Goal: Task Accomplishment & Management: Complete application form

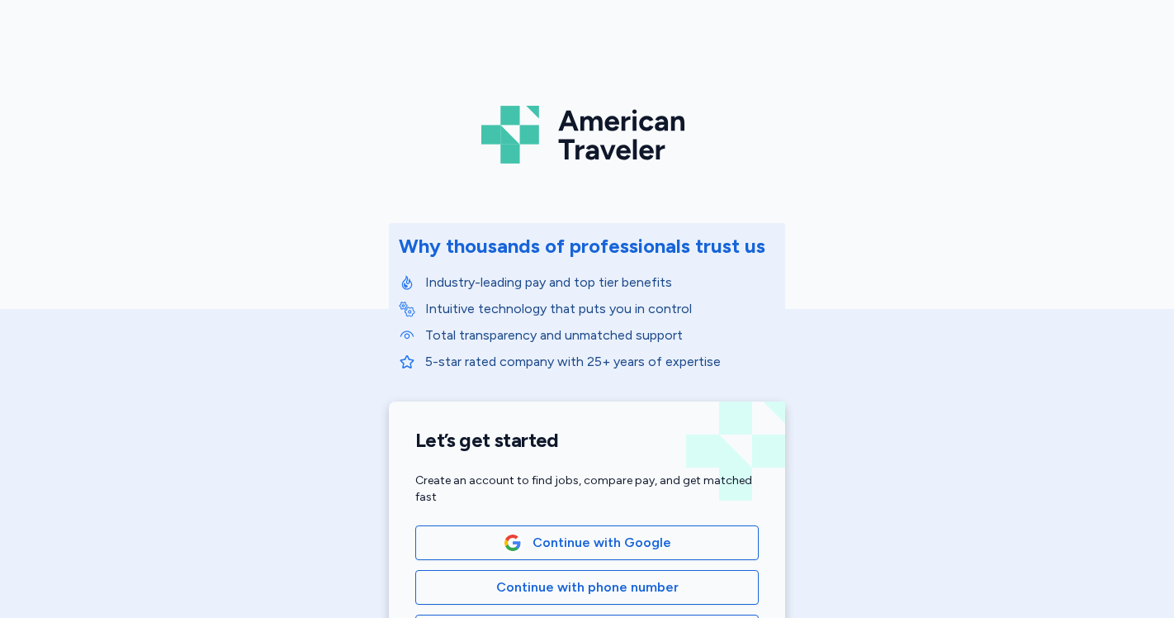
click at [183, 411] on div "American Traveler Why thousands of professionals trust us Industry-leading pay …" at bounding box center [587, 371] width 1174 height 742
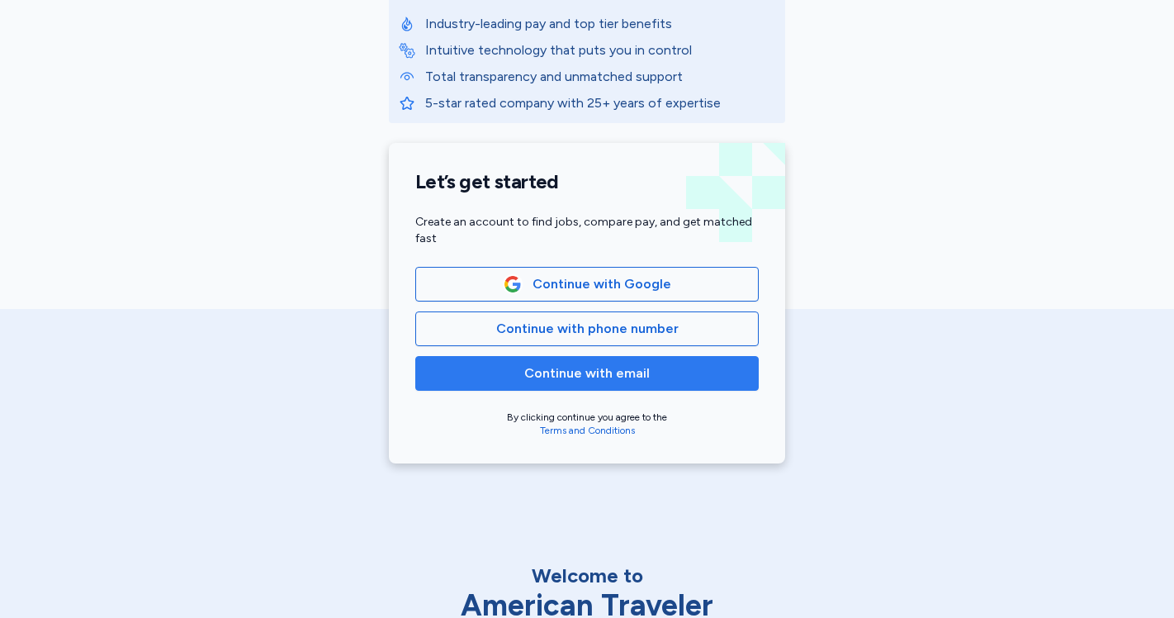
scroll to position [268, 0]
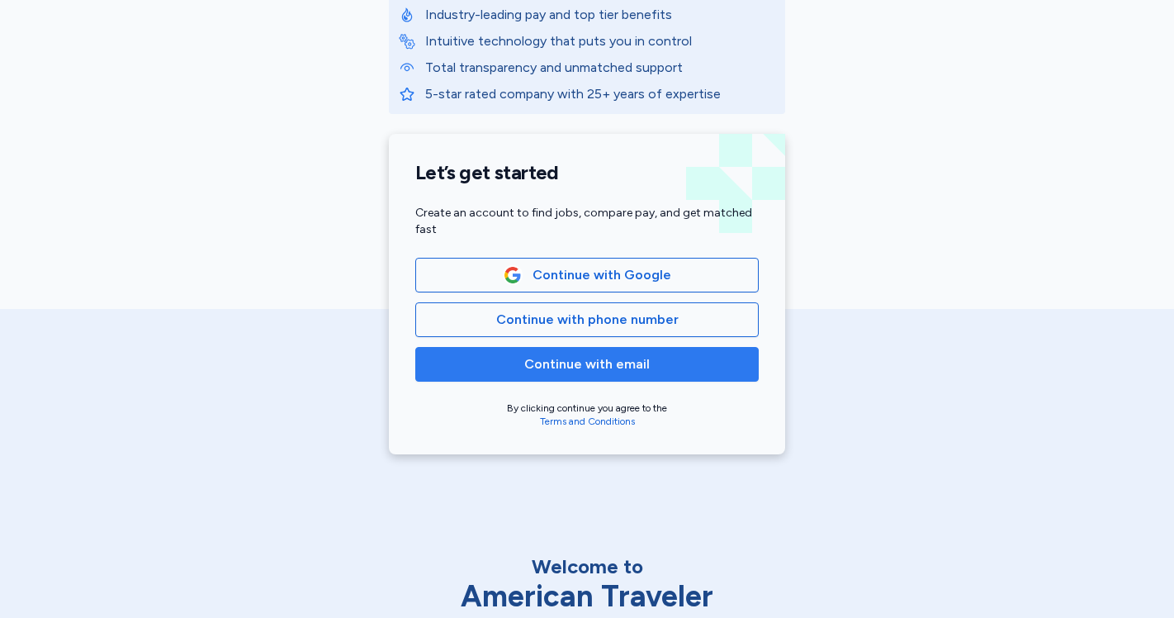
click at [607, 378] on button "Continue with email" at bounding box center [587, 364] width 344 height 35
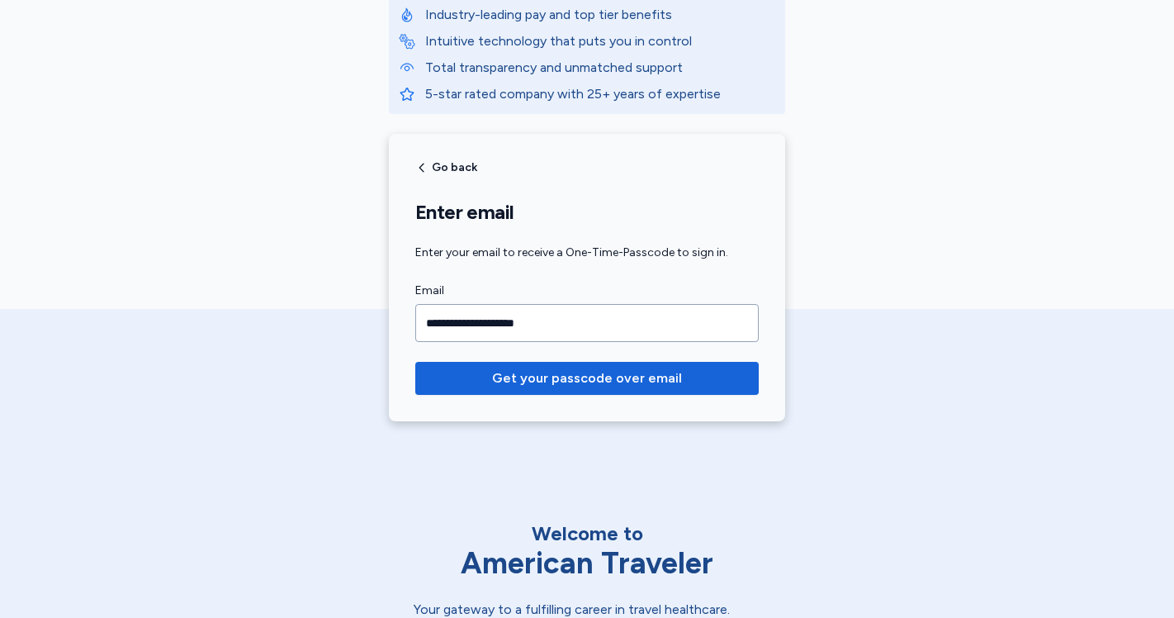
type input "**********"
click at [587, 378] on button "Get your passcode over email" at bounding box center [587, 378] width 344 height 33
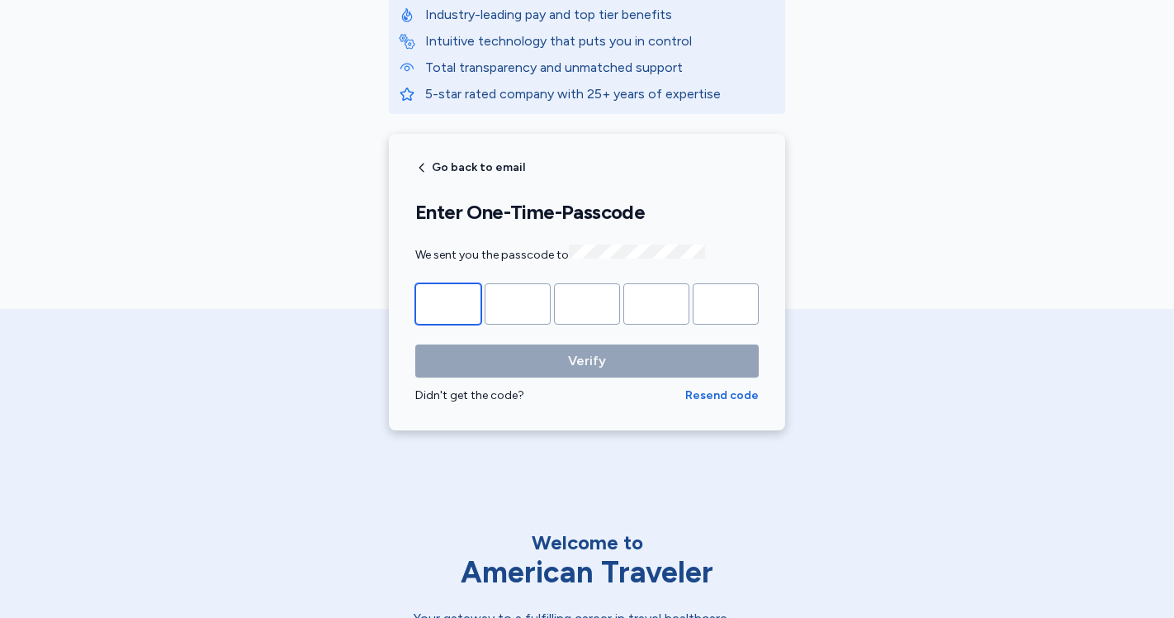
type input "*"
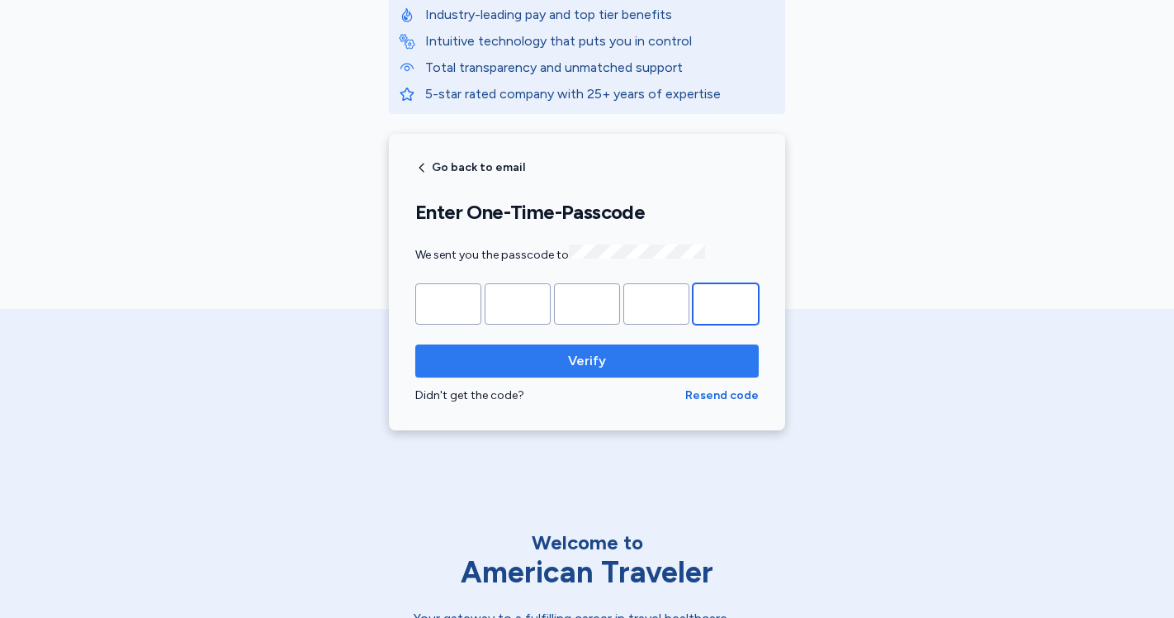
type input "*"
click at [512, 353] on span "Verify" at bounding box center [587, 361] width 317 height 20
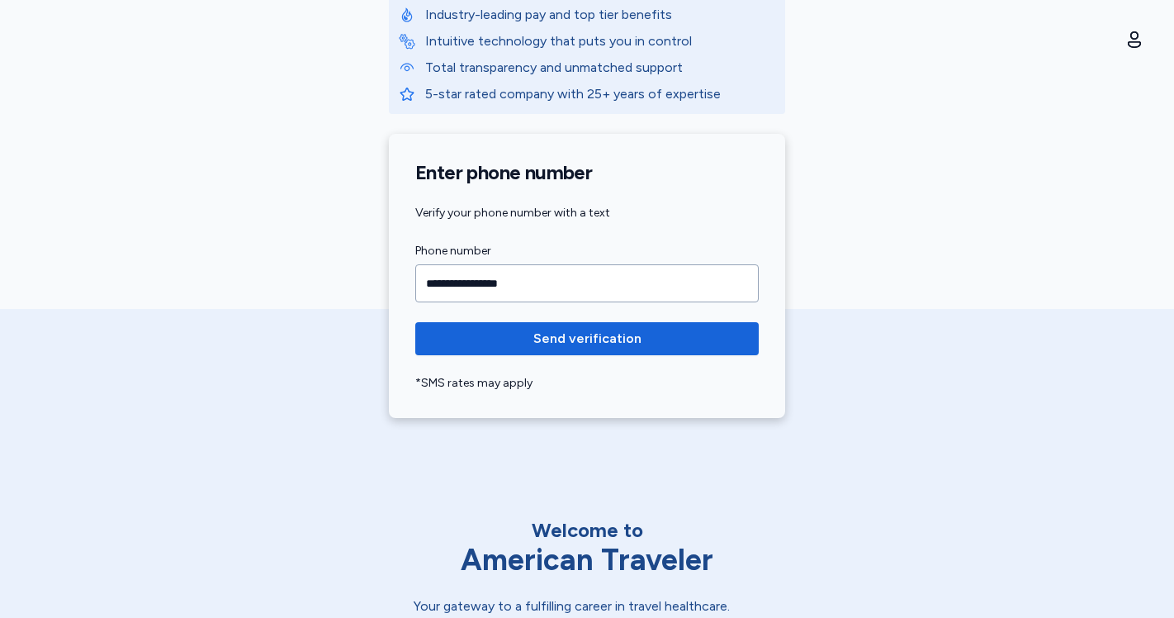
type input "**********"
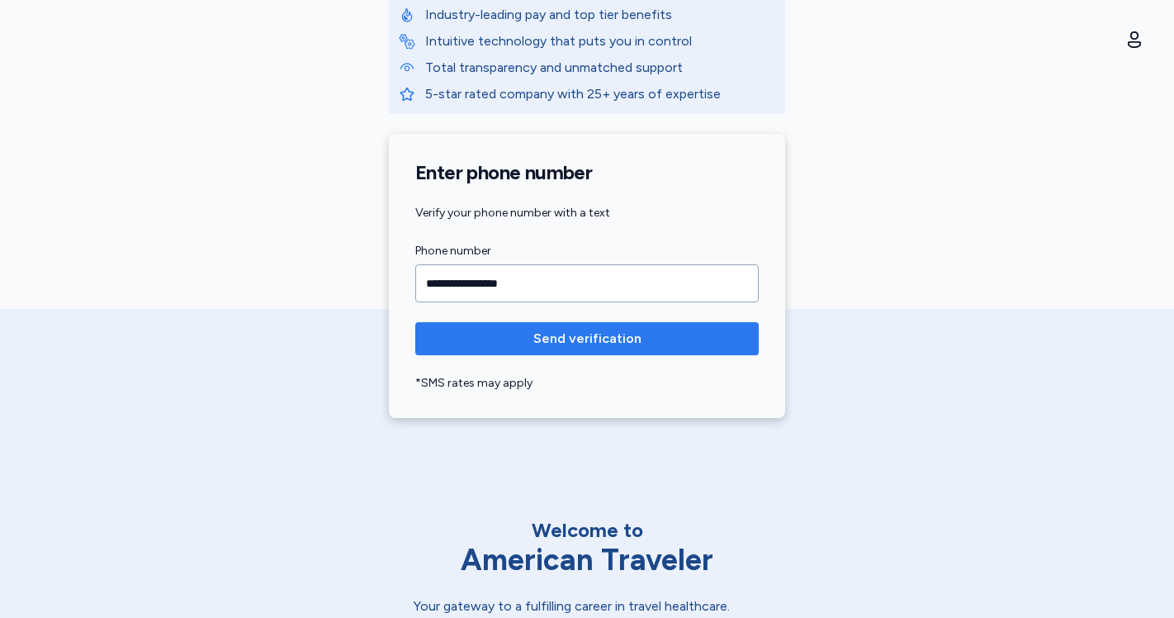
click at [488, 327] on button "Send verification" at bounding box center [587, 338] width 344 height 33
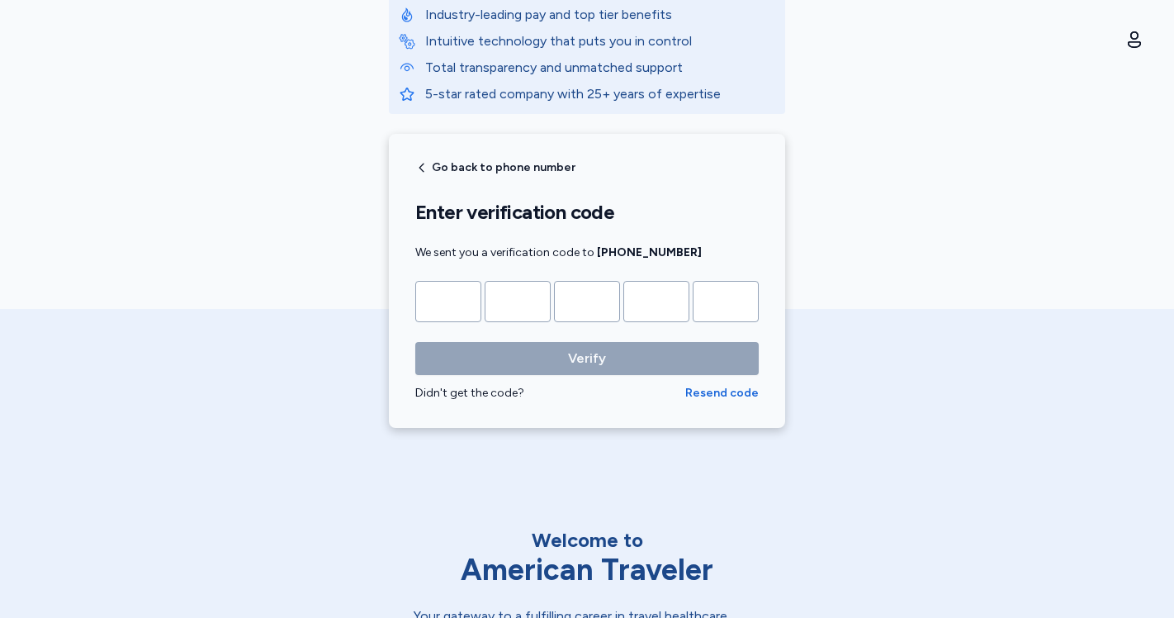
type input "*"
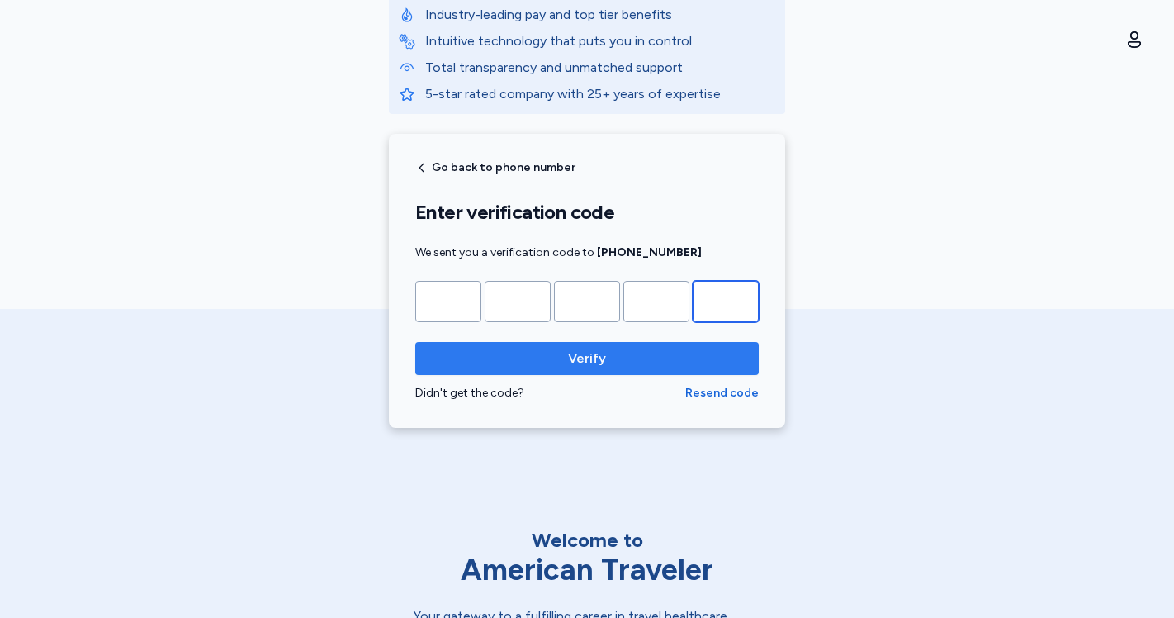
type input "*"
click at [567, 351] on span "Verify" at bounding box center [587, 359] width 317 height 20
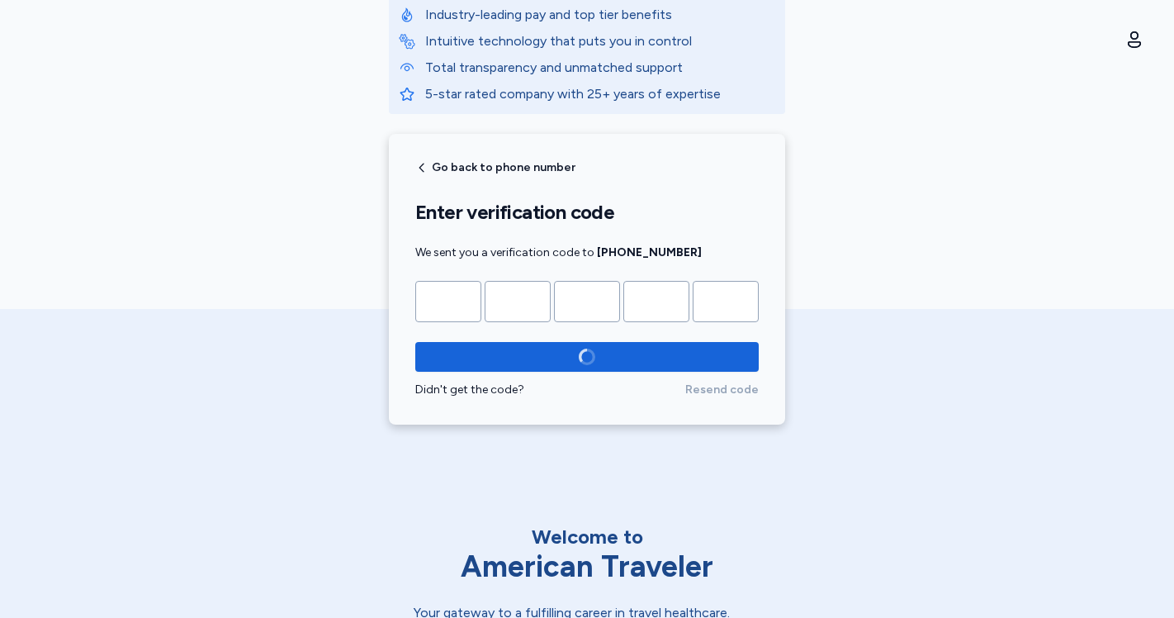
click at [847, 186] on div "American Traveler Why thousands of professionals trust us Industry-leading pay …" at bounding box center [587, 88] width 1174 height 712
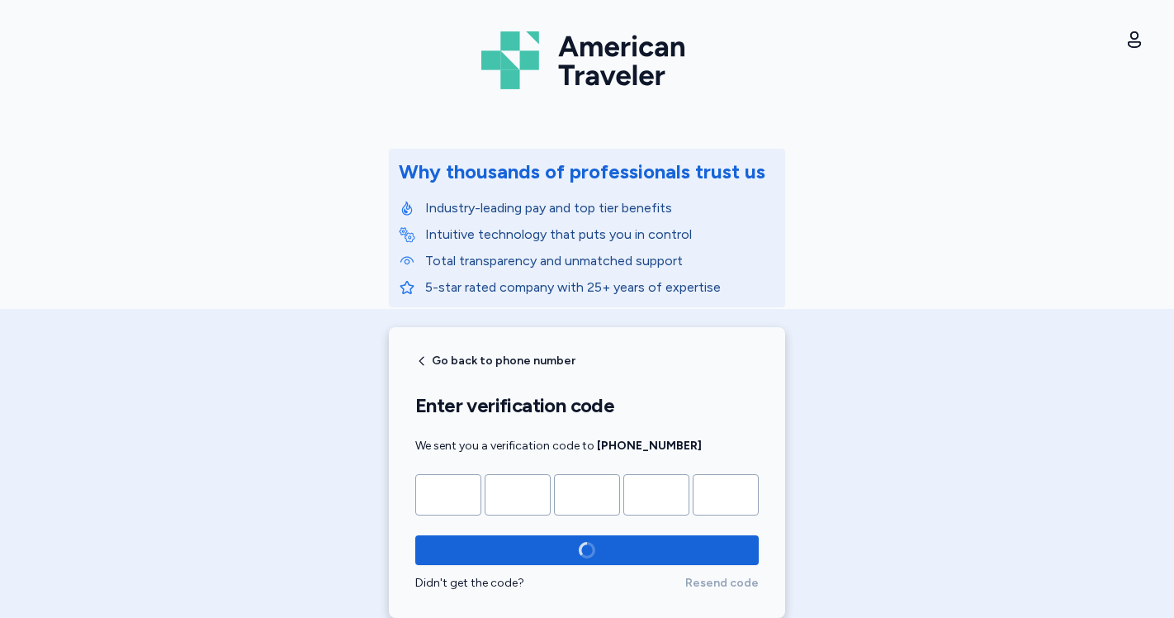
scroll to position [70, 0]
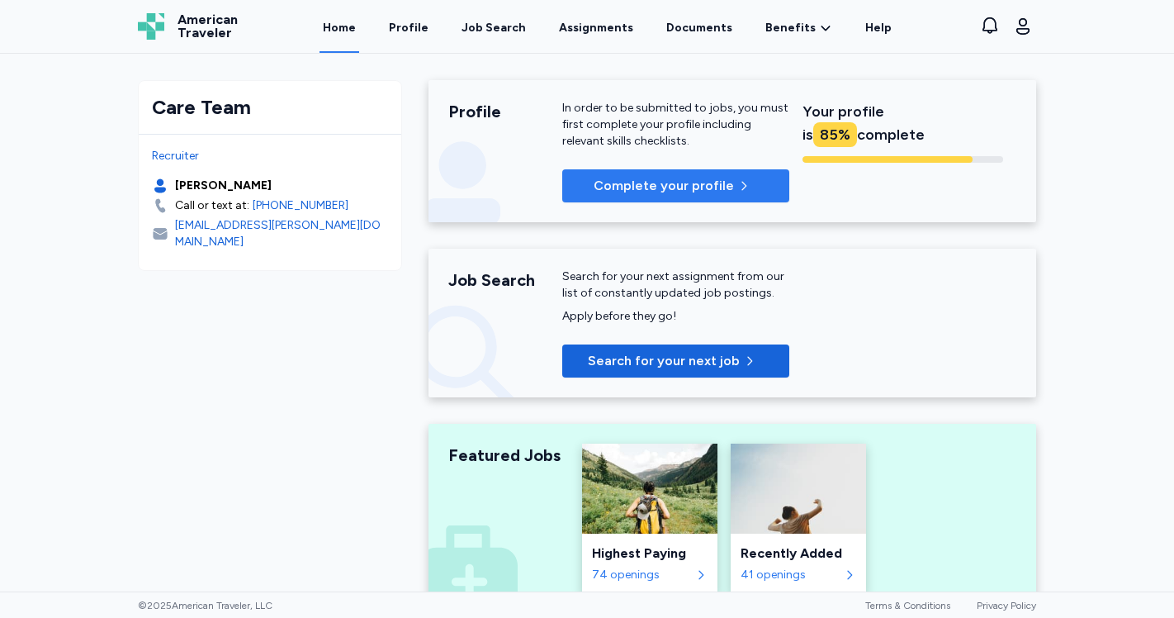
click at [663, 194] on span "Complete your profile" at bounding box center [664, 186] width 140 height 20
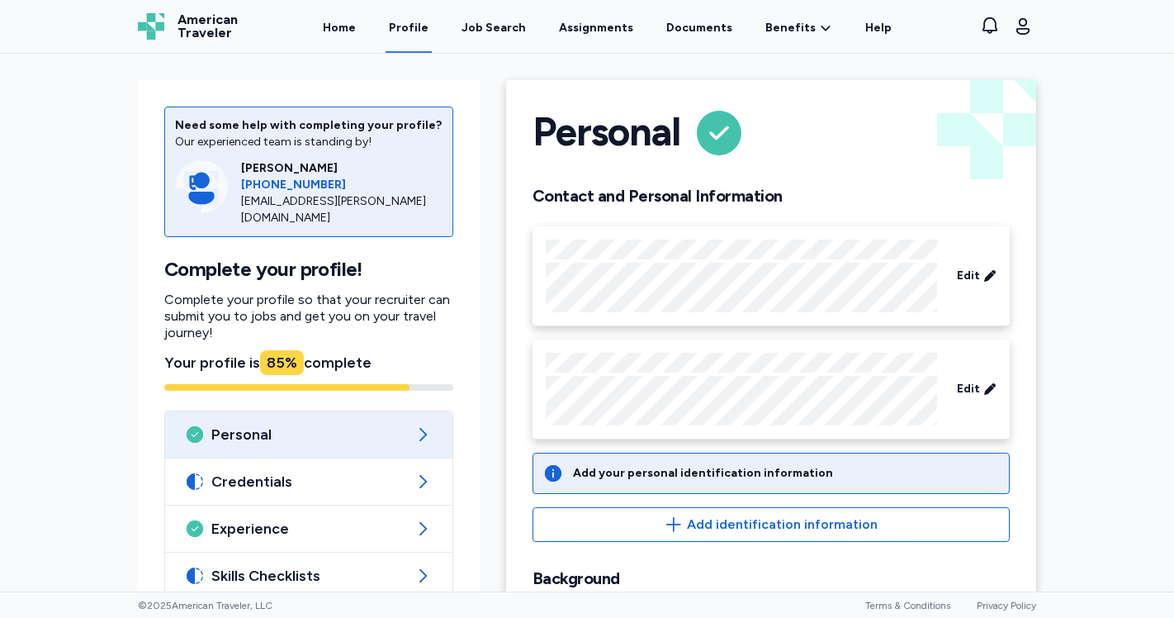
click at [487, 265] on div "Need some help with completing your profile? Our experienced team is standing b…" at bounding box center [309, 380] width 368 height 627
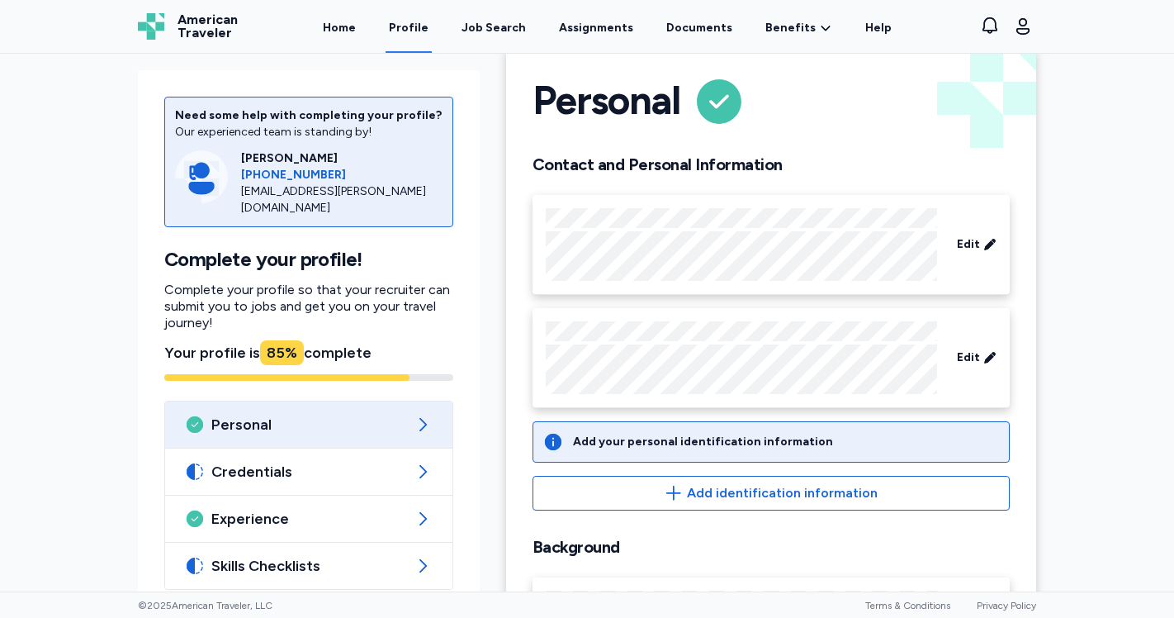
scroll to position [33, 0]
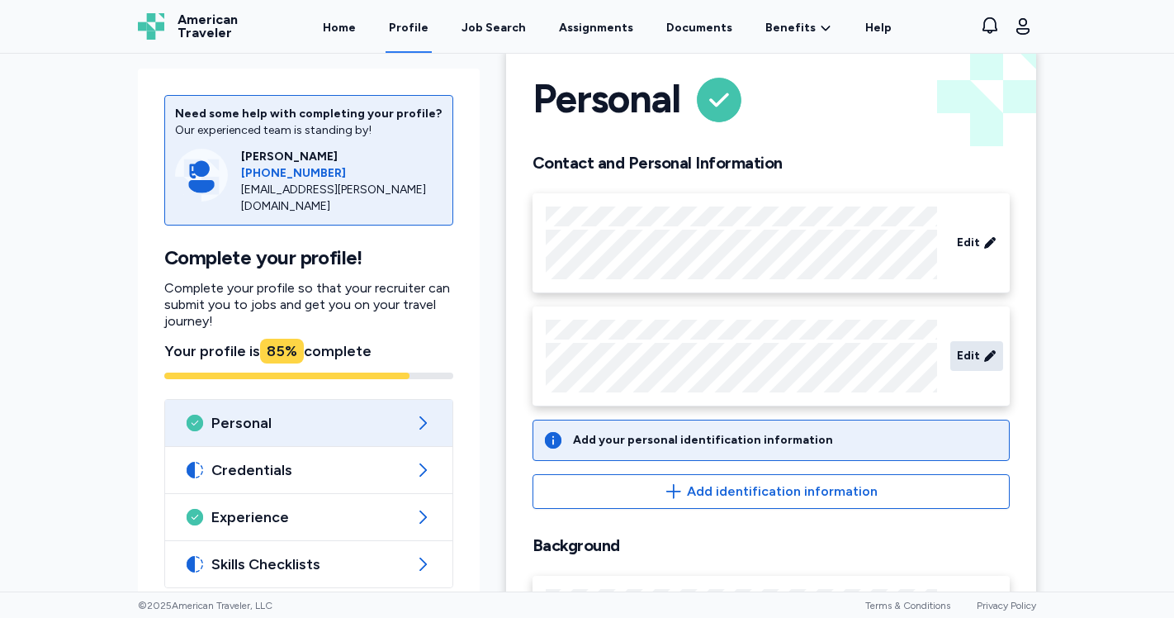
click at [973, 354] on span "Edit" at bounding box center [968, 356] width 23 height 17
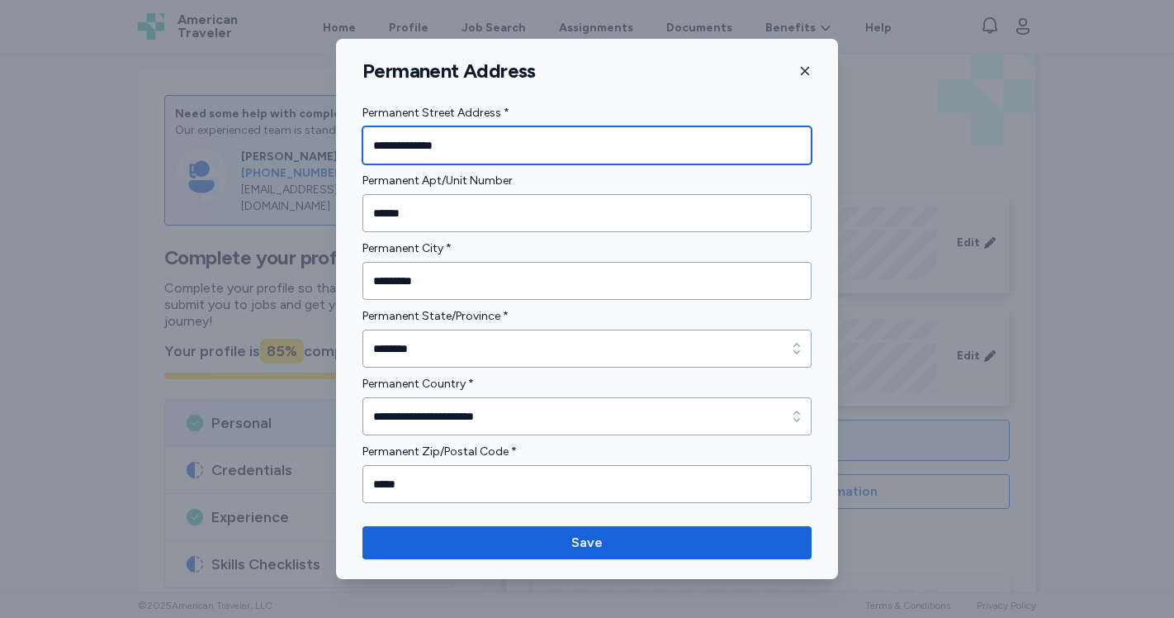
drag, startPoint x: 453, startPoint y: 144, endPoint x: 335, endPoint y: 143, distance: 118.1
type input "**********"
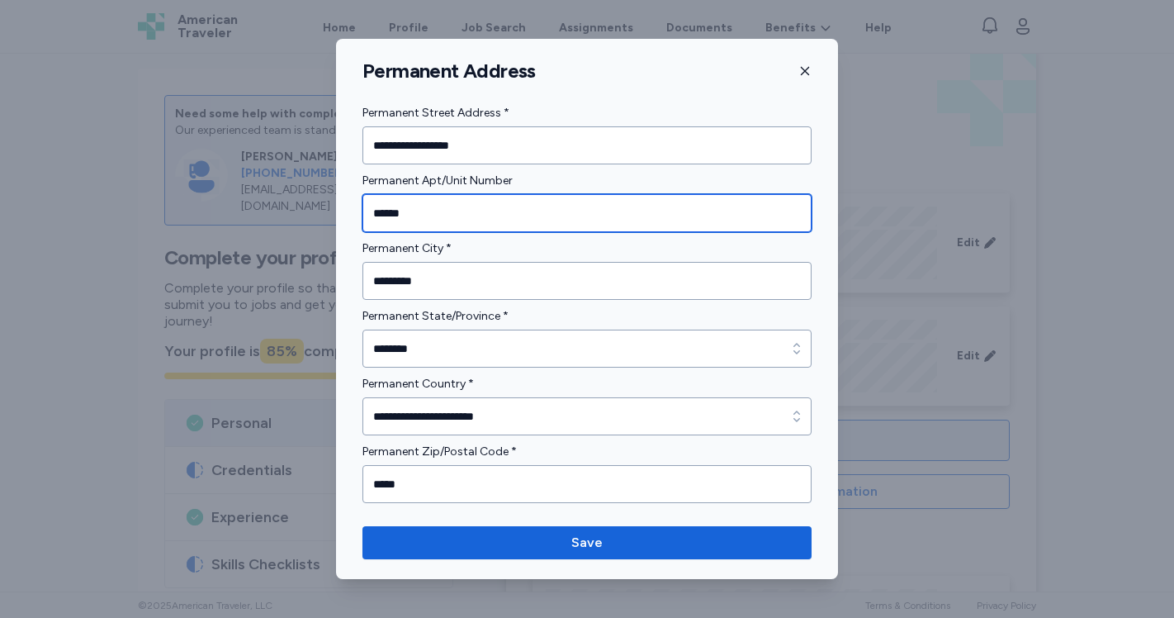
drag, startPoint x: 435, startPoint y: 221, endPoint x: 326, endPoint y: 213, distance: 109.3
click at [326, 213] on div "**********" at bounding box center [587, 309] width 1174 height 618
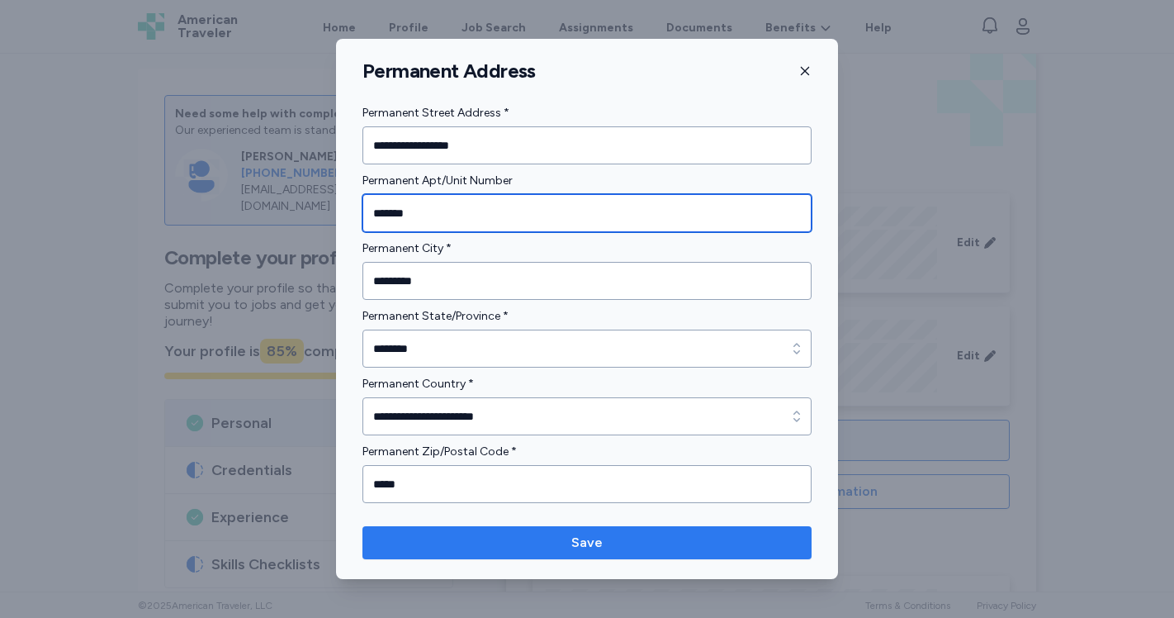
type input "*******"
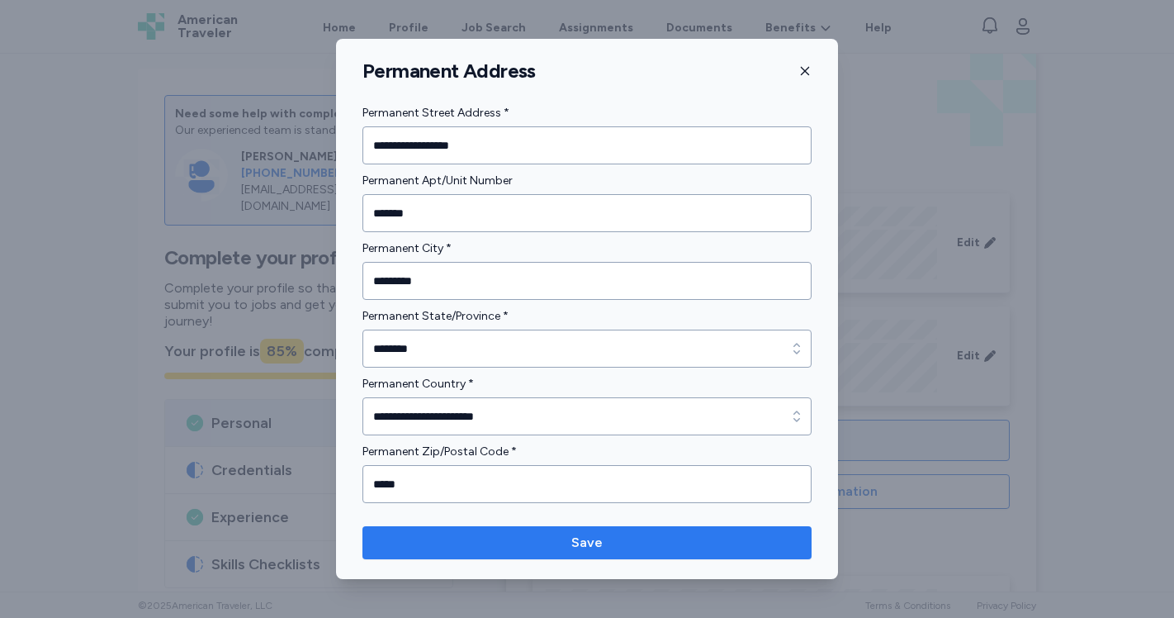
click at [485, 547] on span "Save" at bounding box center [587, 543] width 423 height 20
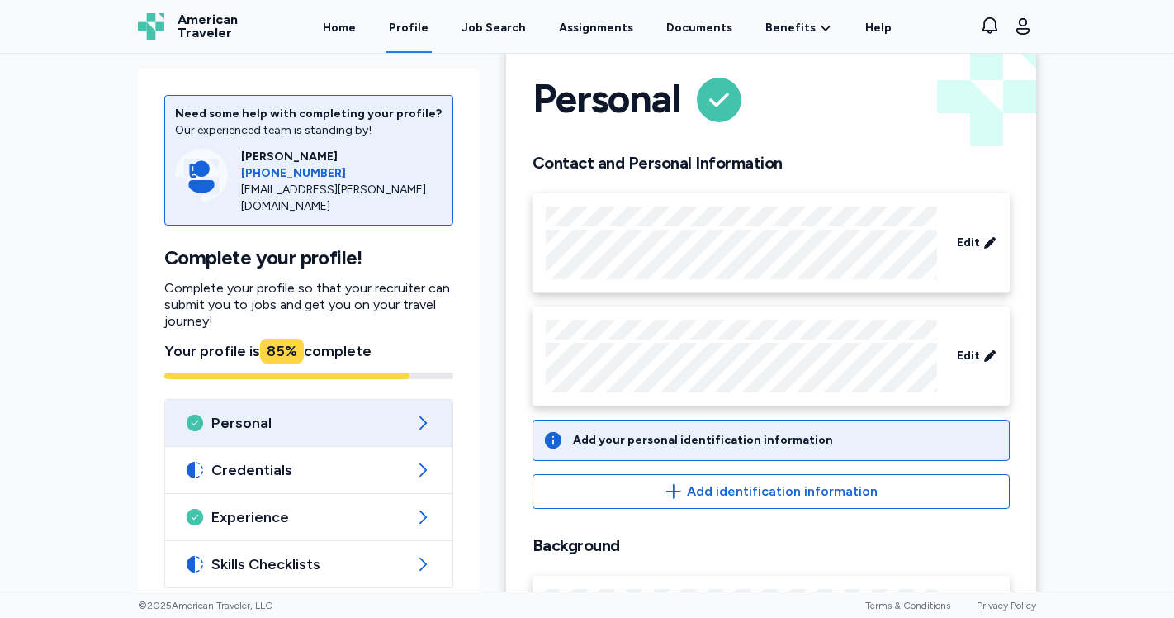
click at [1060, 303] on div "Need some help with completing your profile? Our experienced team is standing b…" at bounding box center [587, 323] width 1174 height 538
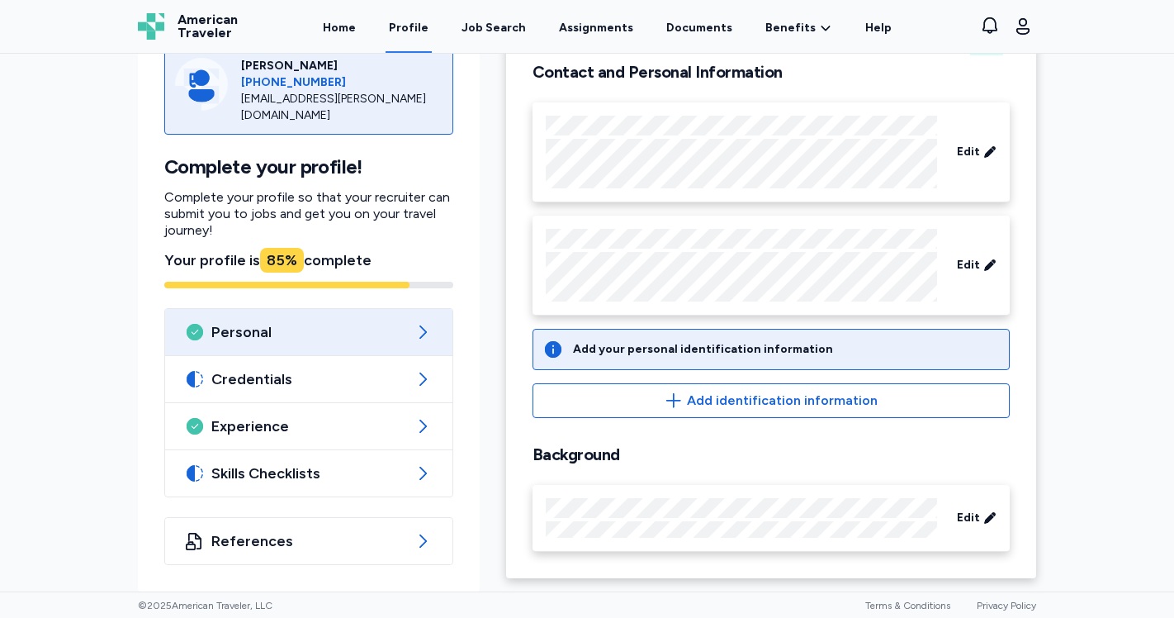
scroll to position [124, 0]
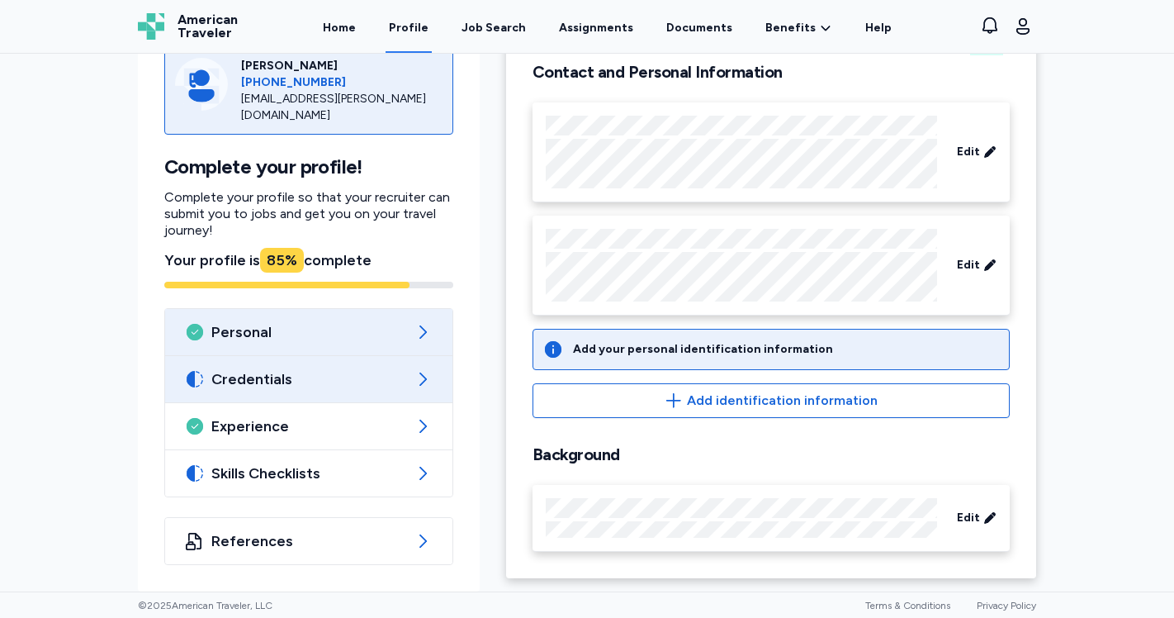
click at [244, 398] on div "Credentials" at bounding box center [308, 379] width 287 height 46
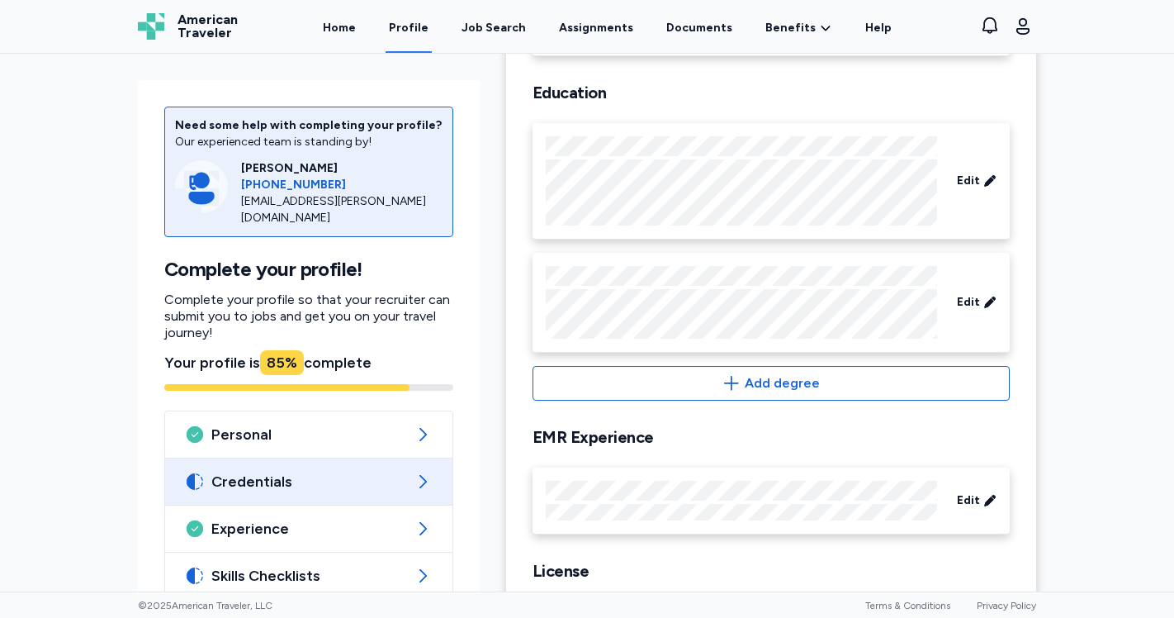
scroll to position [238, 0]
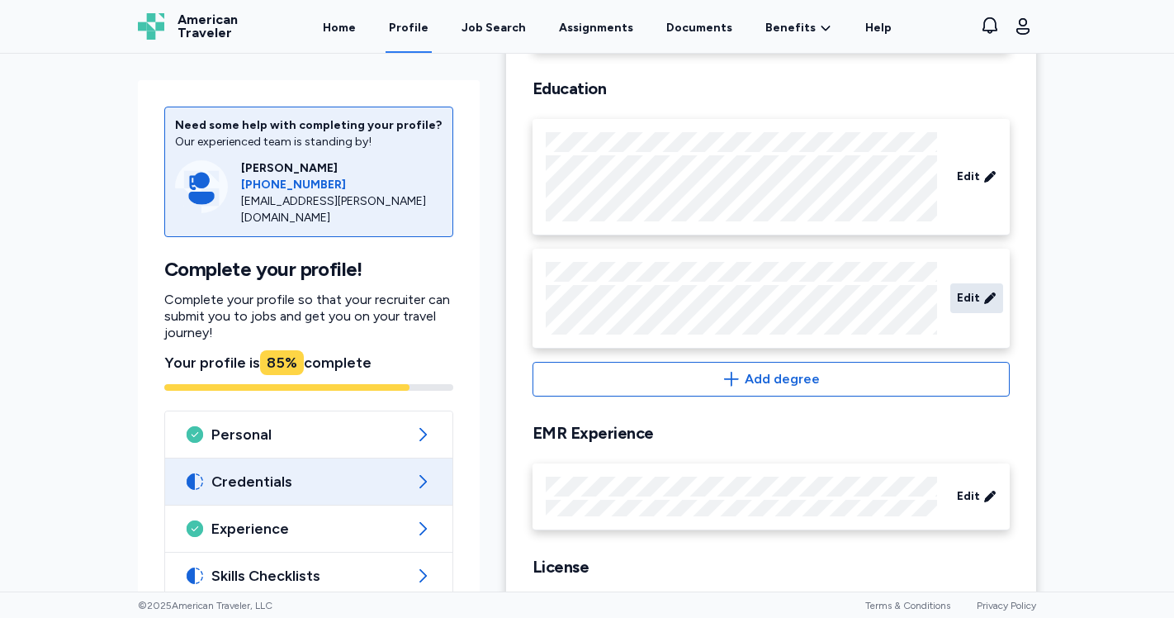
click at [978, 302] on span "Edit" at bounding box center [968, 298] width 23 height 17
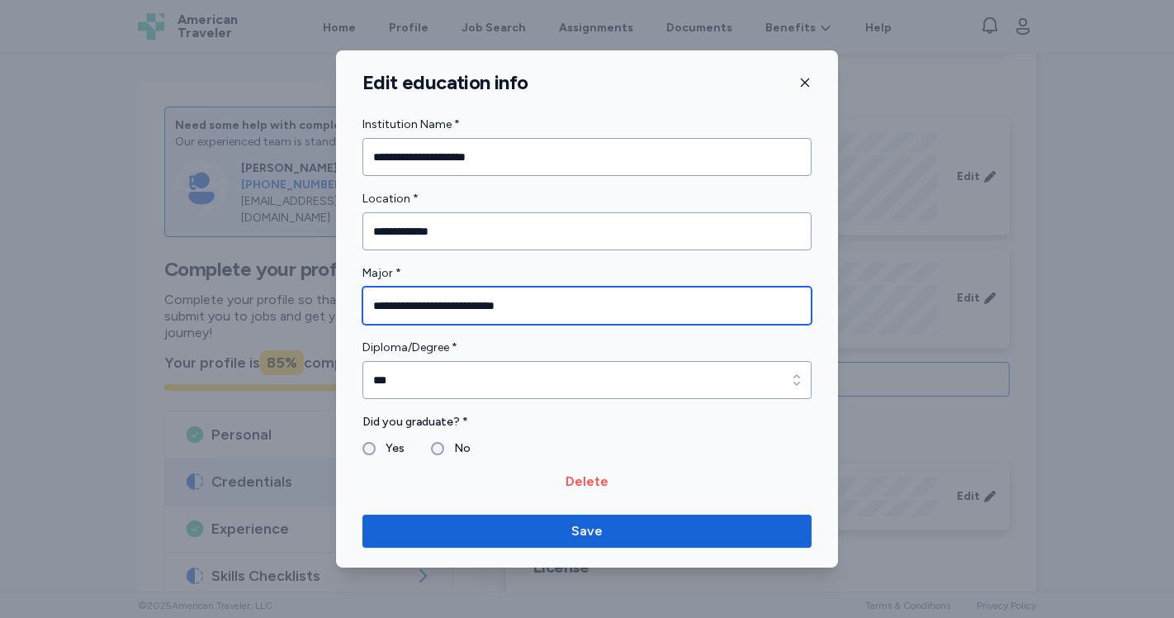
drag, startPoint x: 417, startPoint y: 306, endPoint x: 329, endPoint y: 285, distance: 90.9
click at [329, 285] on div "**********" at bounding box center [587, 309] width 1174 height 618
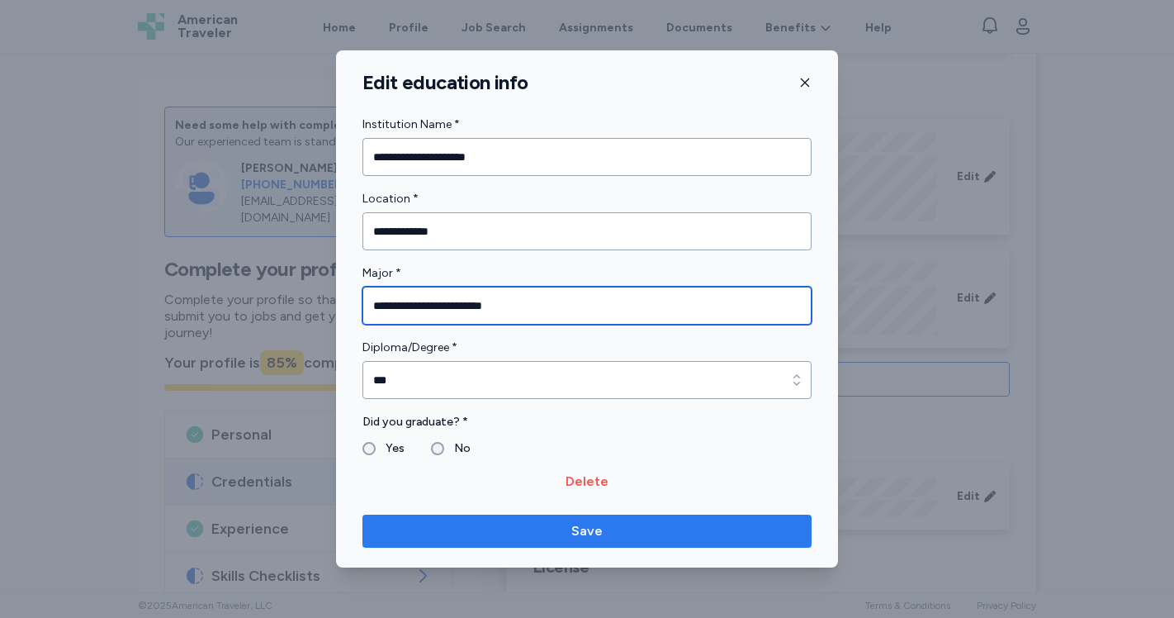
type input "**********"
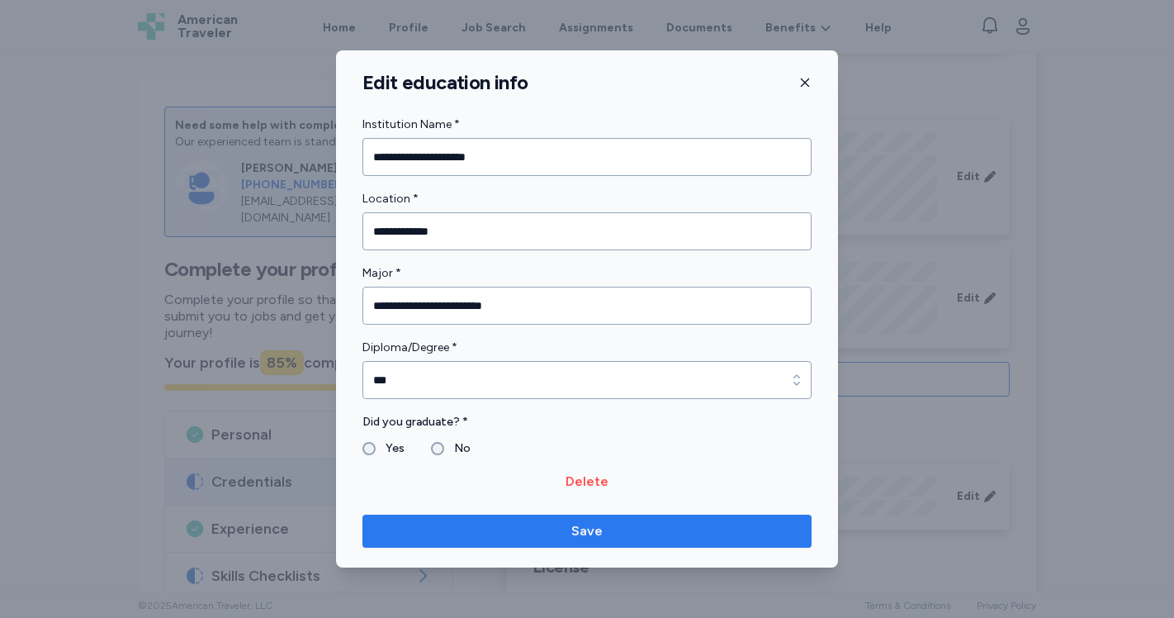
click at [613, 533] on span "Save" at bounding box center [587, 531] width 423 height 20
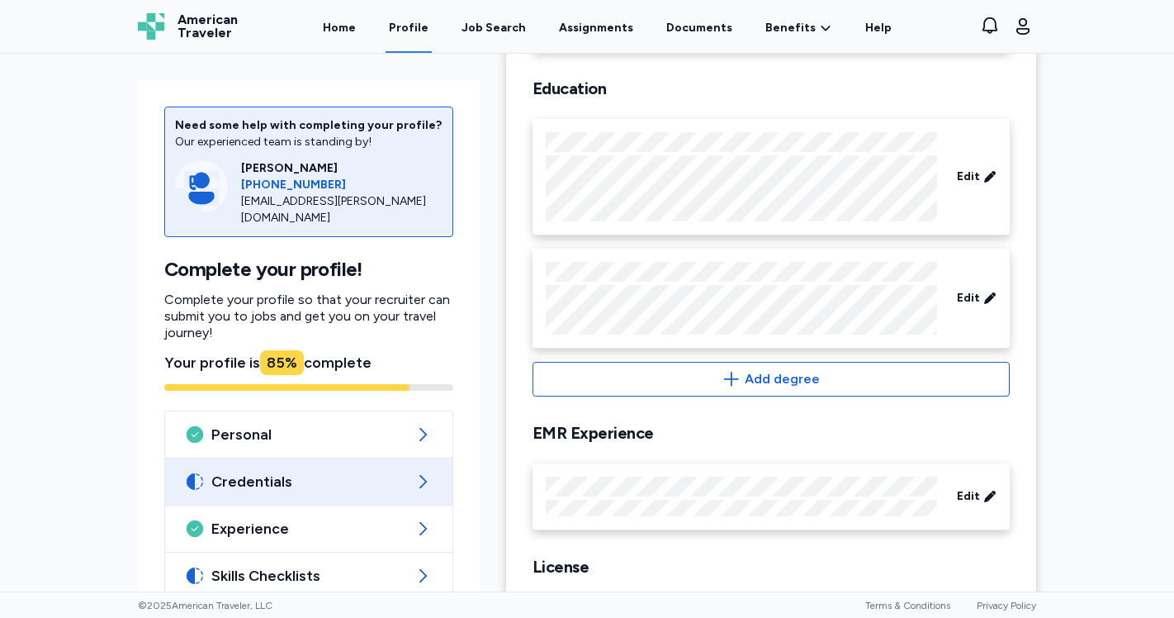
click at [1098, 301] on div "Need some help with completing your profile? Our experienced team is standing b…" at bounding box center [587, 323] width 1174 height 538
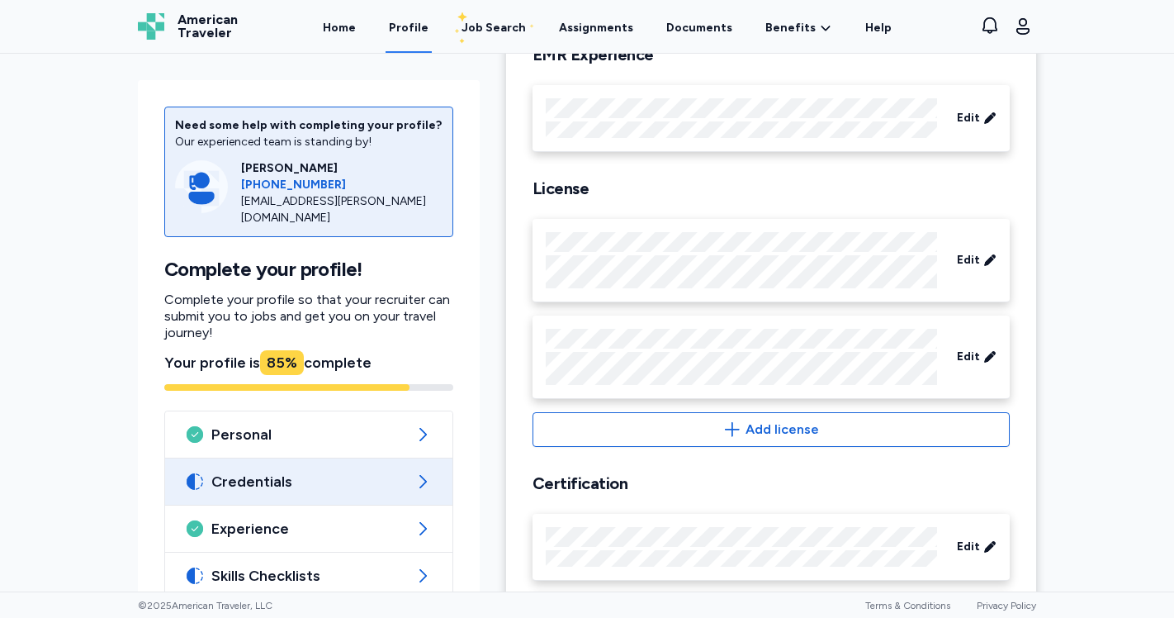
scroll to position [619, 0]
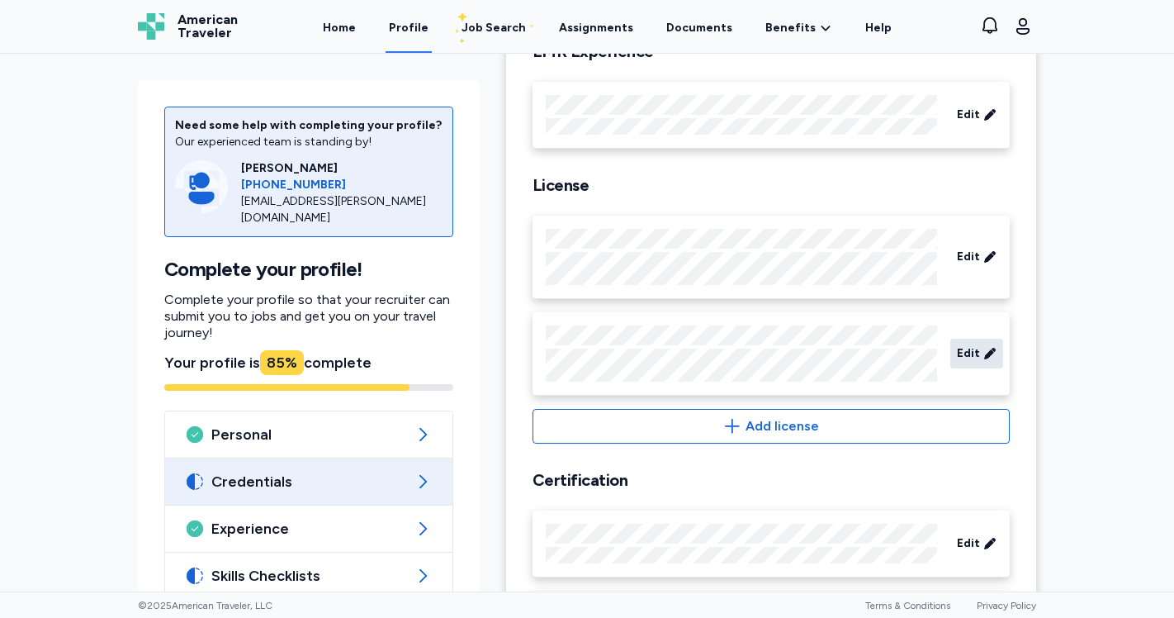
click at [983, 354] on div "Edit" at bounding box center [977, 354] width 53 height 30
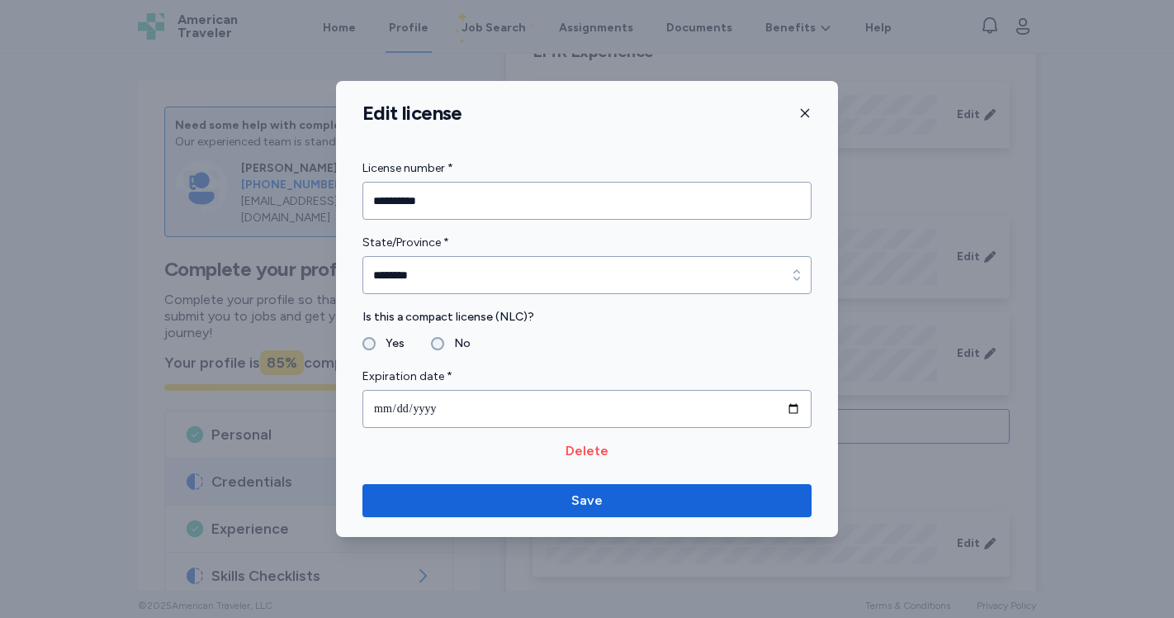
click at [391, 343] on label "Yes" at bounding box center [390, 344] width 29 height 20
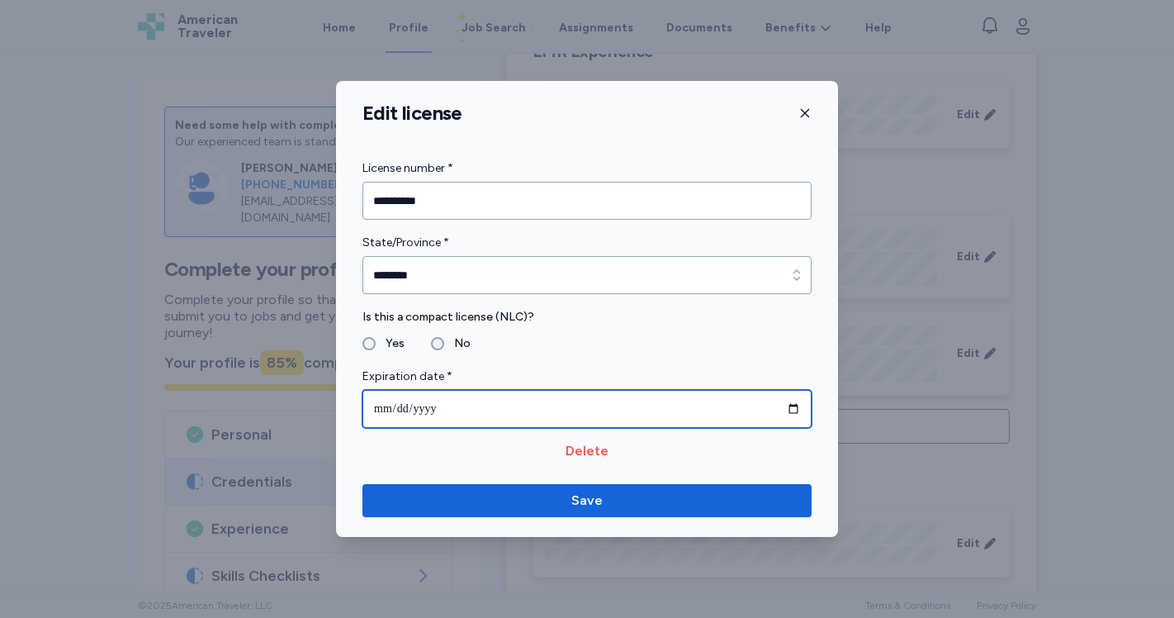
click at [478, 406] on input "**********" at bounding box center [587, 409] width 449 height 38
click at [434, 406] on input "**********" at bounding box center [587, 409] width 449 height 38
type input "**********"
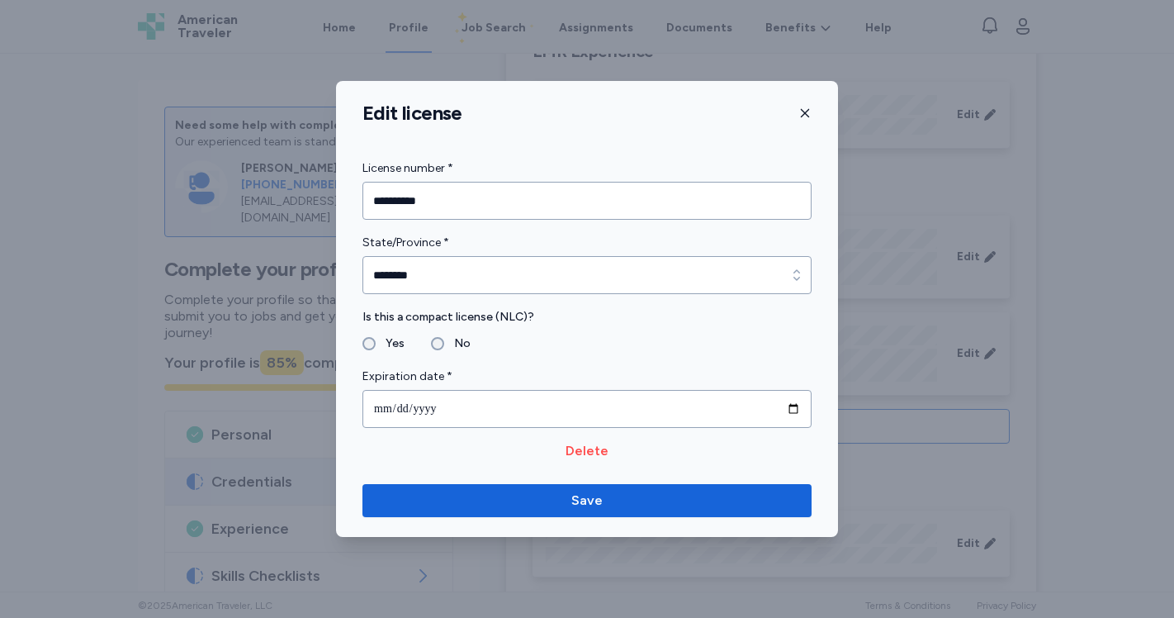
click at [605, 310] on label "Is this a compact license (NLC)?" at bounding box center [587, 317] width 449 height 20
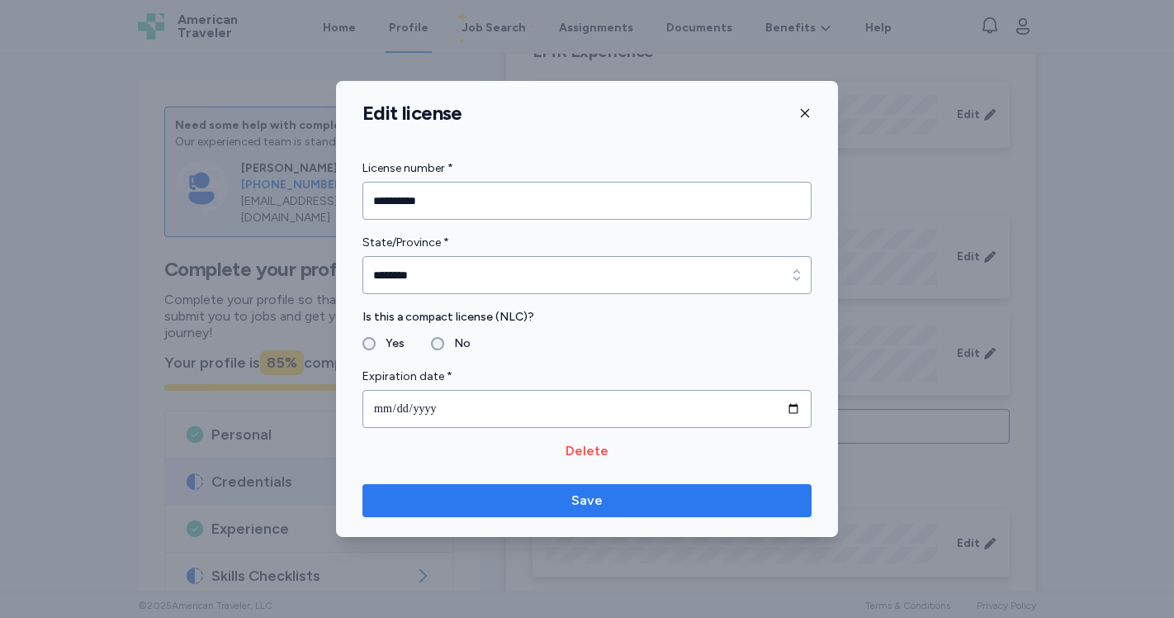
click at [525, 502] on span "Save" at bounding box center [587, 501] width 423 height 20
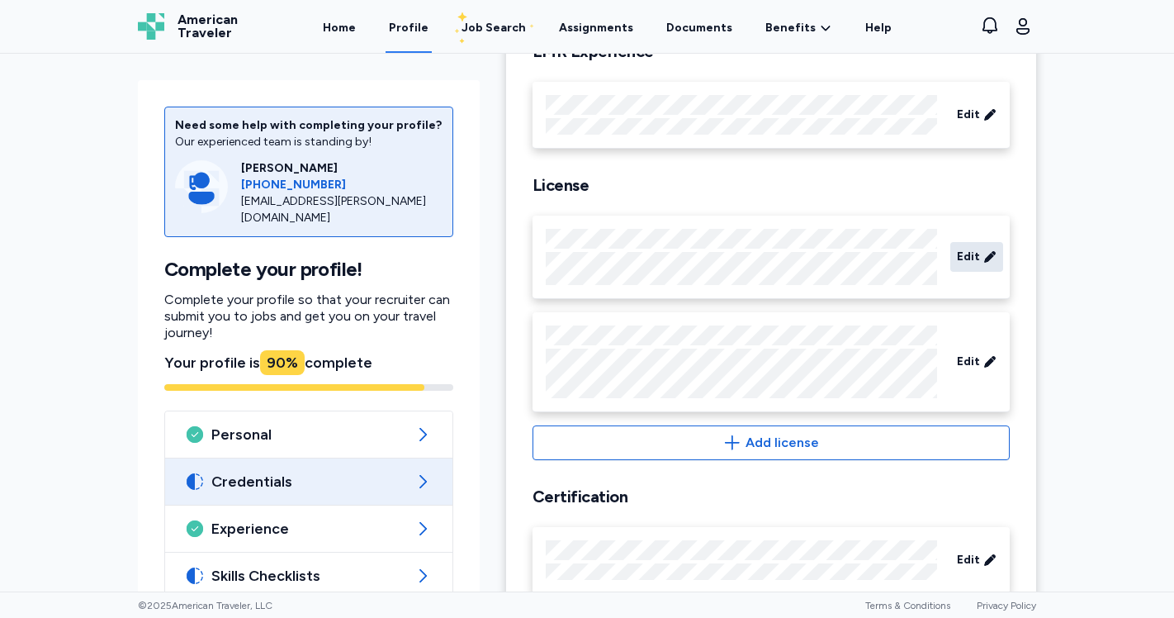
click at [993, 254] on icon at bounding box center [990, 257] width 13 height 17
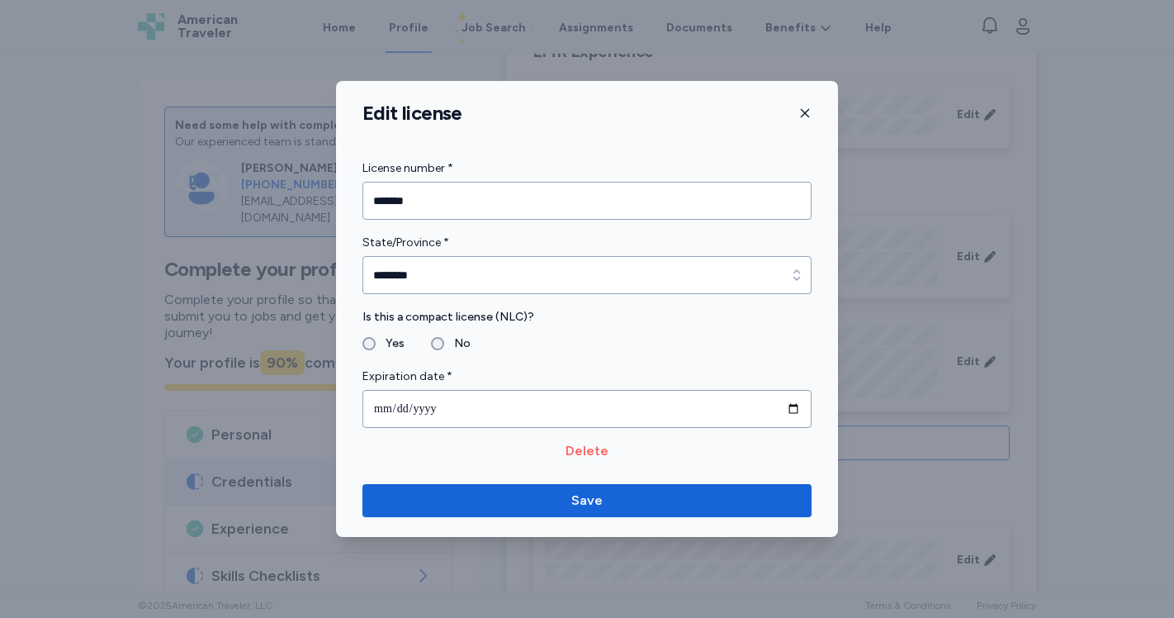
click at [592, 457] on span "Delete" at bounding box center [587, 451] width 43 height 20
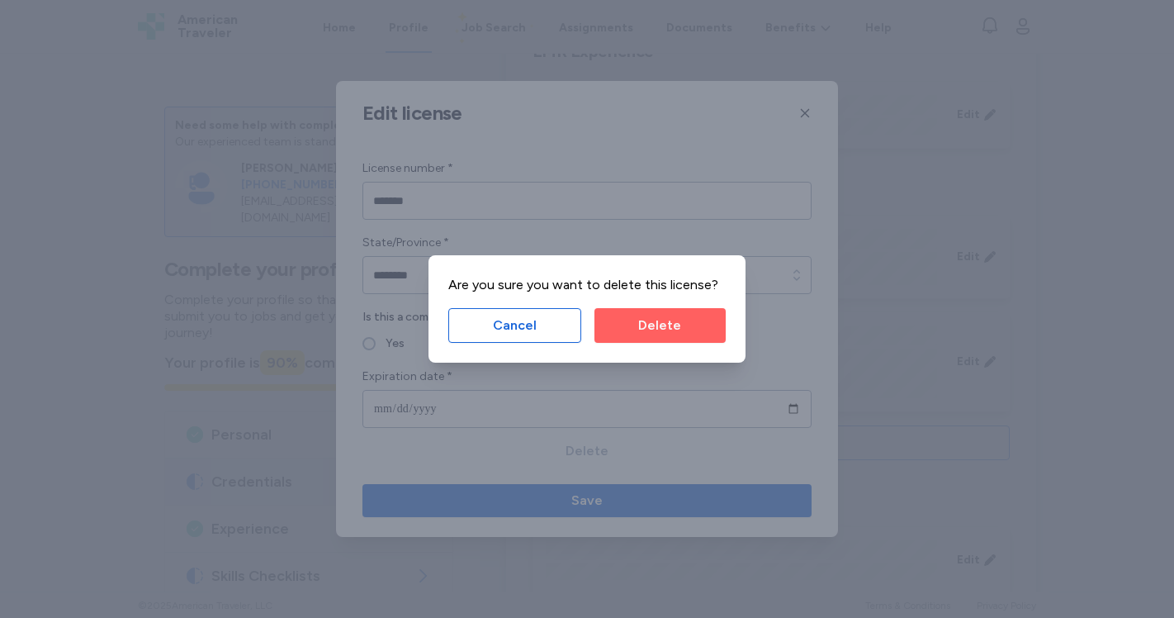
click at [633, 311] on button "Delete" at bounding box center [660, 325] width 131 height 35
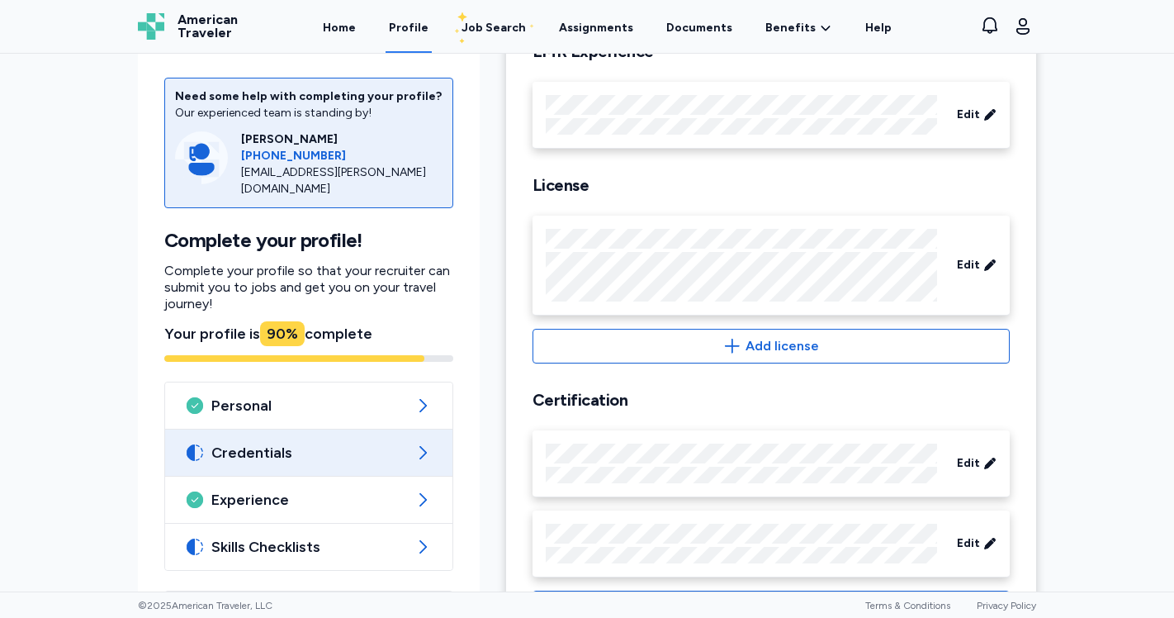
click at [1141, 285] on div "Need some help with completing your profile? Our experienced team is standing b…" at bounding box center [587, 323] width 1174 height 538
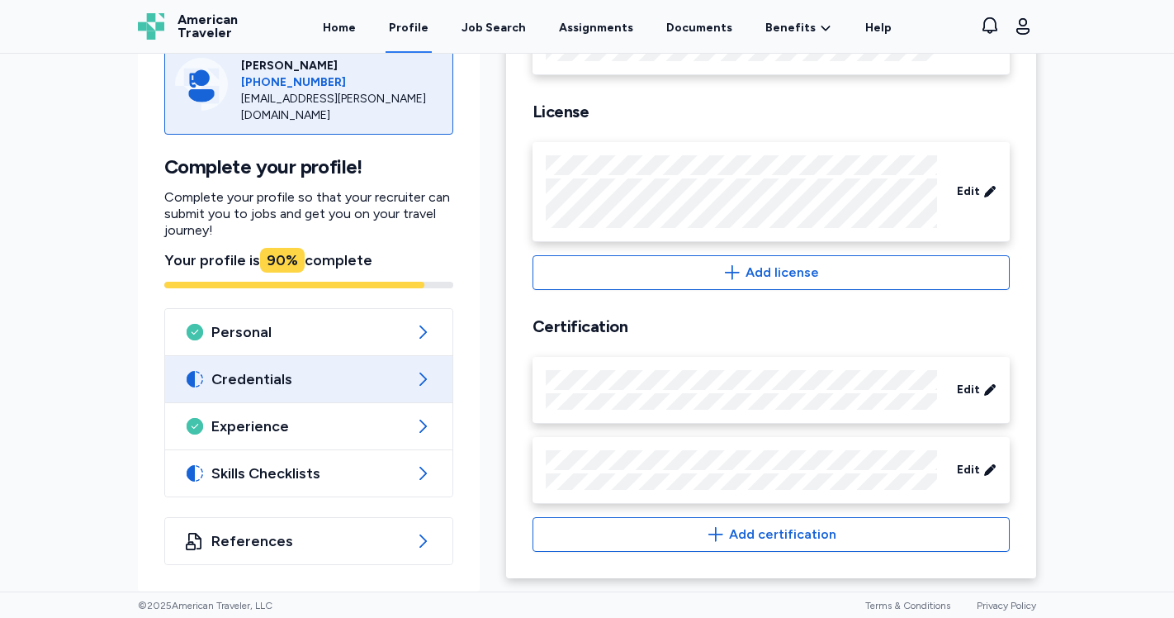
scroll to position [693, 0]
click at [984, 376] on div "Edit" at bounding box center [977, 390] width 53 height 30
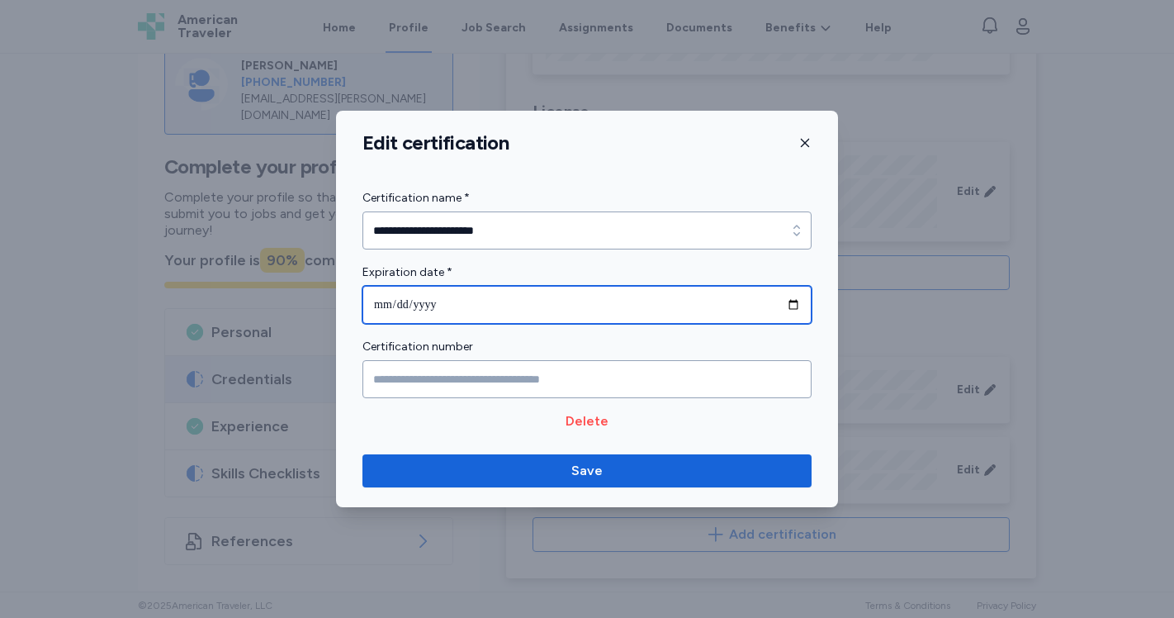
click at [383, 307] on input "**********" at bounding box center [587, 305] width 449 height 38
click at [400, 295] on input "**********" at bounding box center [587, 305] width 449 height 38
click at [427, 306] on input "**********" at bounding box center [587, 305] width 449 height 38
type input "**********"
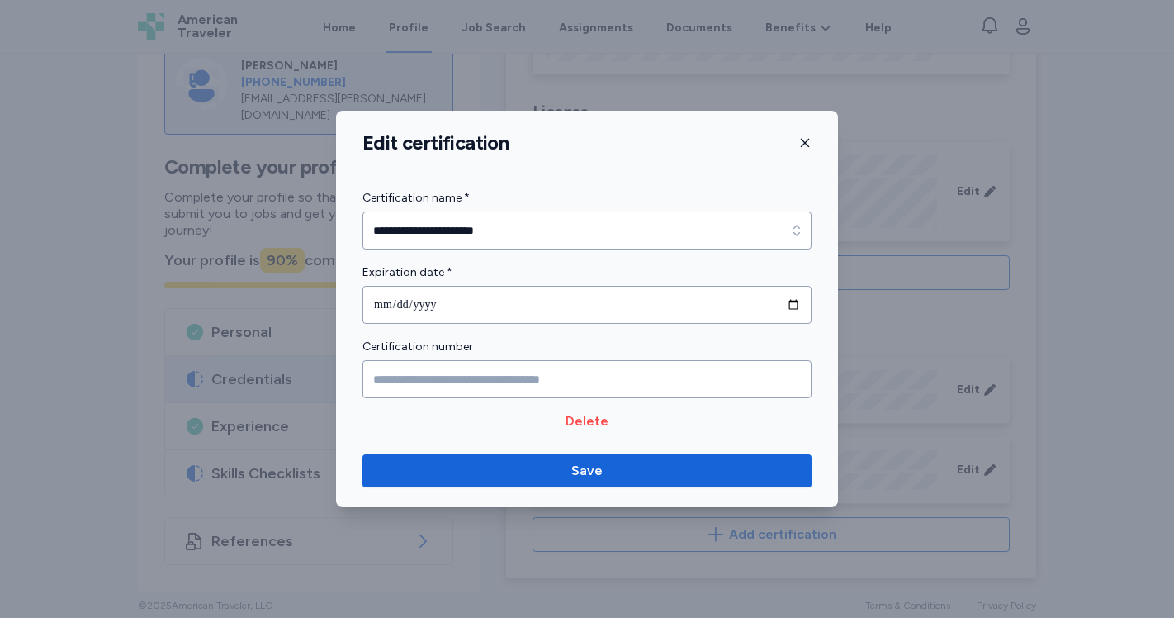
click at [581, 328] on form "**********" at bounding box center [587, 293] width 449 height 210
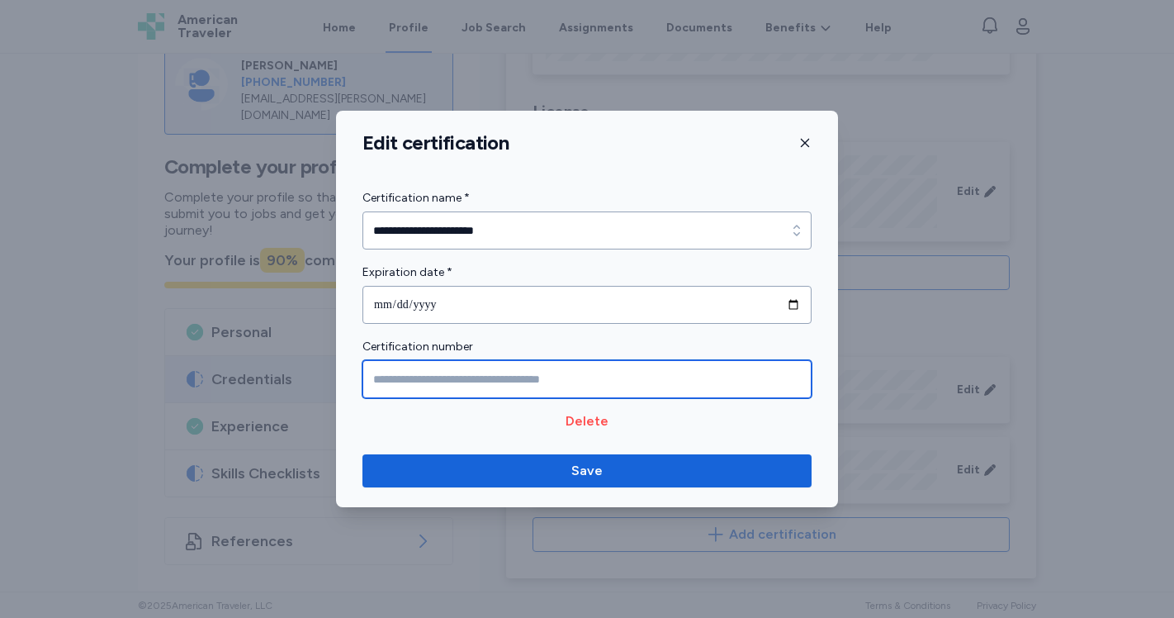
click at [512, 390] on input "Certification number" at bounding box center [587, 379] width 449 height 38
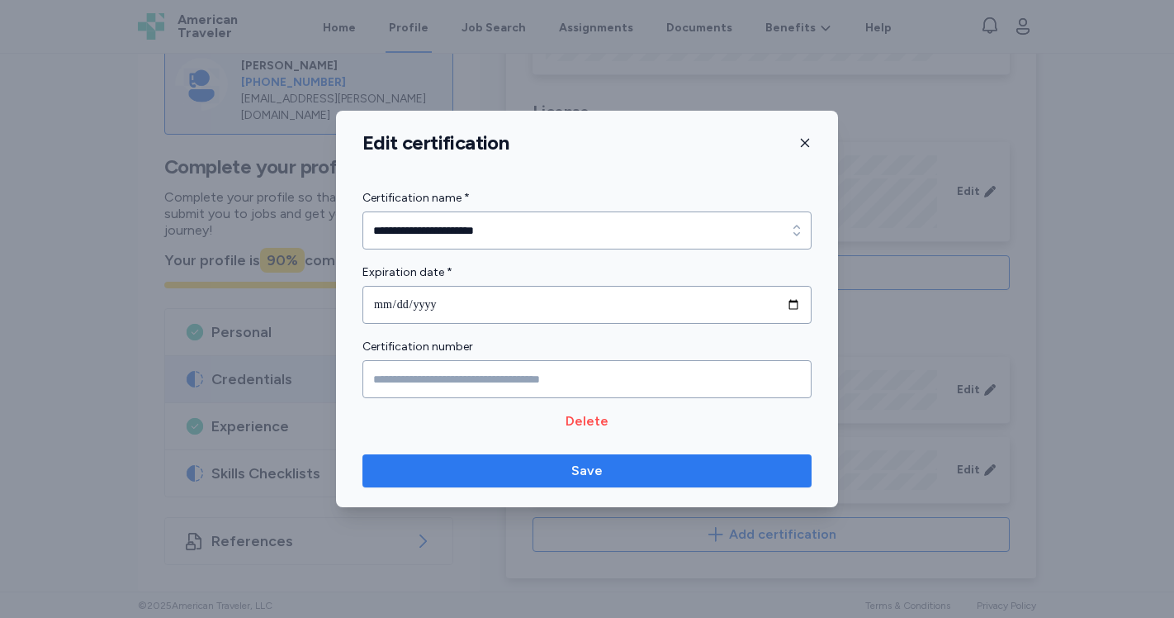
click at [570, 472] on span "Save" at bounding box center [587, 471] width 423 height 20
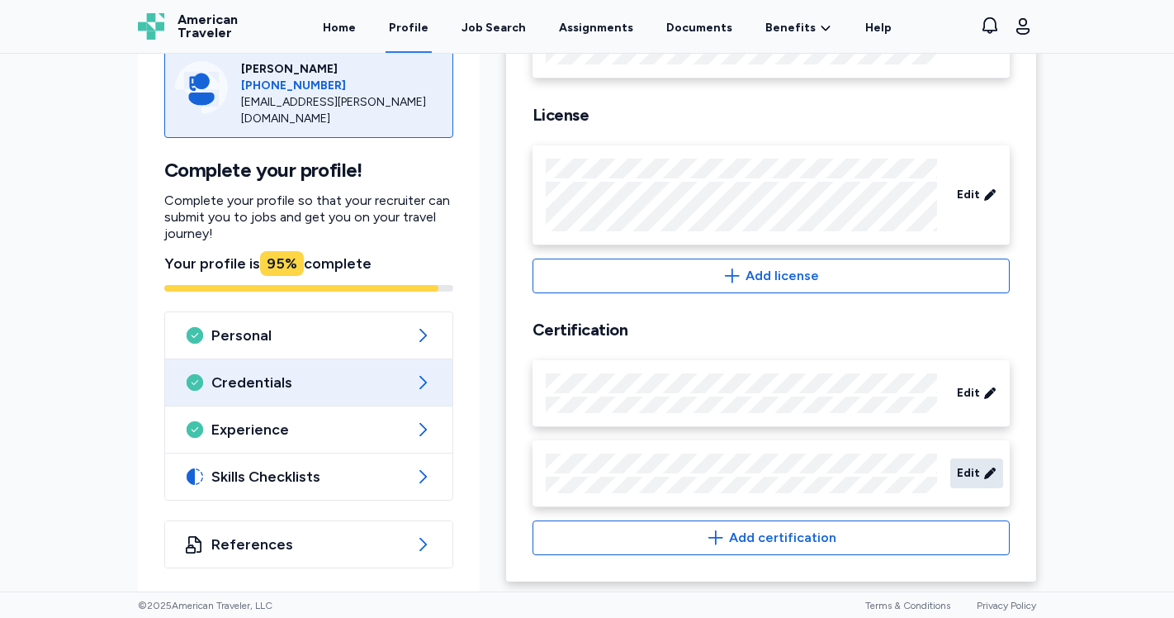
click at [968, 472] on span "Edit" at bounding box center [968, 473] width 23 height 17
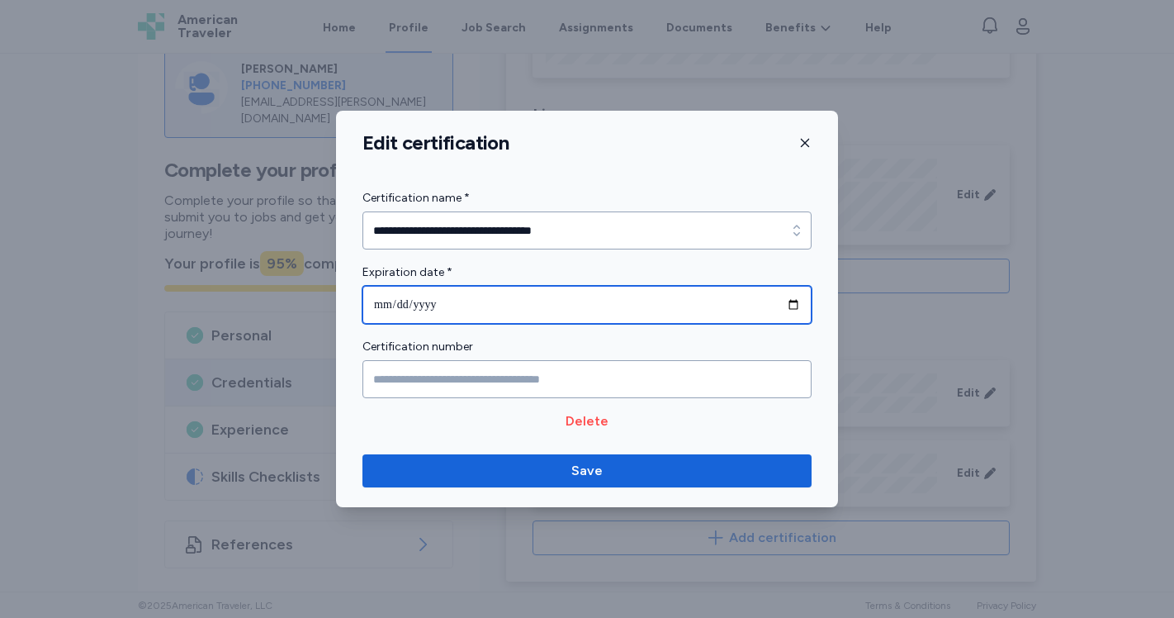
click at [439, 311] on input "**********" at bounding box center [587, 305] width 449 height 38
type input "**********"
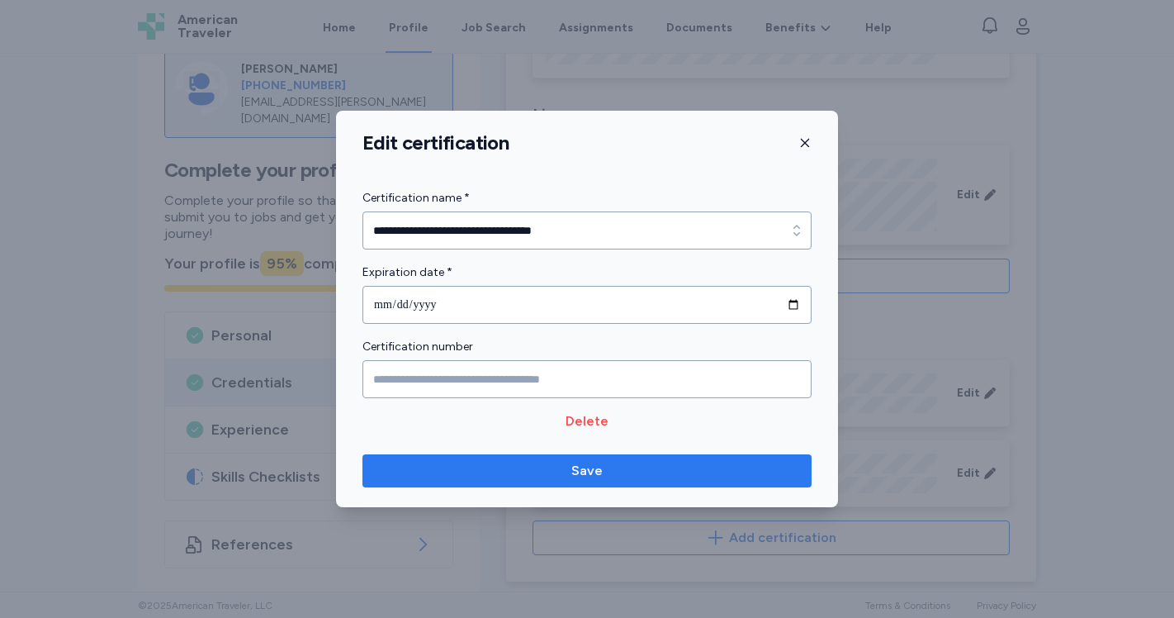
click at [579, 468] on span "Save" at bounding box center [587, 471] width 31 height 20
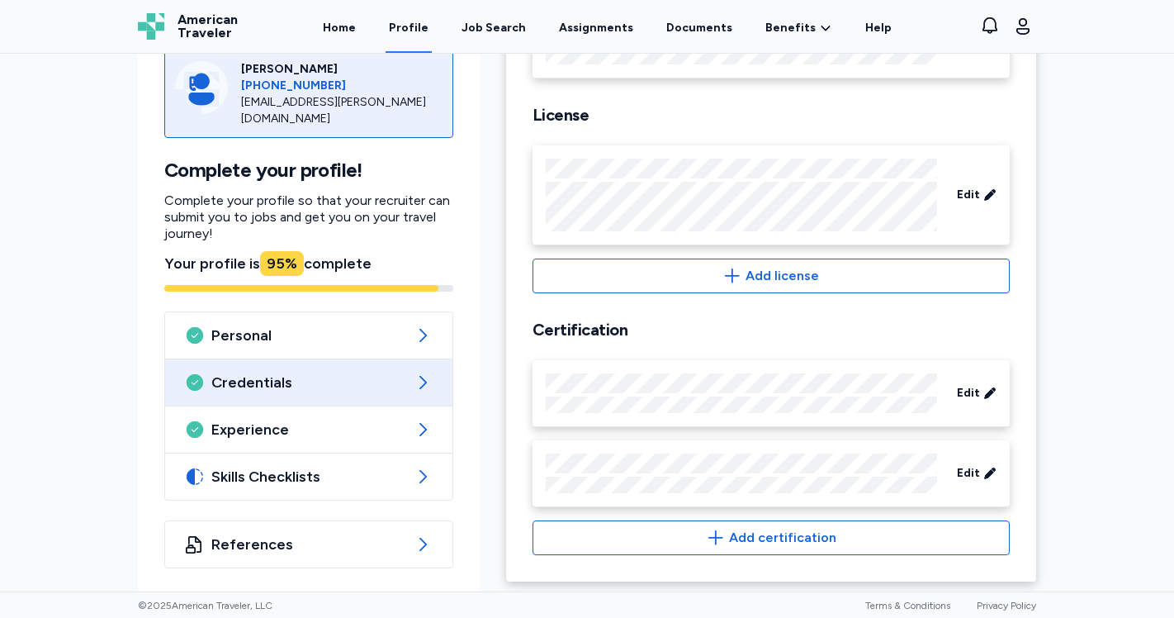
click at [1115, 396] on div "Need some help with completing your profile? Our experienced team is standing b…" at bounding box center [587, 323] width 1174 height 538
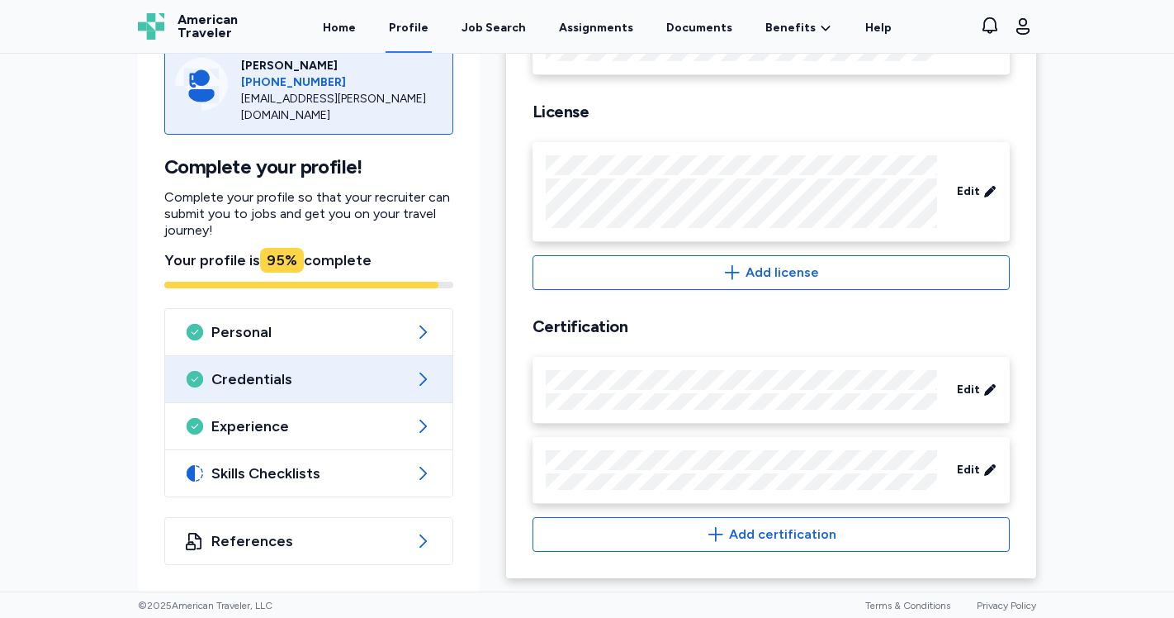
scroll to position [696, 0]
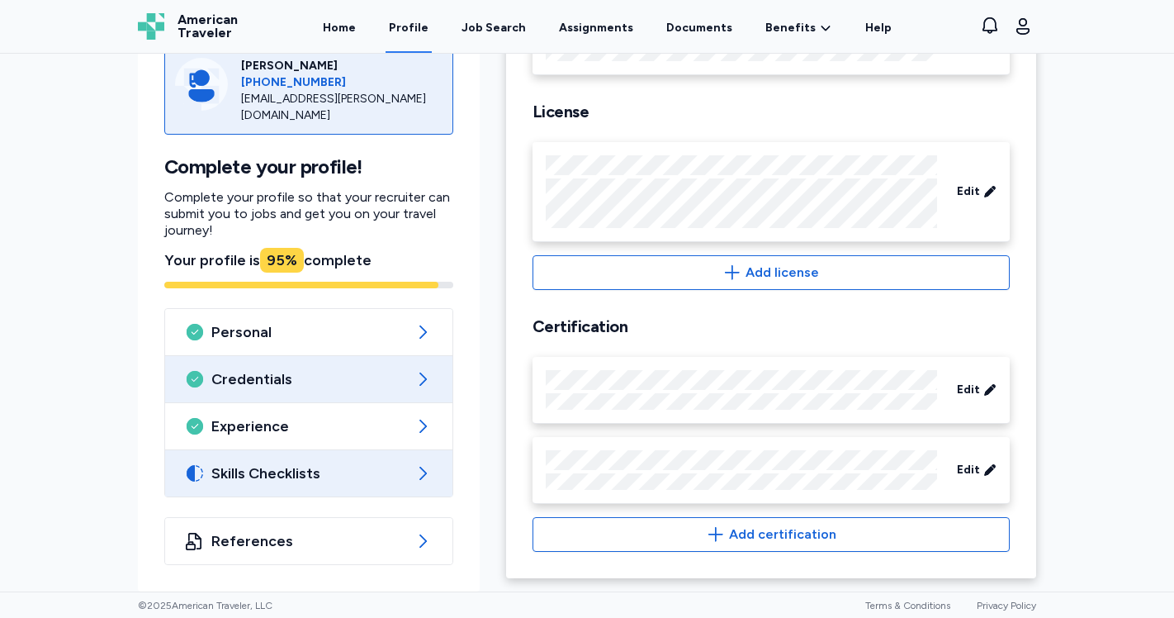
click at [276, 467] on span "Skills Checklists" at bounding box center [308, 473] width 195 height 20
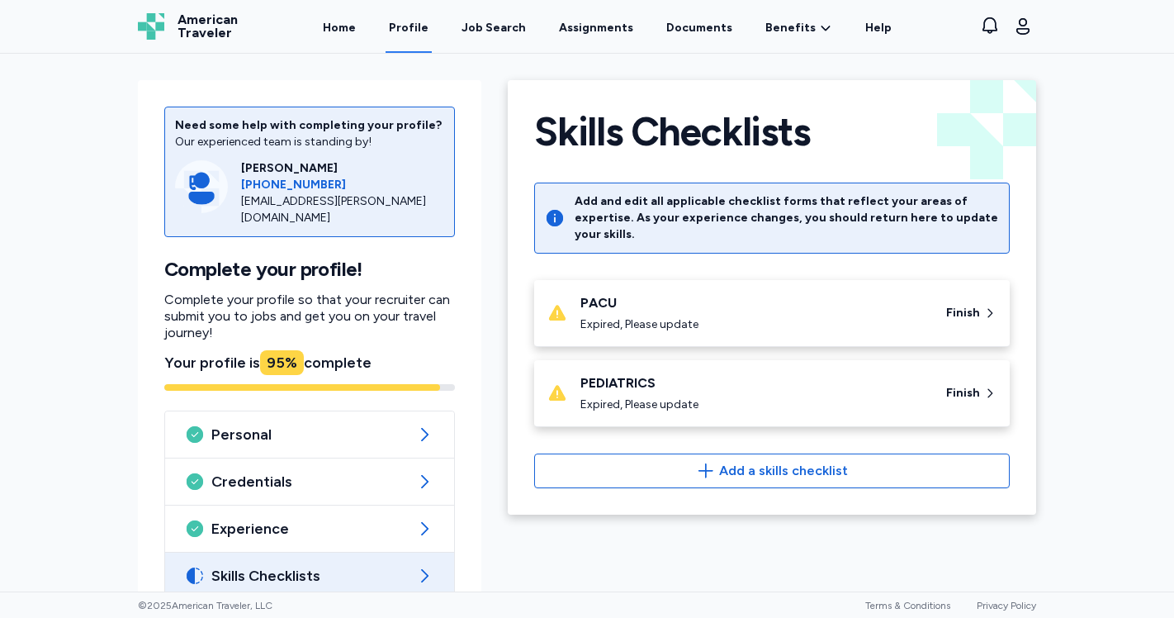
click at [896, 379] on div "PEDIATRICS Expired, Please update" at bounding box center [754, 393] width 346 height 40
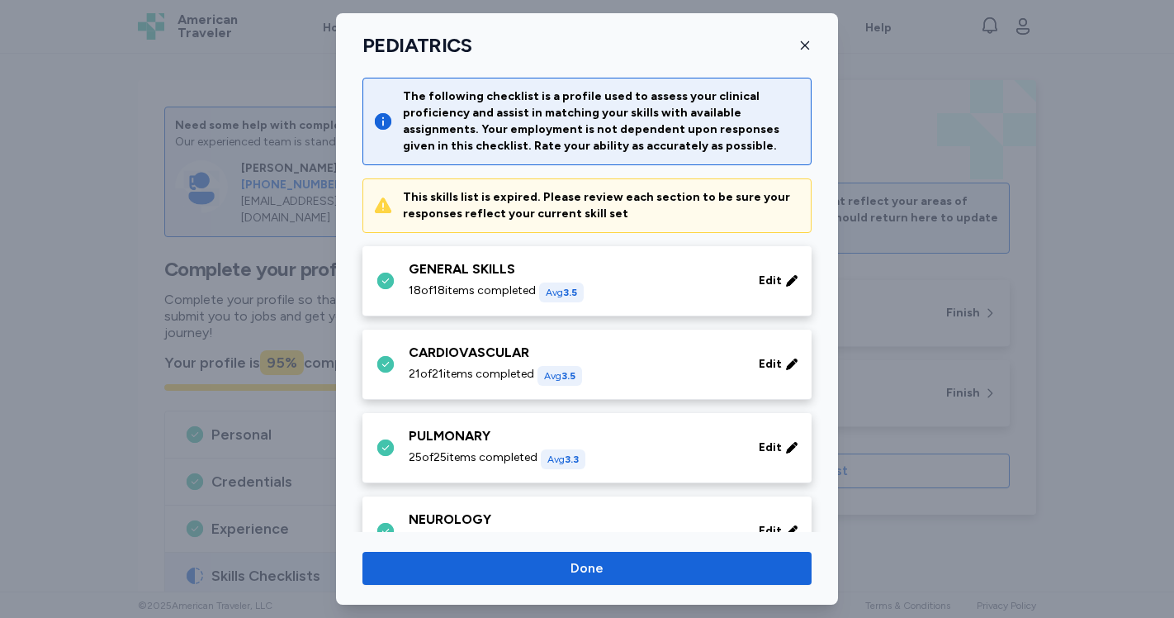
click at [807, 43] on icon "button" at bounding box center [805, 45] width 13 height 13
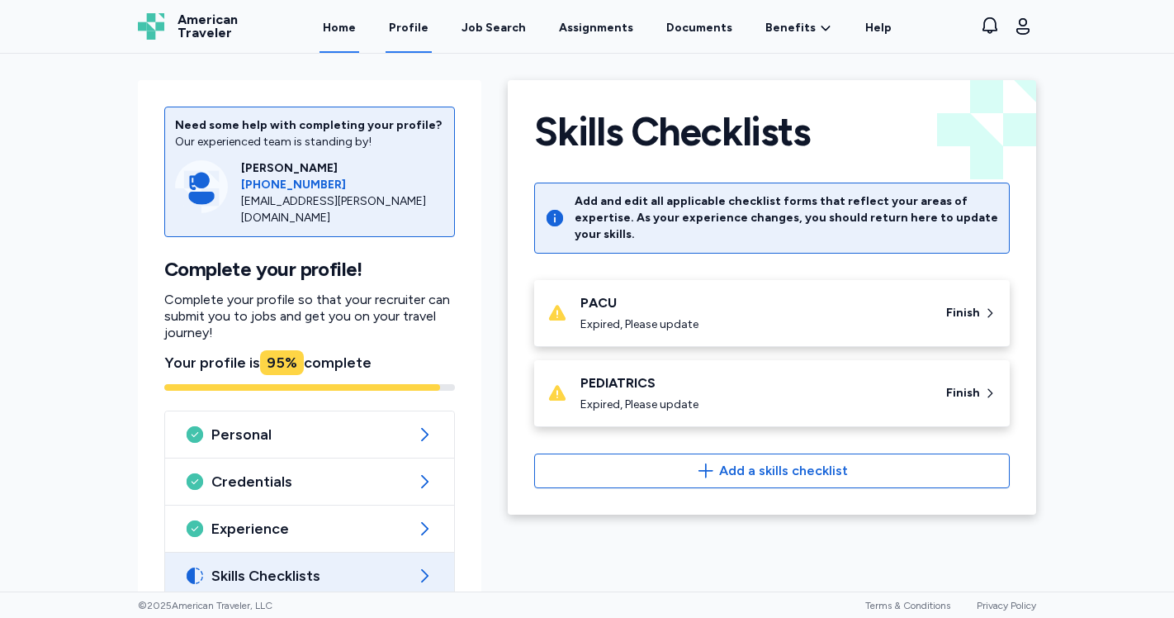
click at [355, 12] on link "Home" at bounding box center [340, 27] width 40 height 51
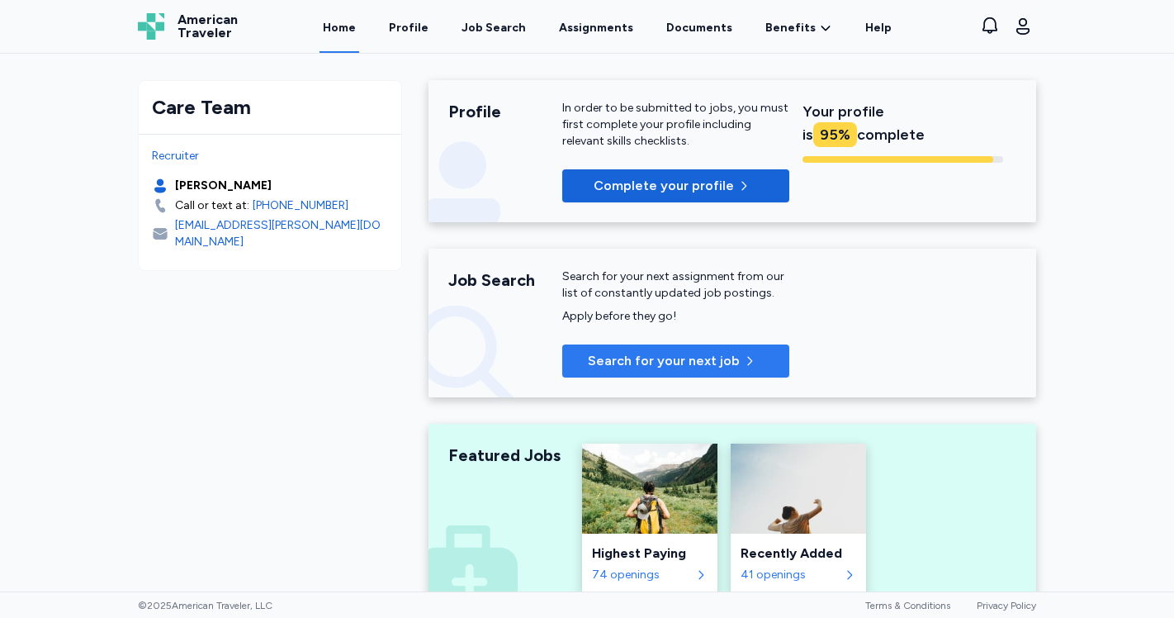
click at [618, 370] on span "Search for your next job" at bounding box center [664, 361] width 152 height 20
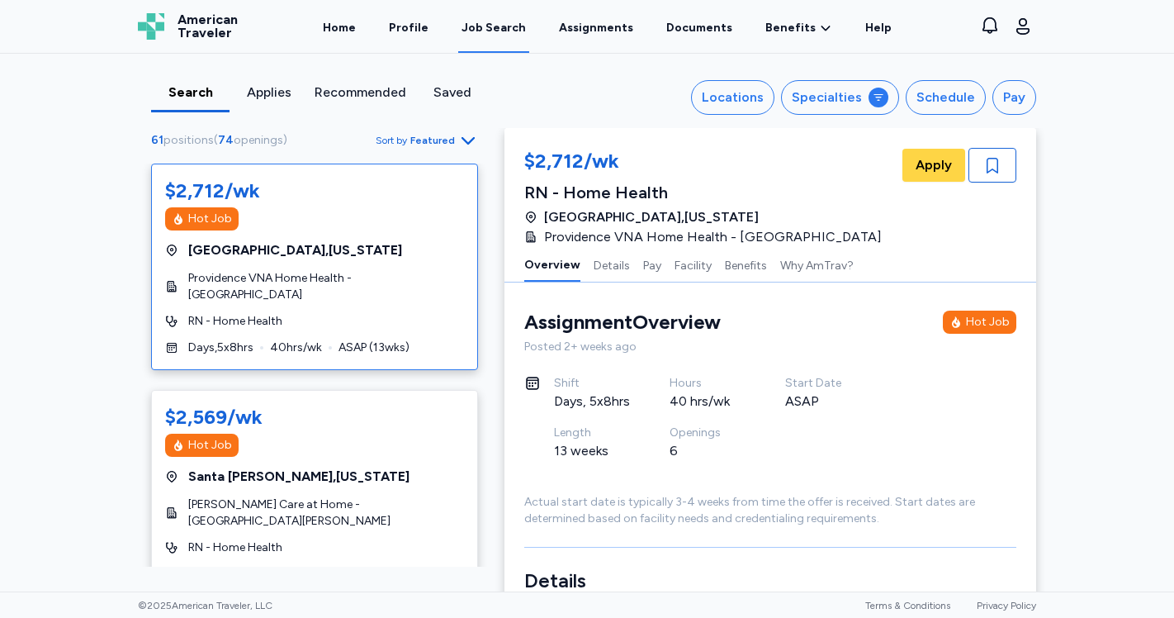
click at [69, 215] on div "Search Applies Recommended Saved Locations Specialties Schedule Pay 61 position…" at bounding box center [587, 323] width 1174 height 538
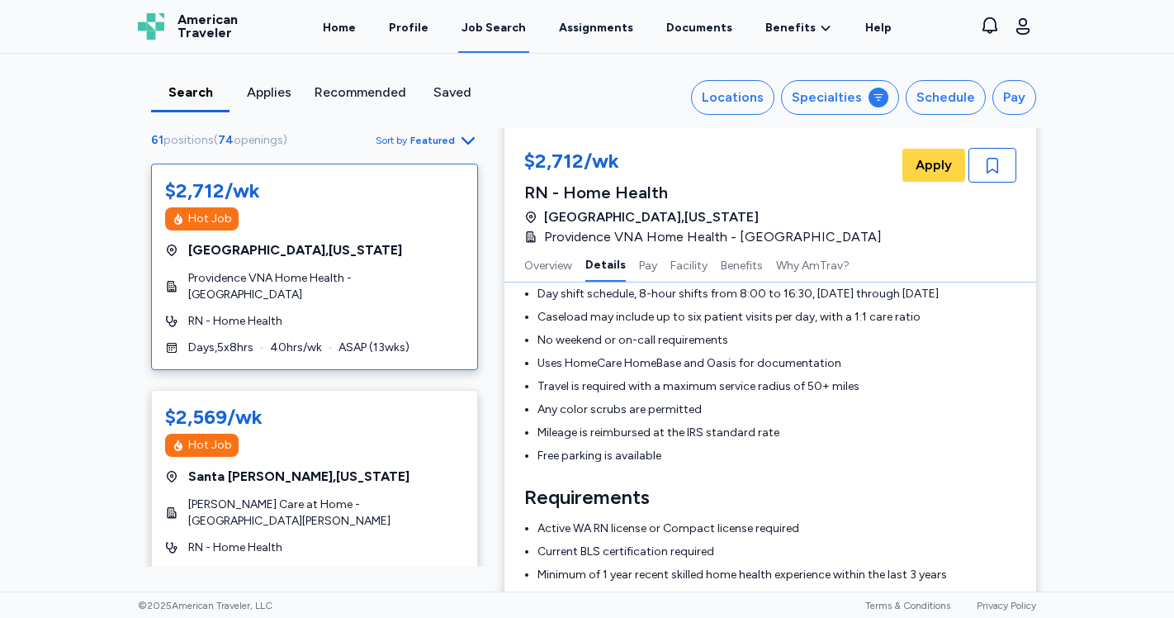
scroll to position [396, 0]
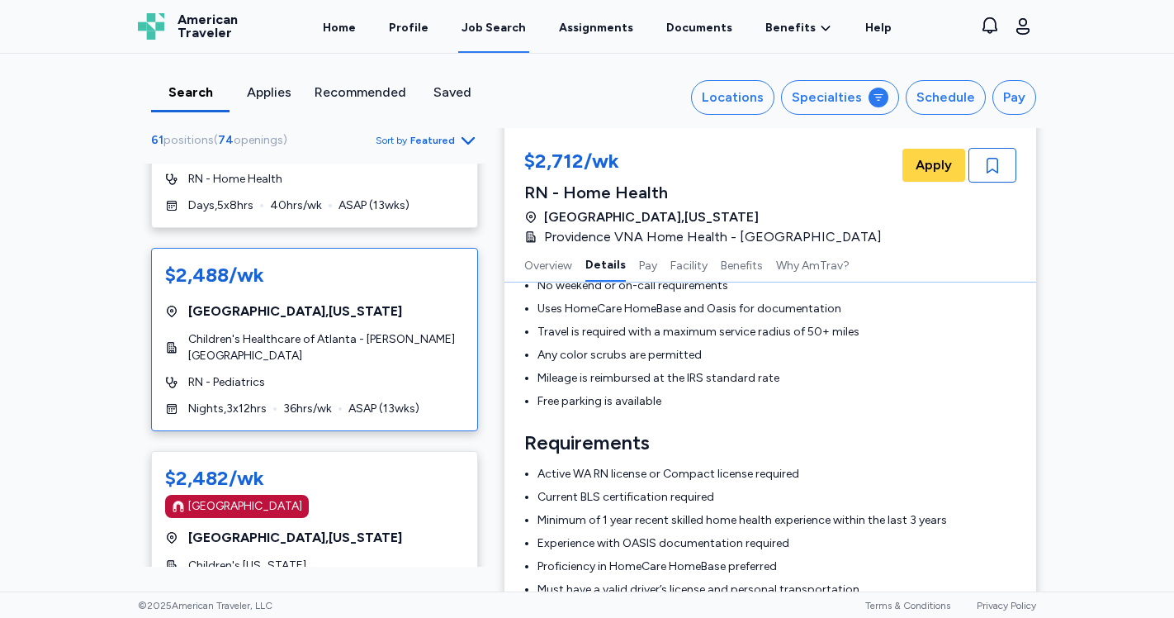
scroll to position [3141, 0]
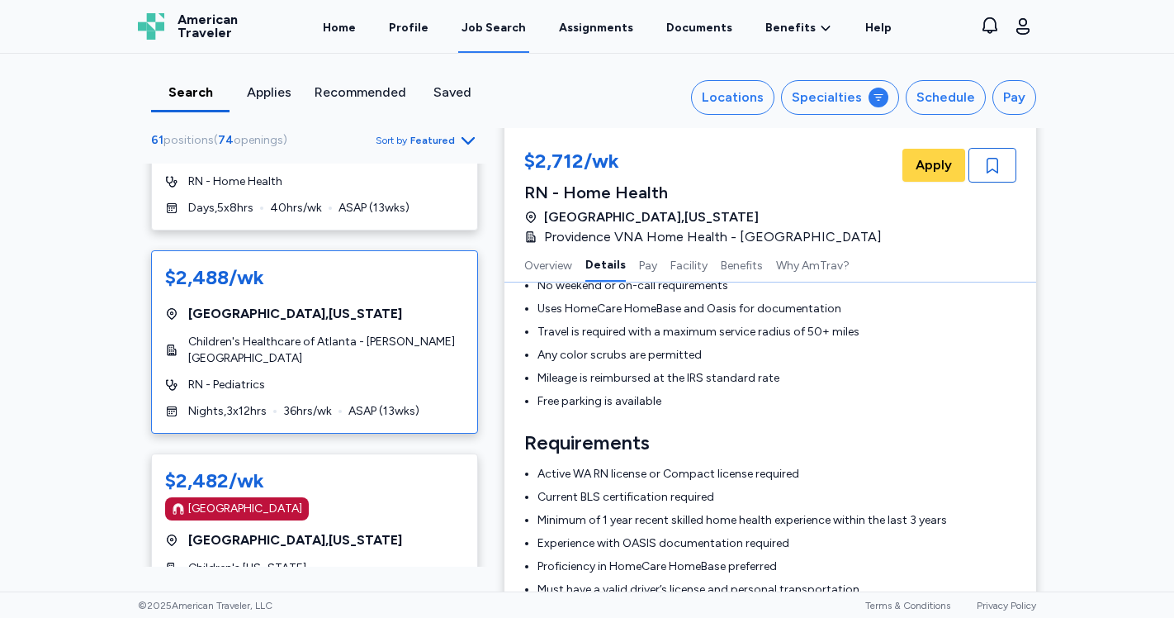
click at [204, 304] on span "[GEOGRAPHIC_DATA] , [US_STATE]" at bounding box center [295, 314] width 214 height 20
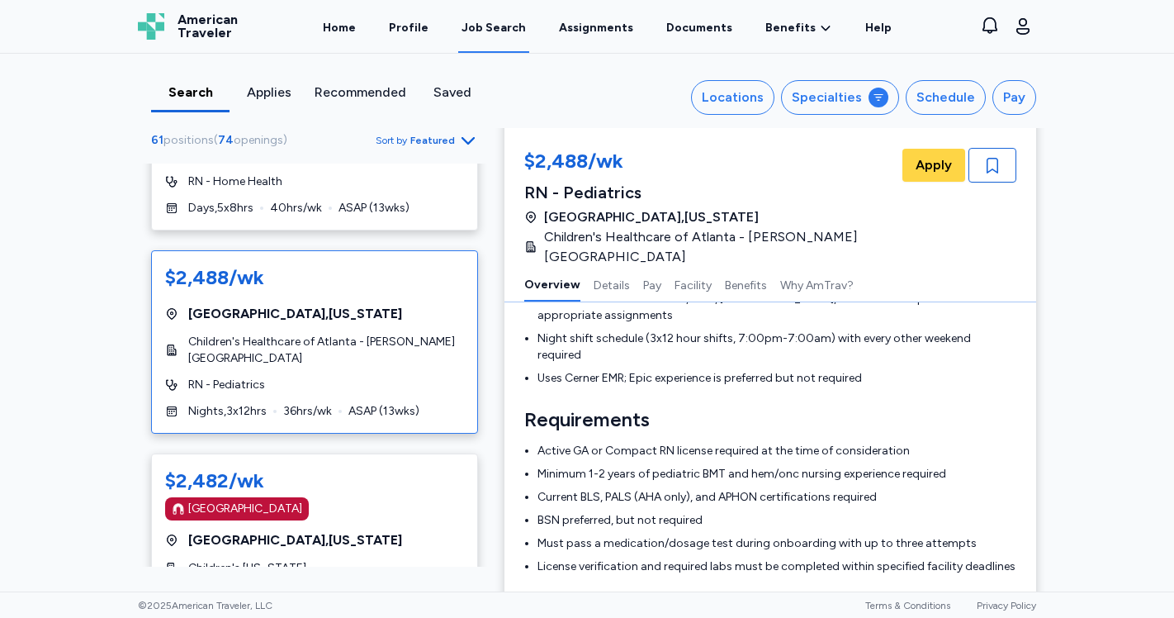
scroll to position [2, 0]
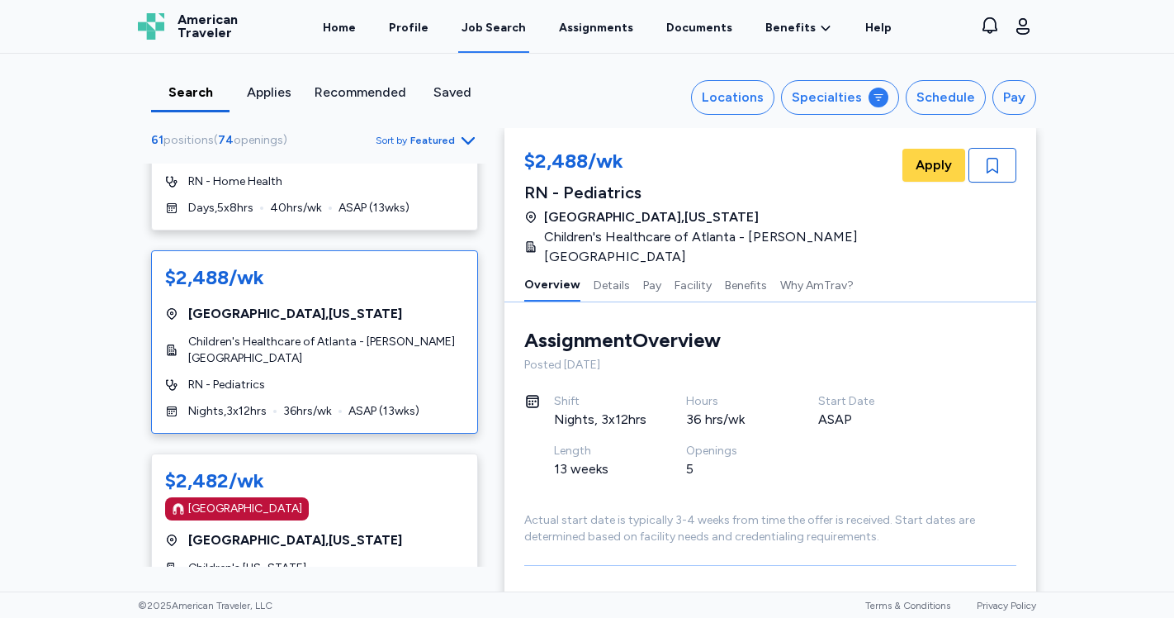
click at [850, 512] on div "Actual start date is typically 3-4 weeks from time the offer is received. Start…" at bounding box center [770, 528] width 492 height 33
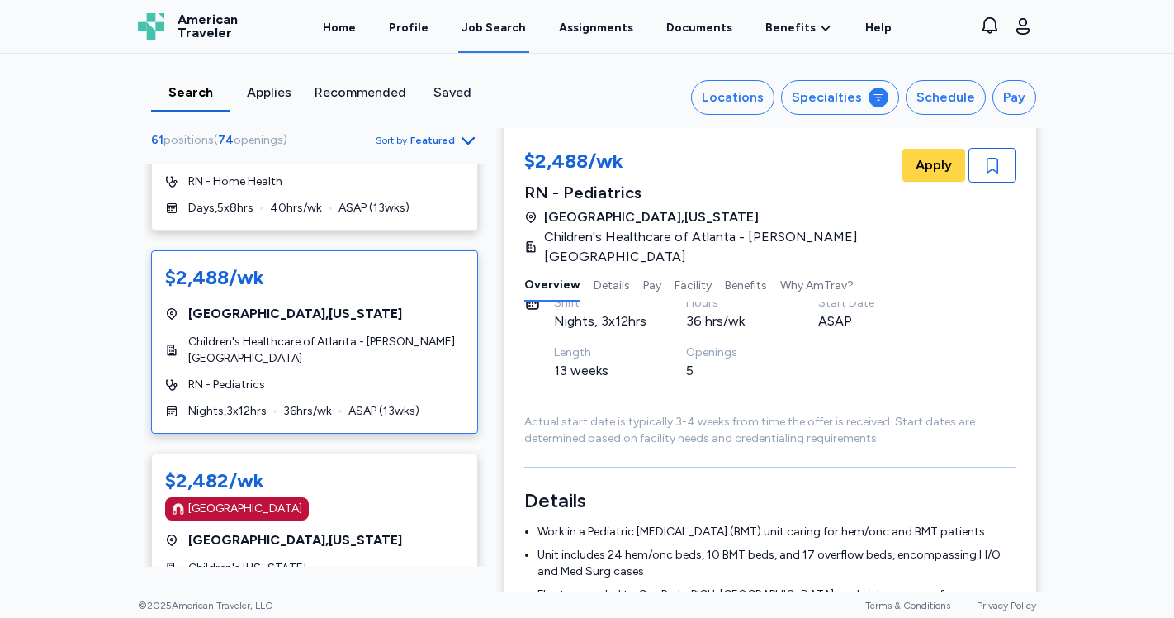
scroll to position [238, 0]
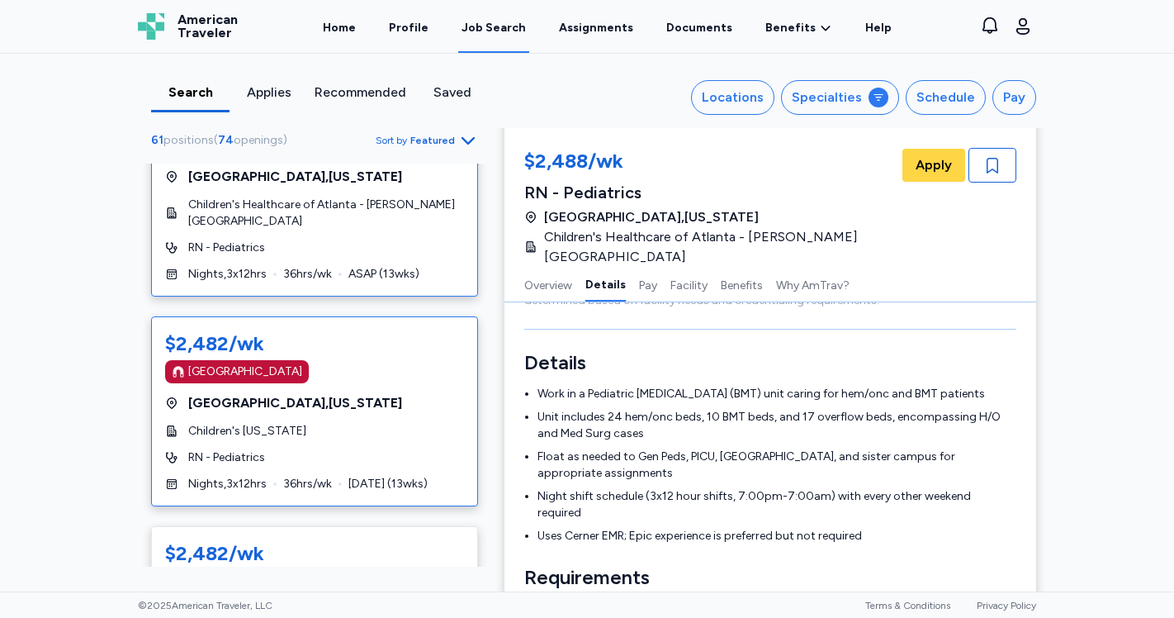
scroll to position [3281, 0]
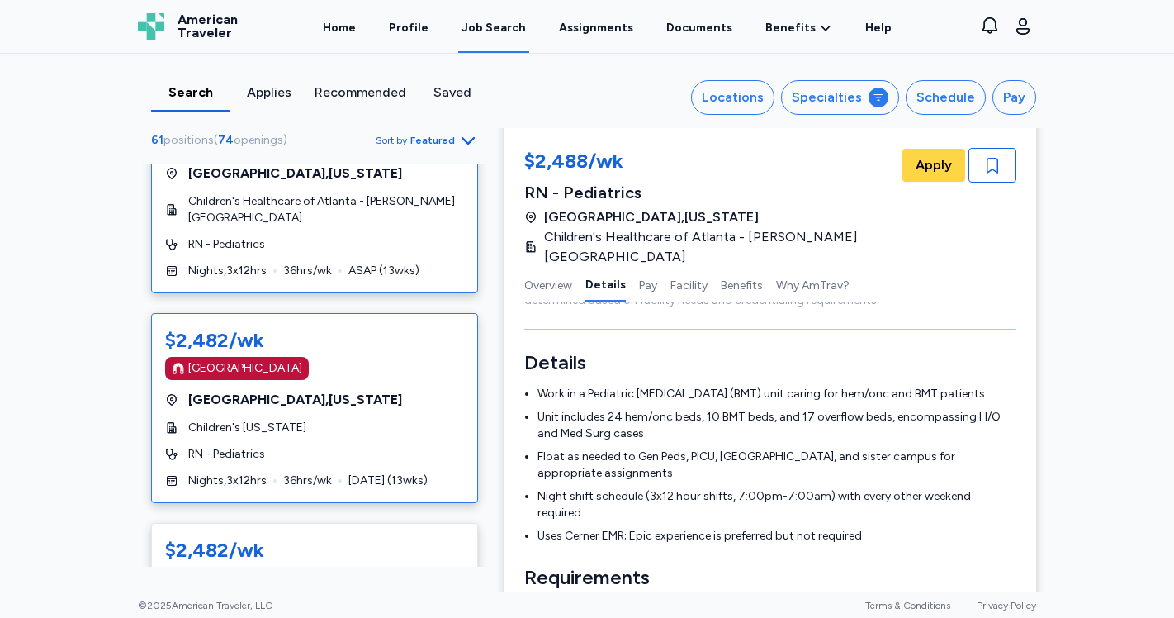
click at [229, 360] on div "[GEOGRAPHIC_DATA]" at bounding box center [245, 368] width 114 height 17
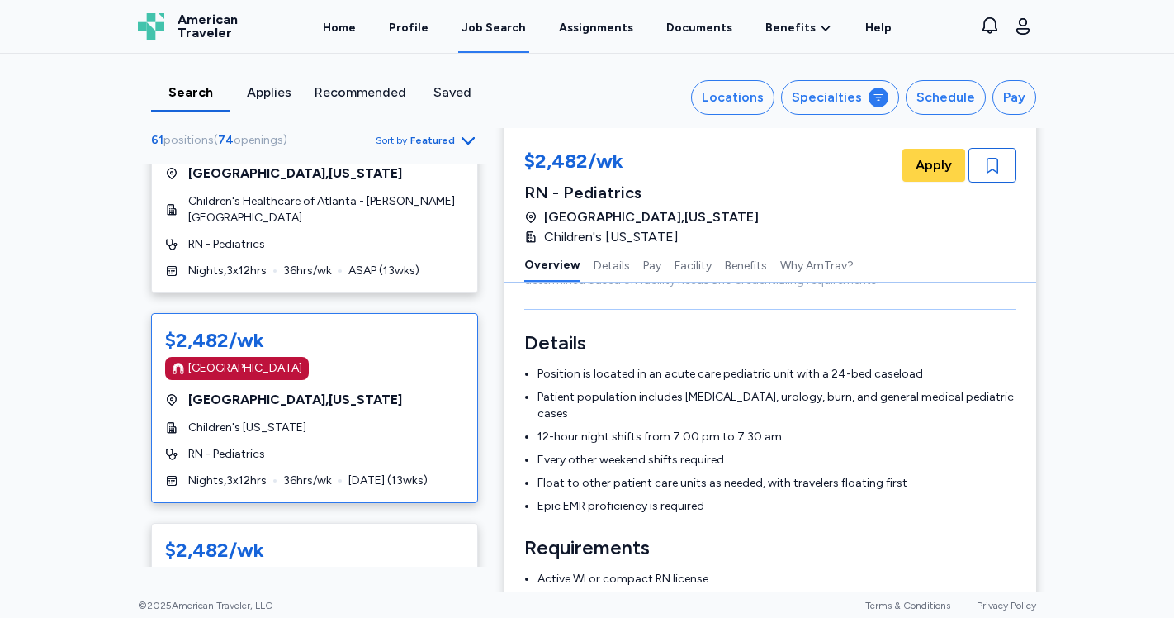
scroll to position [2, 0]
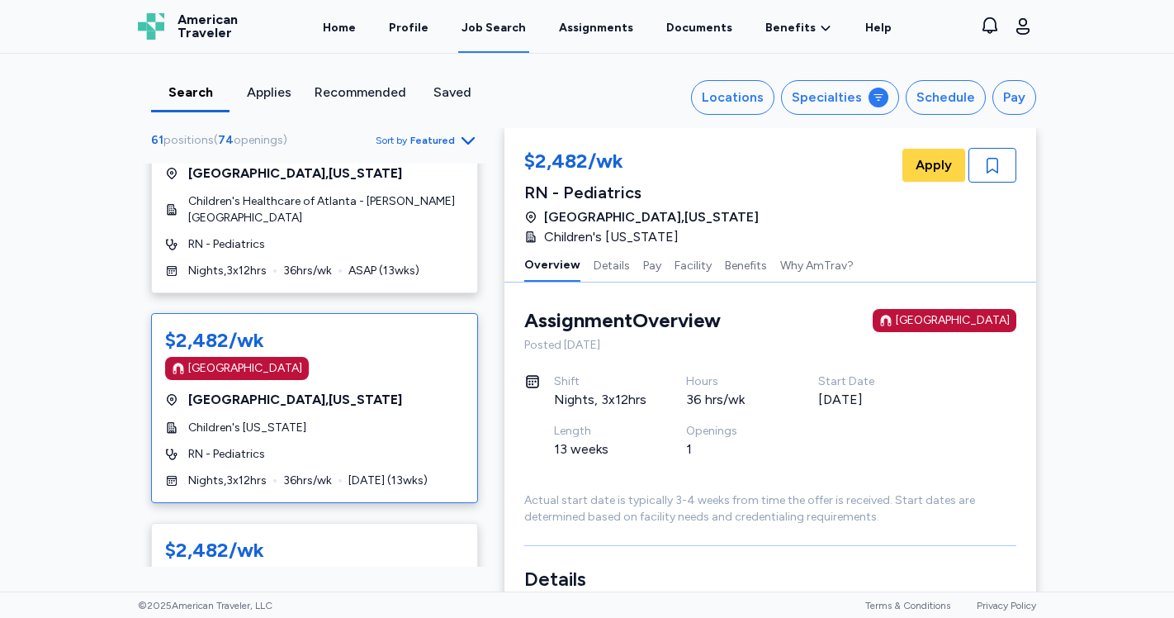
click at [767, 456] on div "1" at bounding box center [732, 449] width 93 height 20
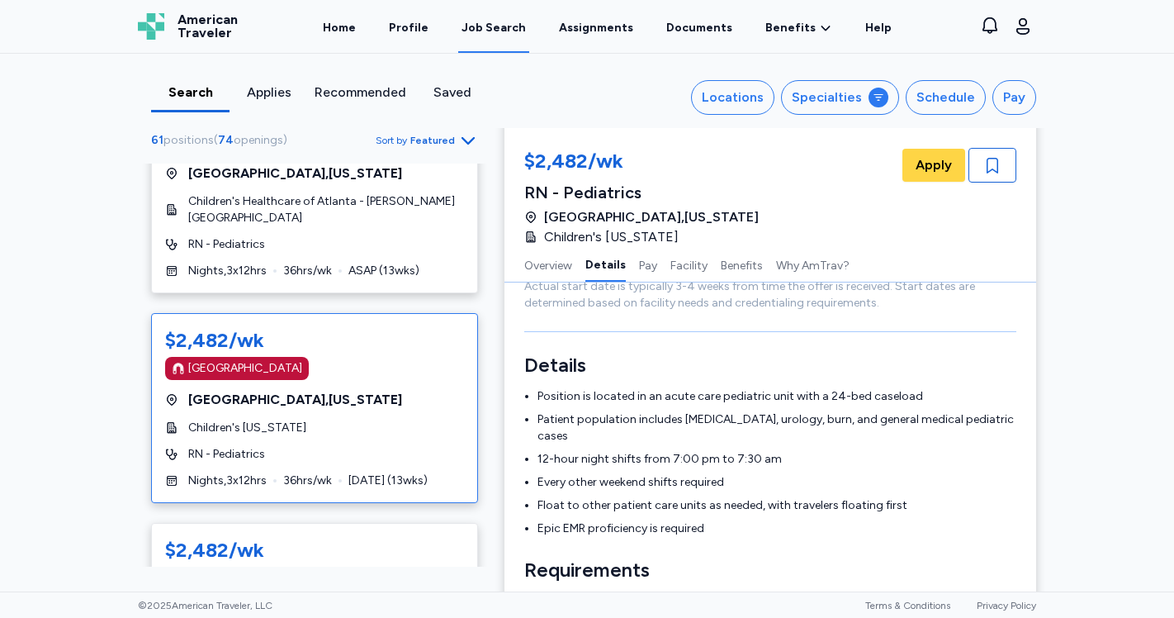
scroll to position [278, 0]
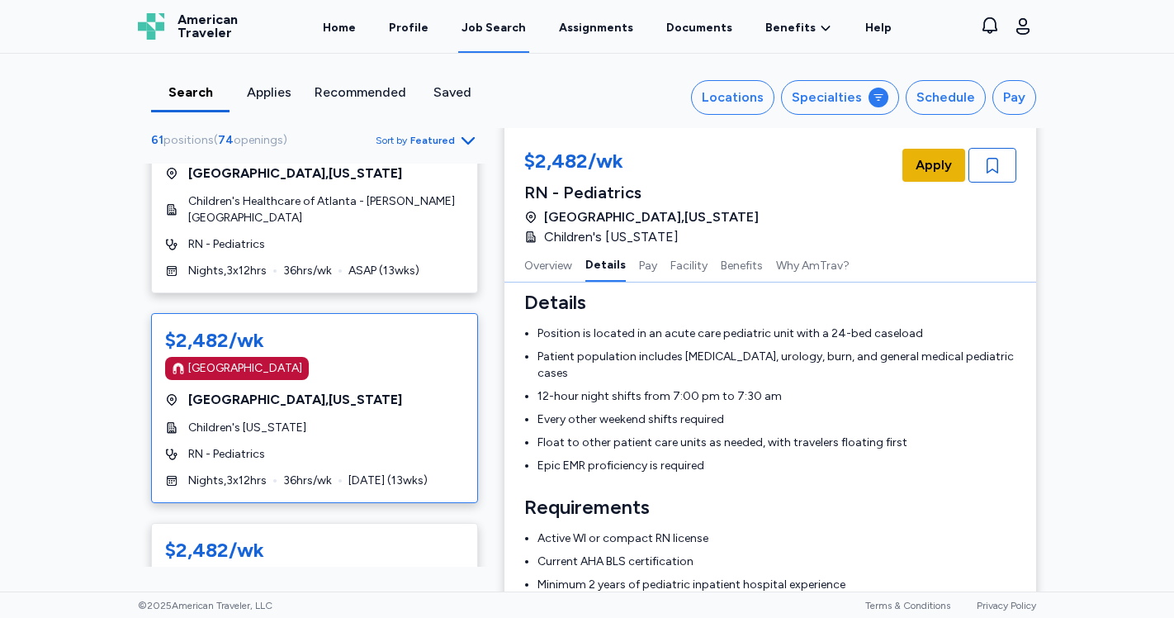
click at [928, 159] on span "Apply" at bounding box center [934, 165] width 36 height 20
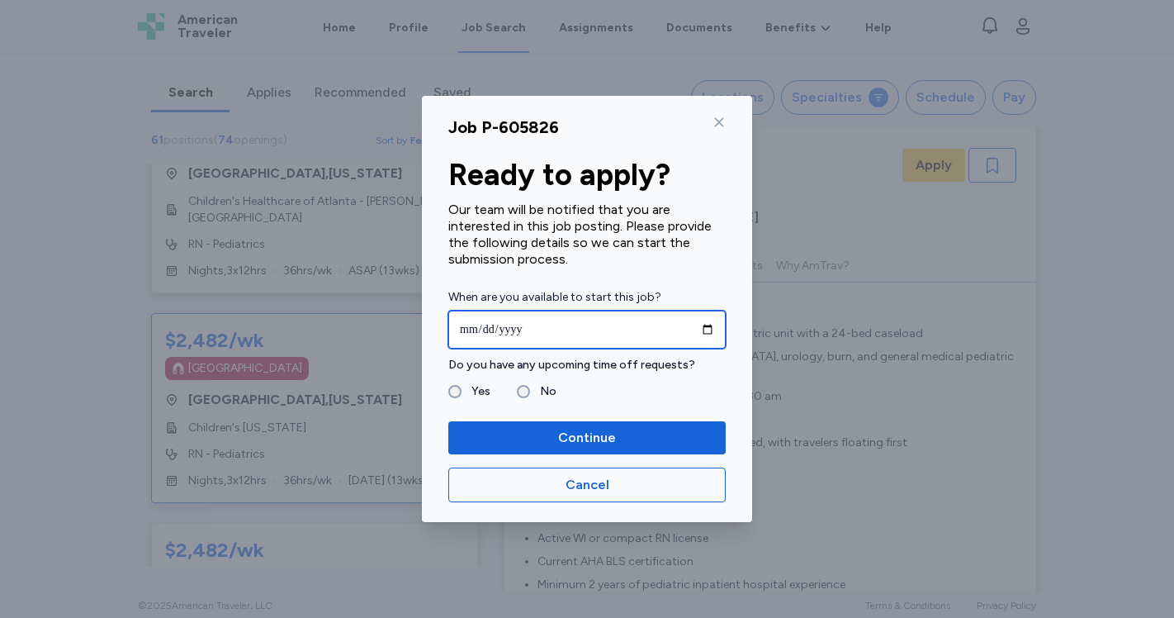
click at [466, 321] on input "date" at bounding box center [587, 330] width 278 height 38
click at [491, 323] on input "date" at bounding box center [587, 330] width 278 height 38
click at [515, 334] on input "date" at bounding box center [587, 330] width 278 height 38
click at [625, 377] on div "Do you have any upcoming time off requests? Yes No" at bounding box center [587, 378] width 278 height 46
click at [471, 397] on label "Yes" at bounding box center [476, 392] width 29 height 20
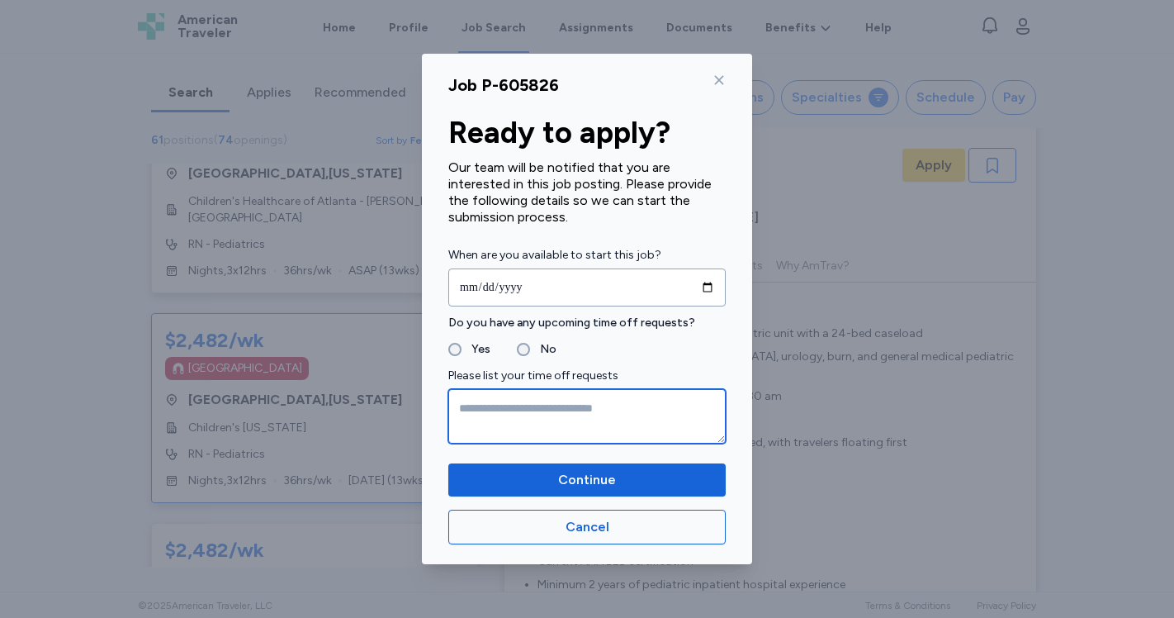
click at [579, 422] on textarea at bounding box center [587, 416] width 278 height 55
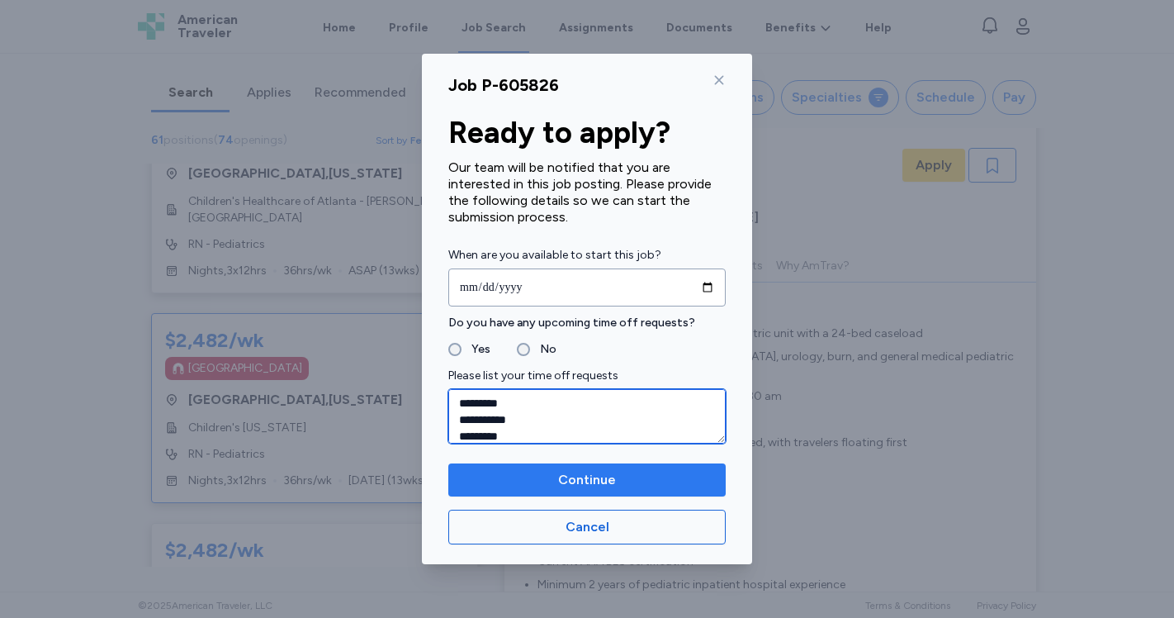
type textarea "**********"
click at [577, 482] on span "Continue" at bounding box center [587, 480] width 58 height 20
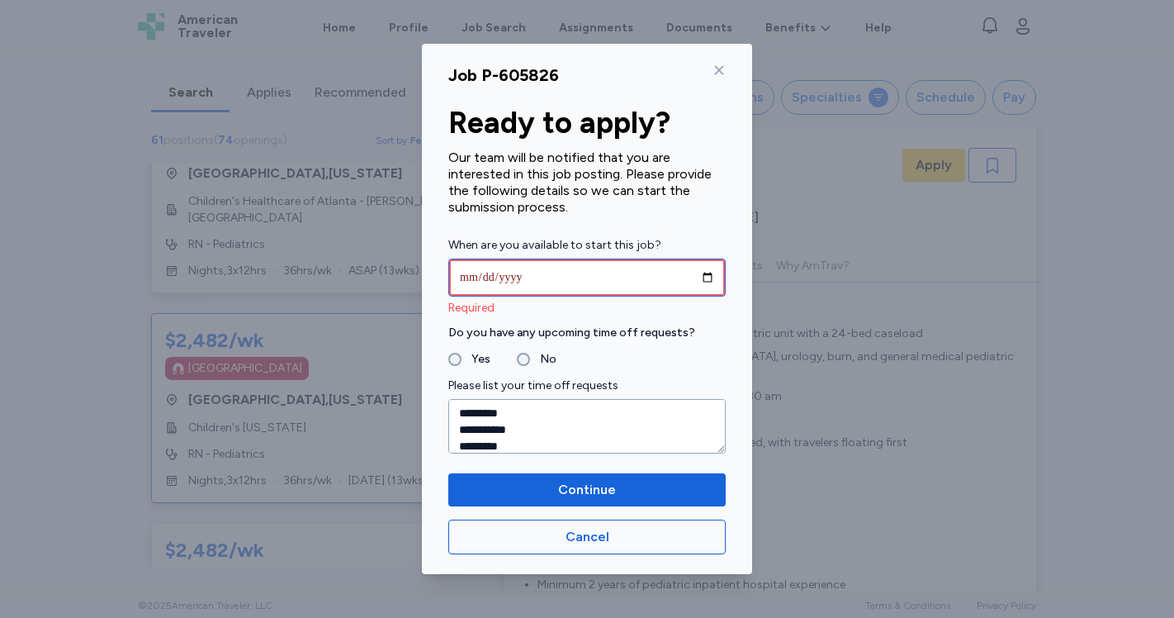
click at [526, 278] on input "date" at bounding box center [587, 278] width 278 height 38
type input "**********"
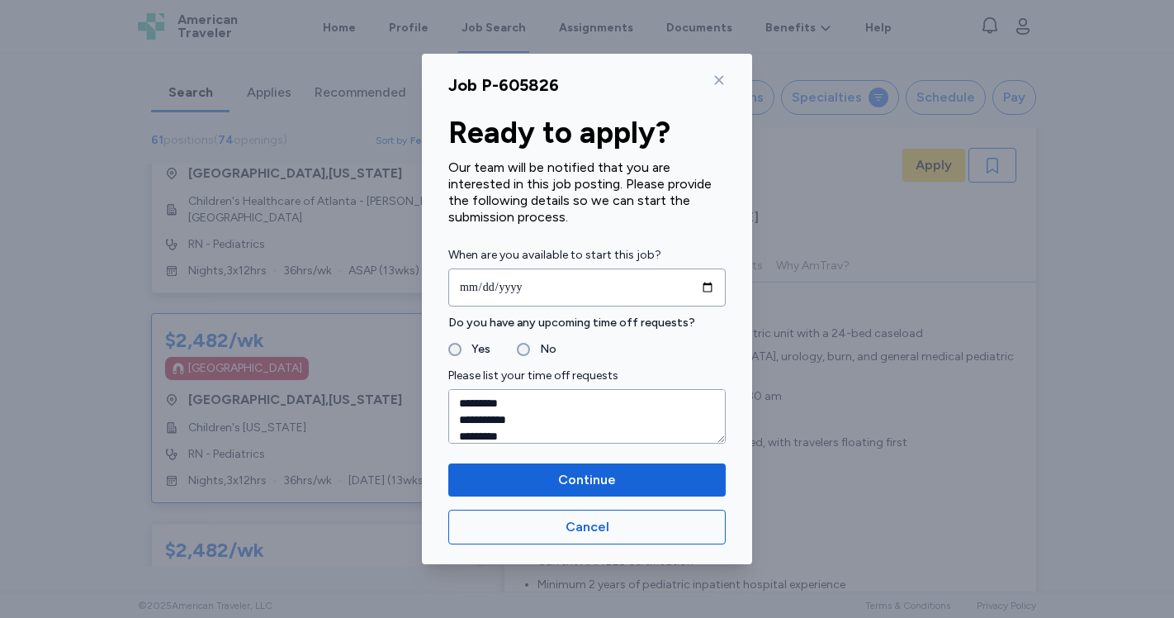
click at [612, 382] on label "Please list your time off requests" at bounding box center [587, 376] width 278 height 20
click at [568, 483] on span "Continue" at bounding box center [587, 480] width 58 height 20
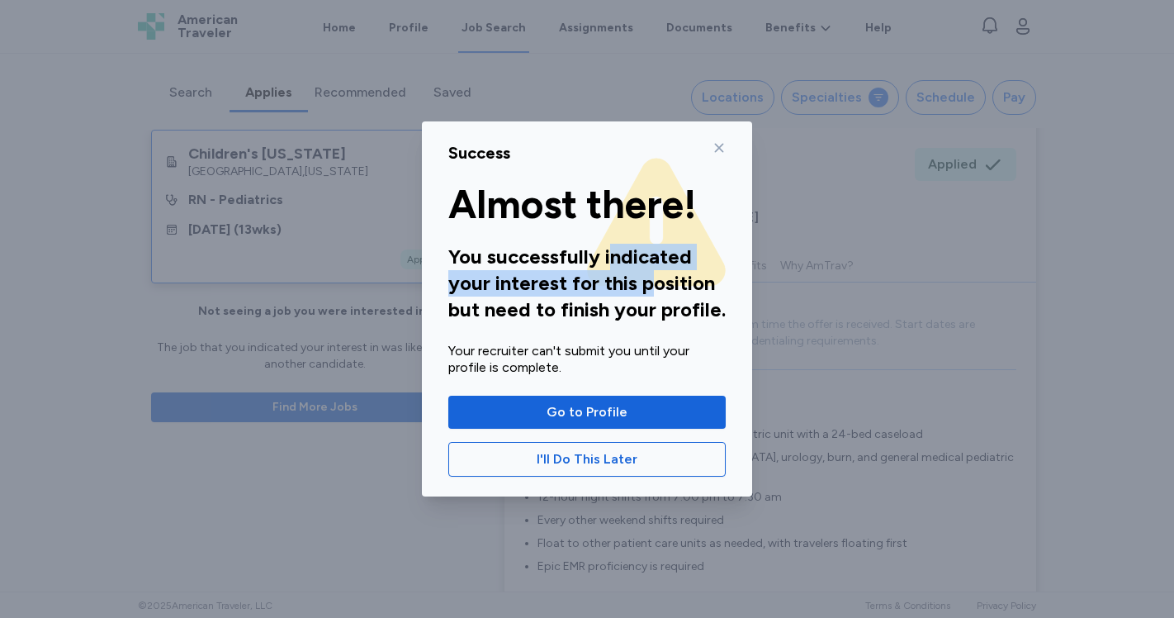
drag, startPoint x: 613, startPoint y: 255, endPoint x: 655, endPoint y: 282, distance: 49.7
click at [655, 282] on div "You successfully indicated your interest for this position but need to finish y…" at bounding box center [587, 283] width 278 height 79
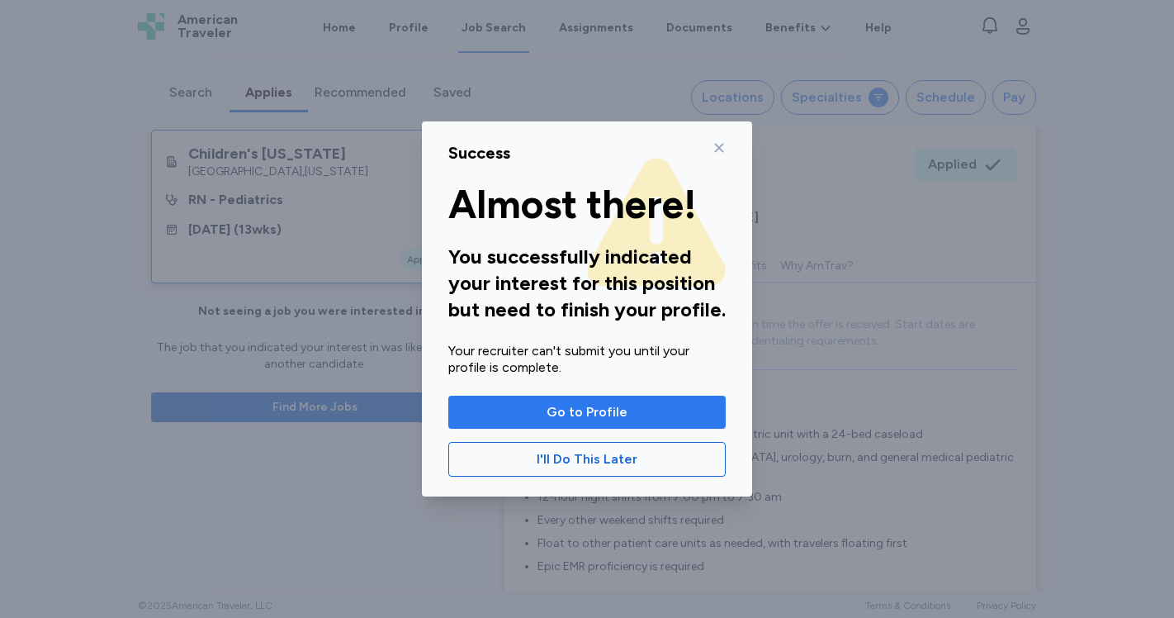
click at [646, 414] on span "Go to Profile" at bounding box center [587, 412] width 251 height 20
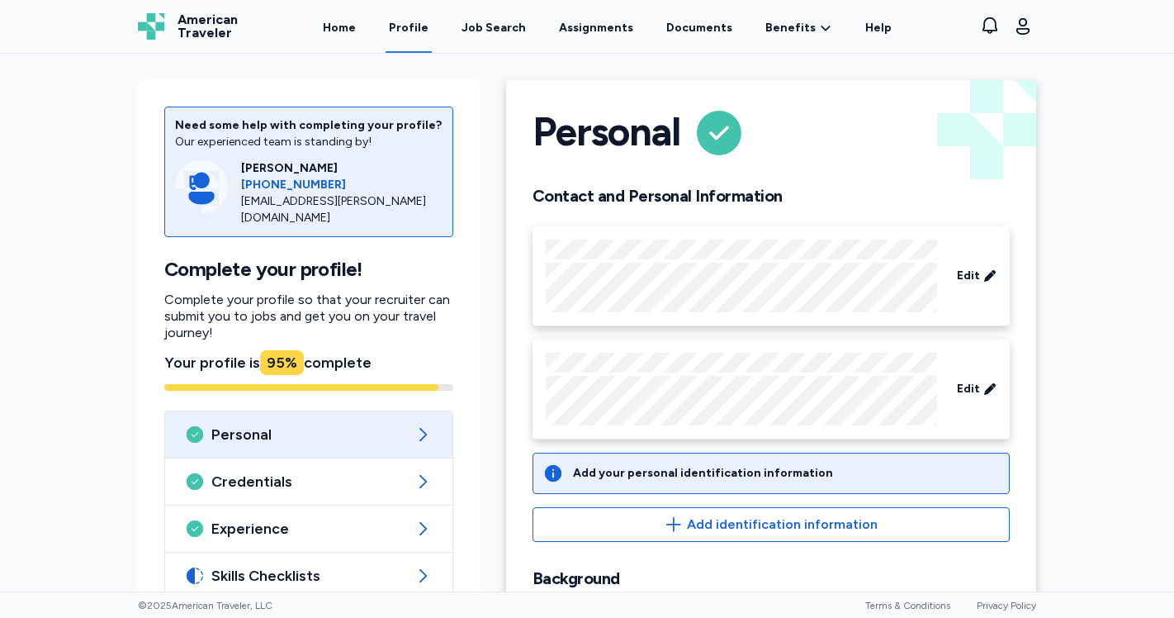
click at [69, 359] on div "Need some help with completing your profile? Our experienced team is standing b…" at bounding box center [587, 323] width 1174 height 538
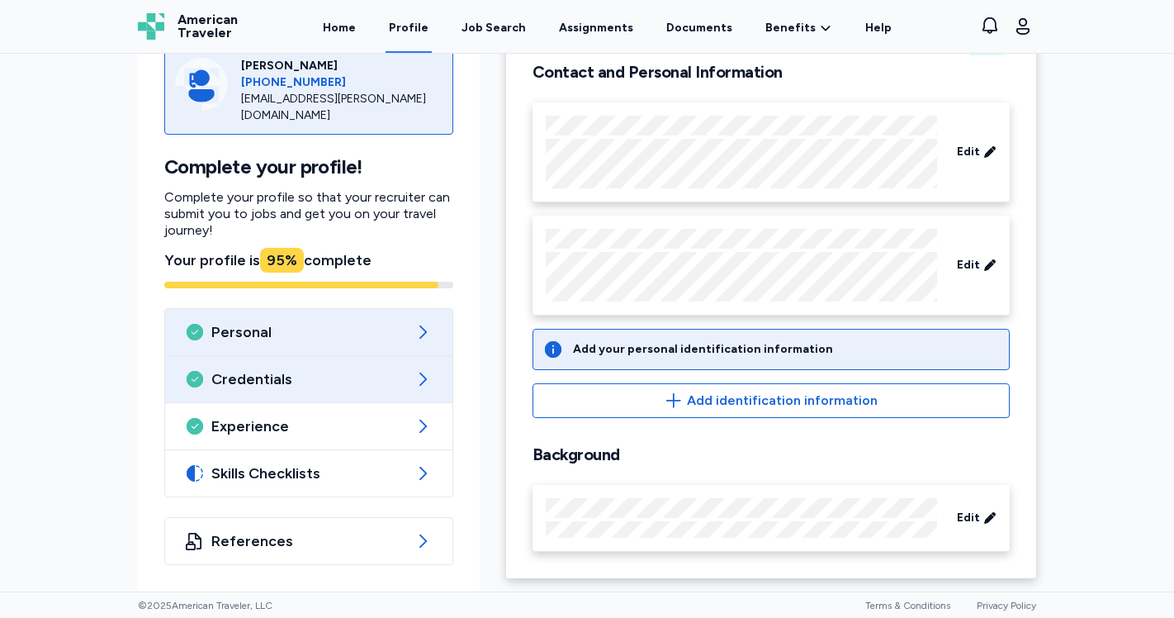
scroll to position [124, 0]
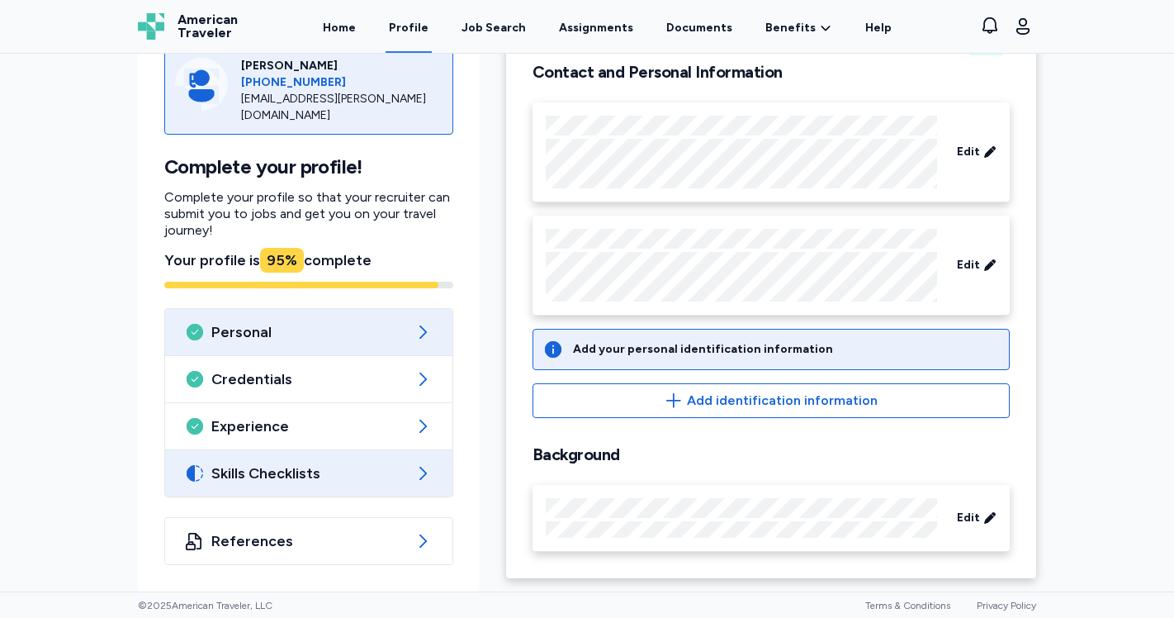
click at [286, 473] on span "Skills Checklists" at bounding box center [308, 473] width 195 height 20
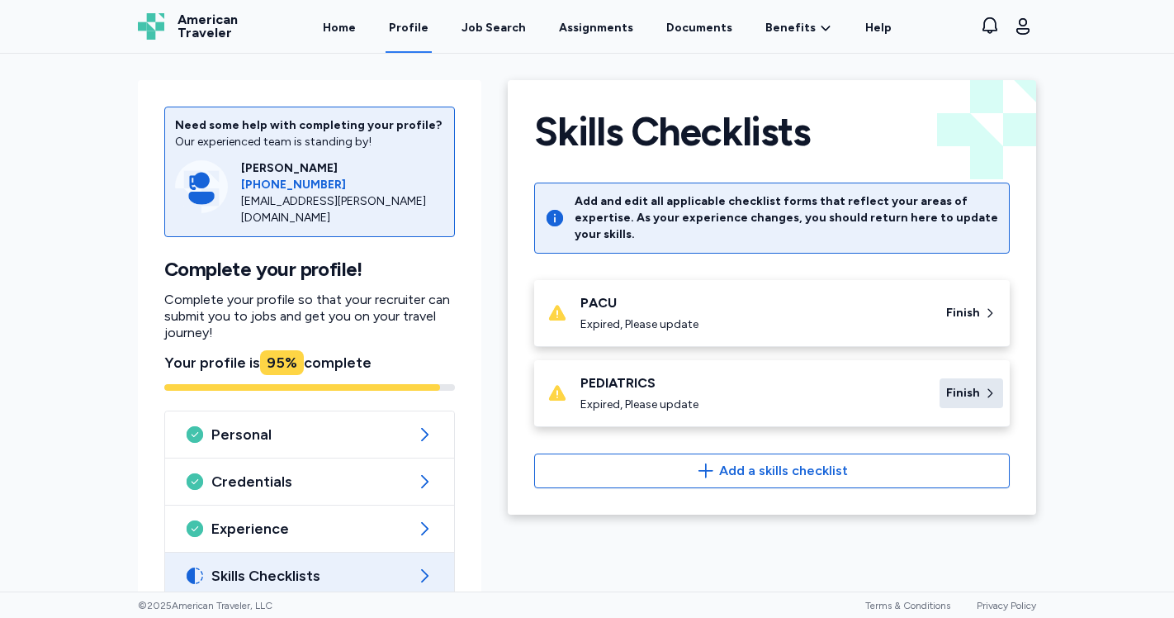
click at [972, 378] on div "Finish" at bounding box center [972, 393] width 64 height 30
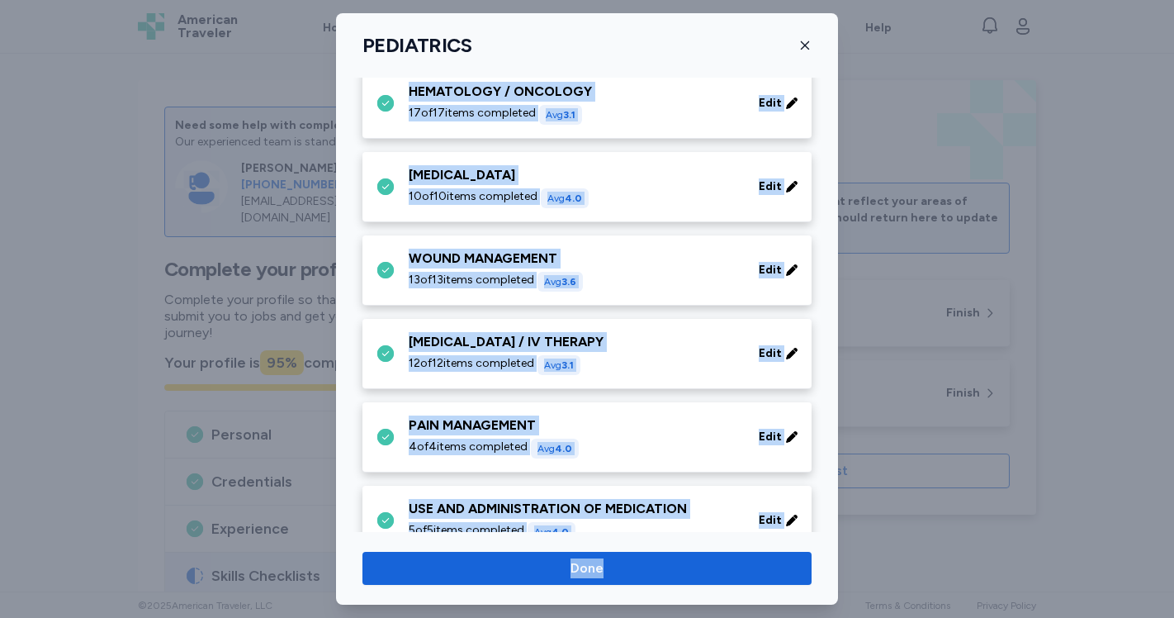
scroll to position [1012, 0]
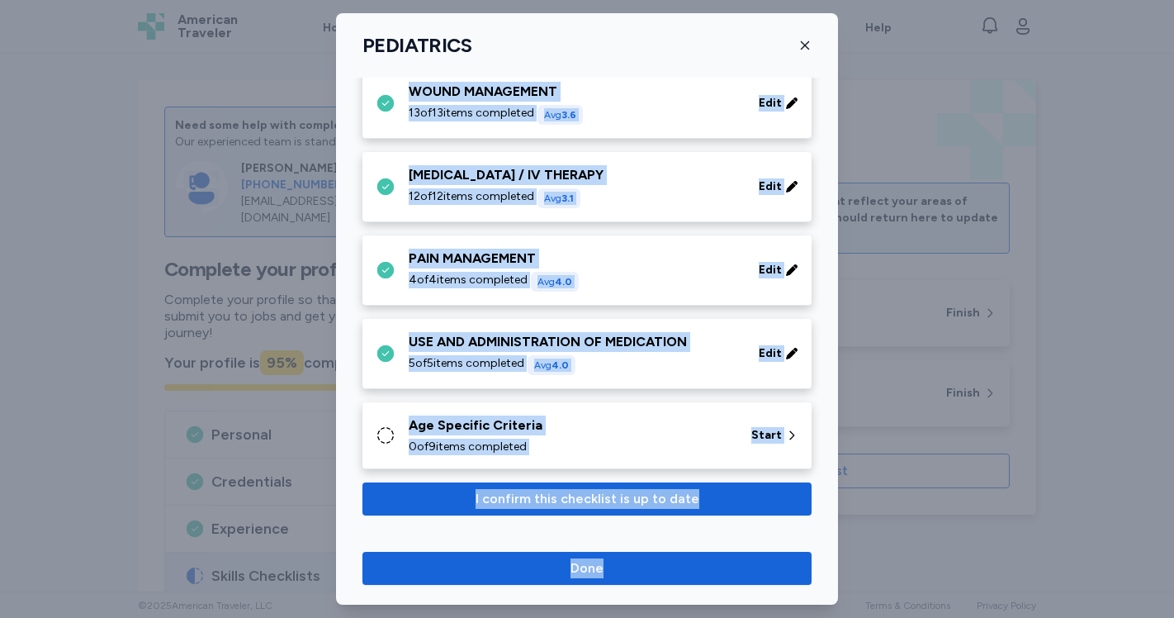
drag, startPoint x: 816, startPoint y: 429, endPoint x: 807, endPoint y: 594, distance: 165.4
click at [807, 594] on div "PEDIATRICS The following checklist is a profile used to assess your clinical pr…" at bounding box center [587, 308] width 502 height 591
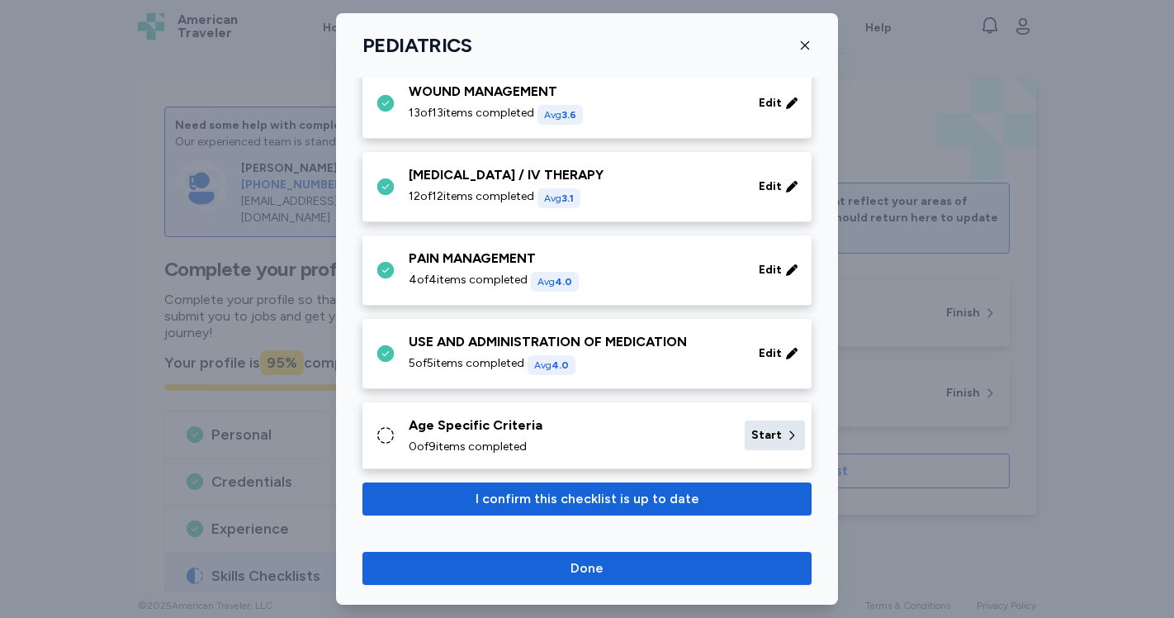
click at [754, 439] on div "Start" at bounding box center [775, 435] width 60 height 30
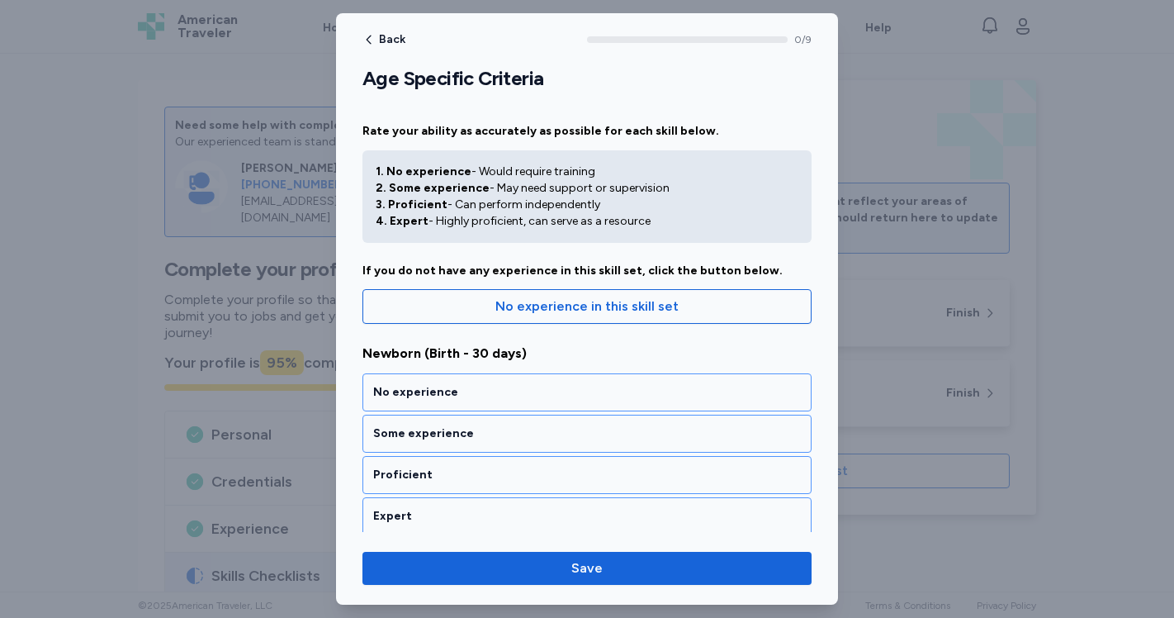
click at [564, 355] on span "Newborn (Birth - 30 days)" at bounding box center [587, 354] width 449 height 20
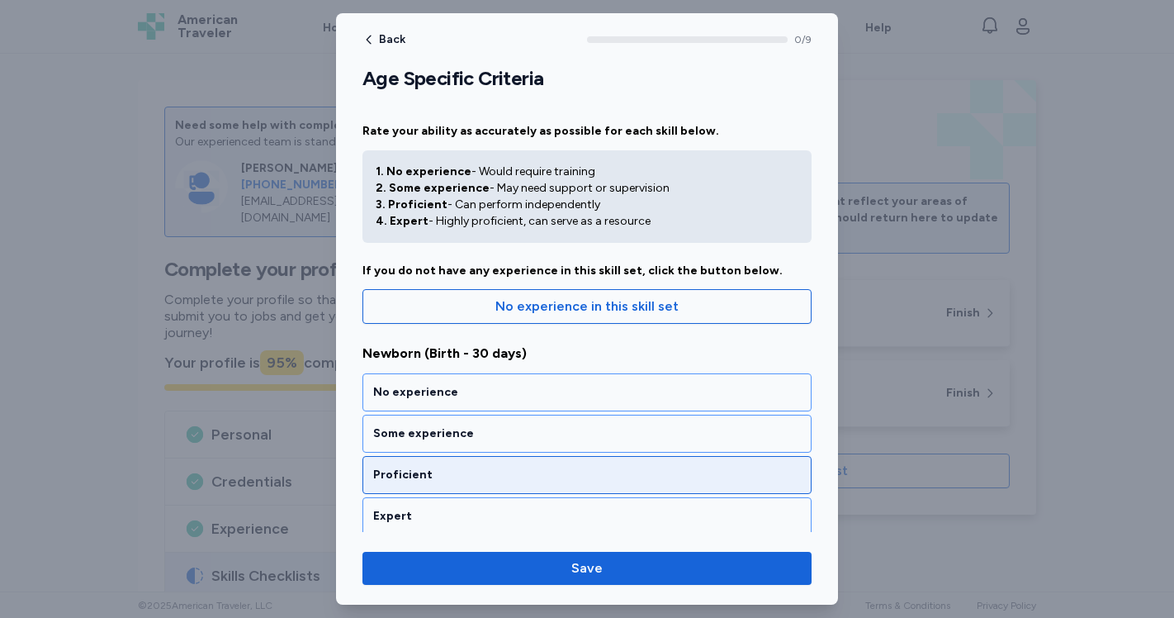
click at [496, 480] on div "Proficient" at bounding box center [587, 475] width 428 height 17
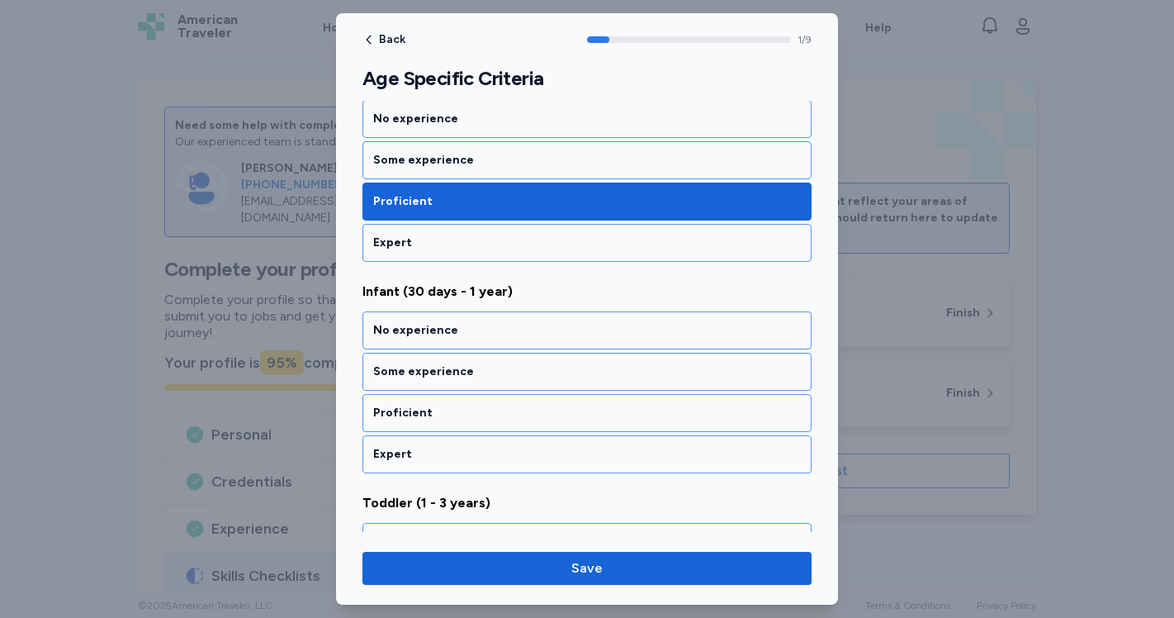
scroll to position [334, 0]
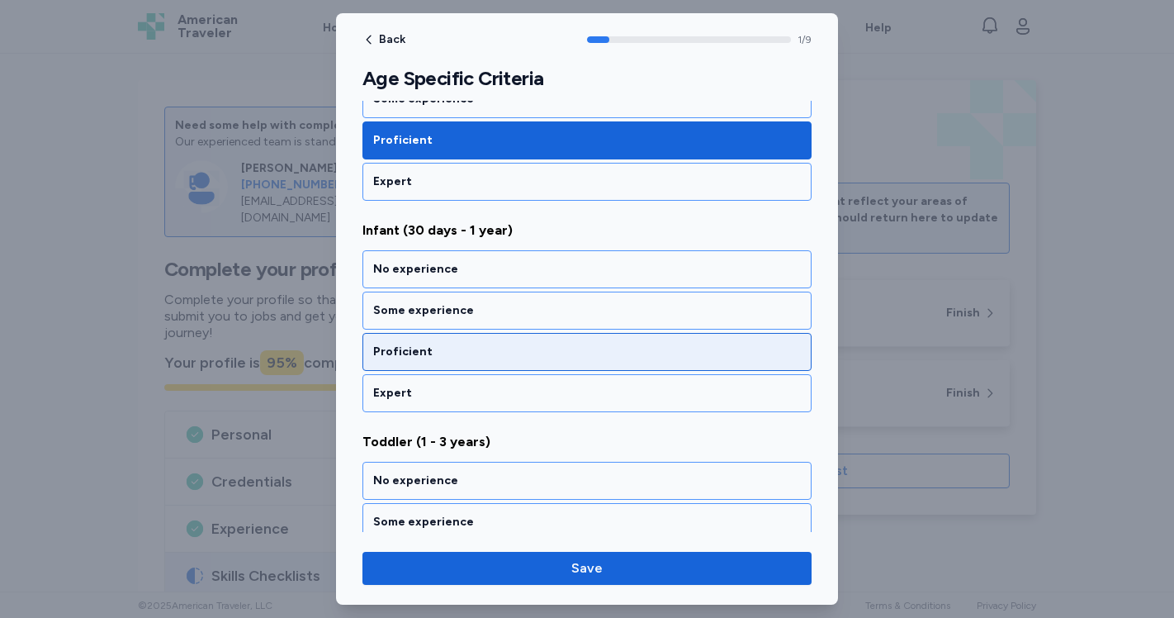
click at [467, 363] on div "Proficient" at bounding box center [587, 352] width 449 height 38
click at [474, 357] on div "Proficient" at bounding box center [587, 352] width 428 height 17
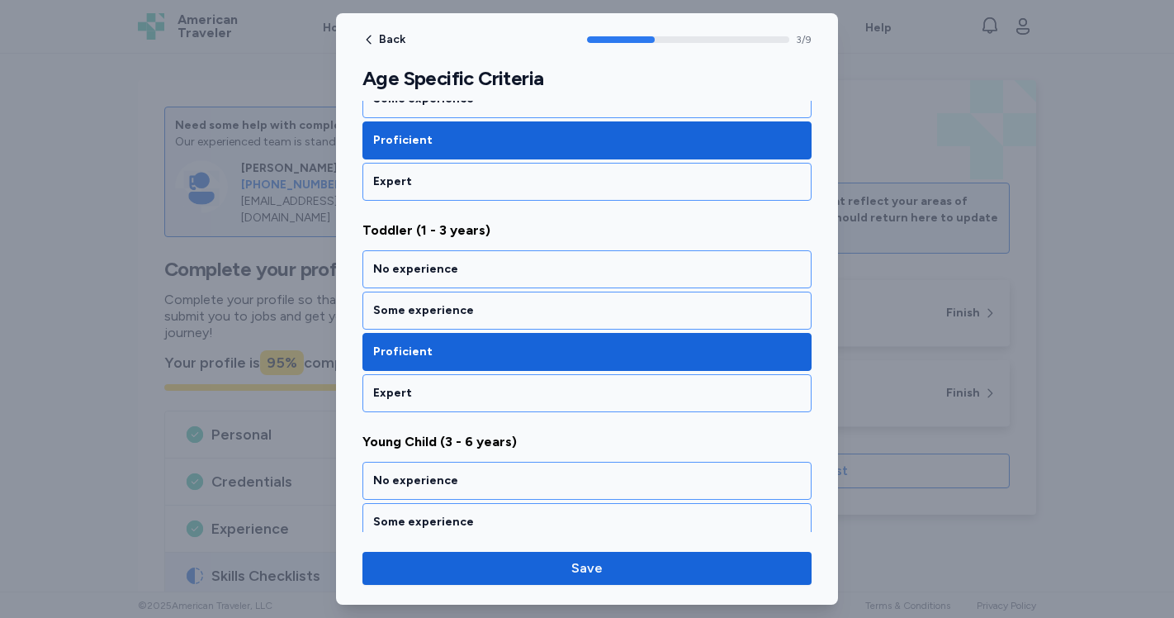
scroll to position [757, 0]
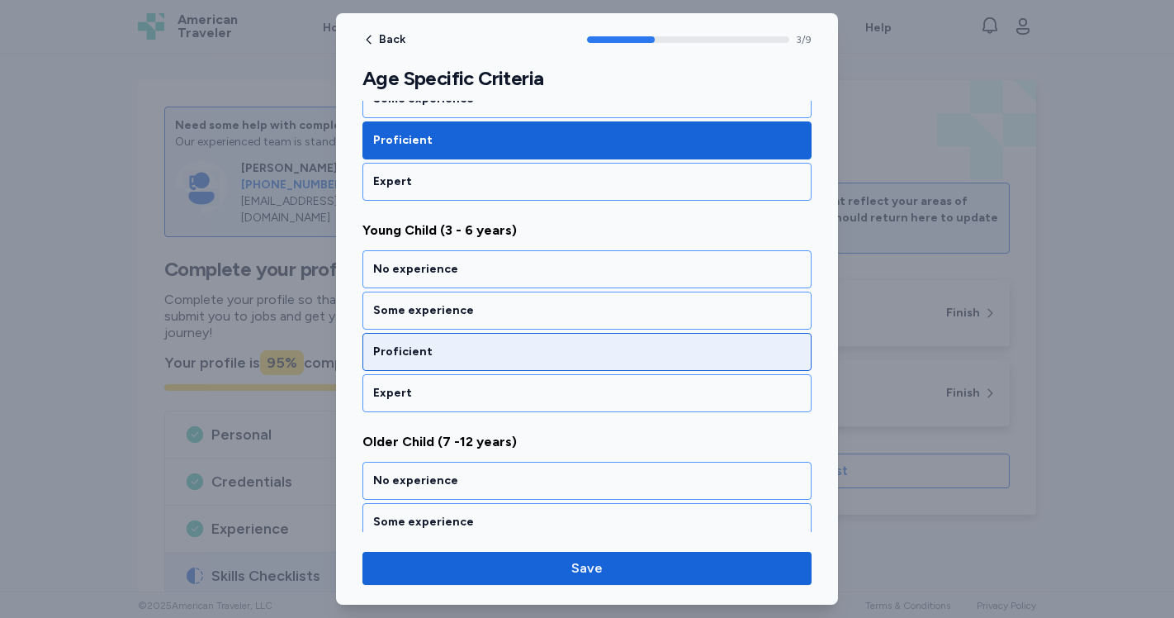
click at [464, 352] on div "Proficient" at bounding box center [587, 352] width 428 height 17
click at [463, 364] on div "Proficient" at bounding box center [587, 352] width 449 height 38
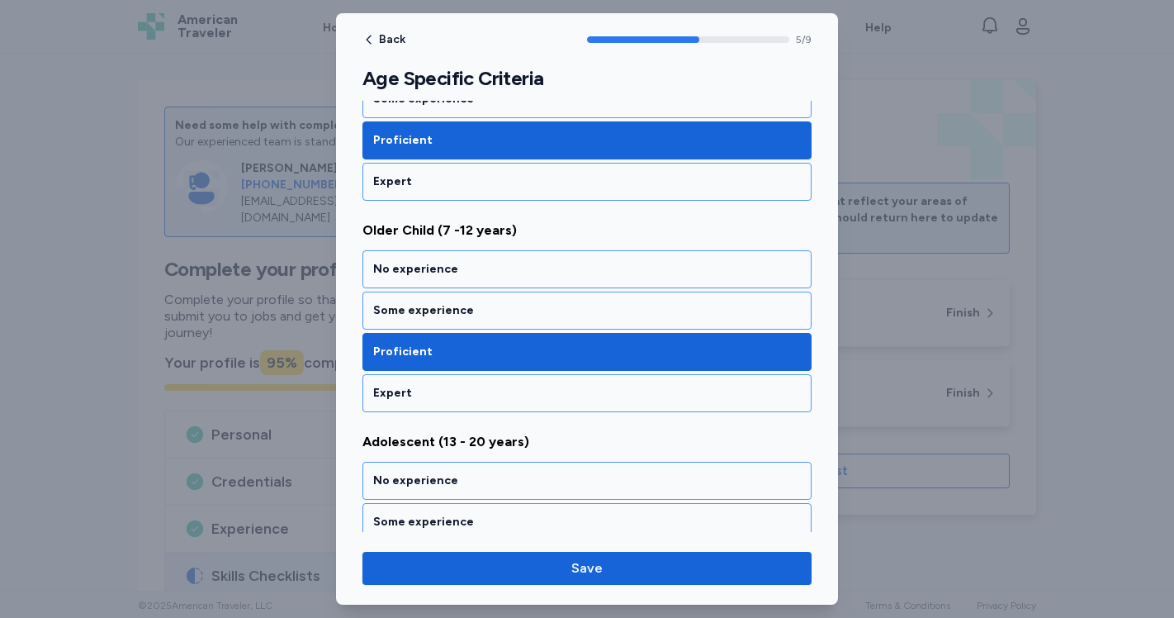
scroll to position [1180, 0]
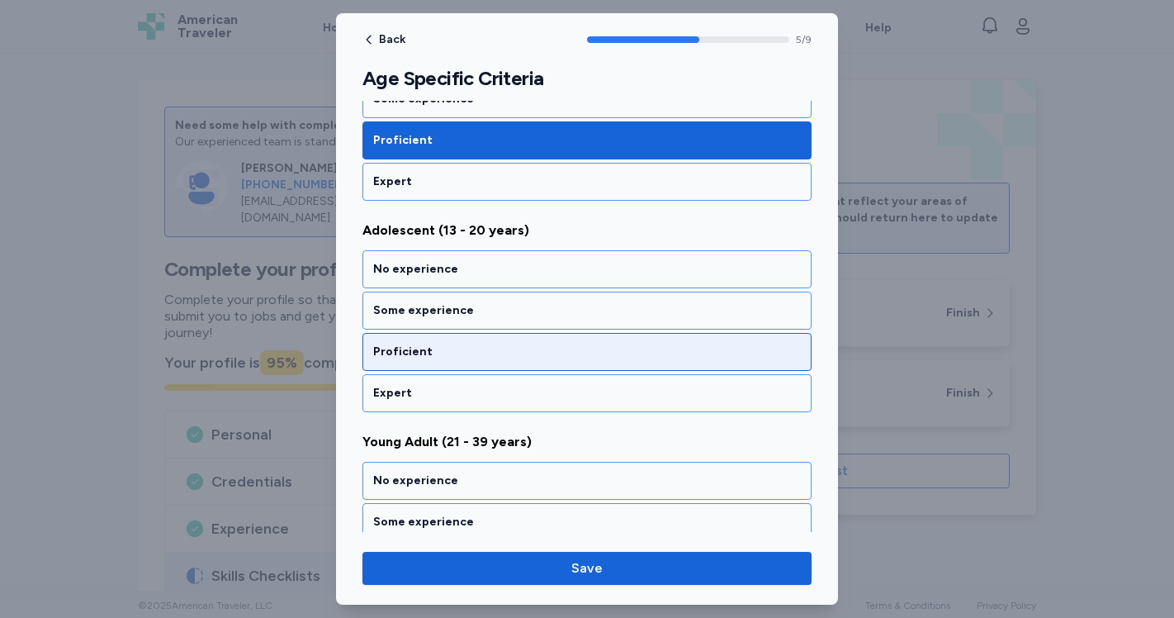
click at [464, 347] on div "Proficient" at bounding box center [587, 352] width 428 height 17
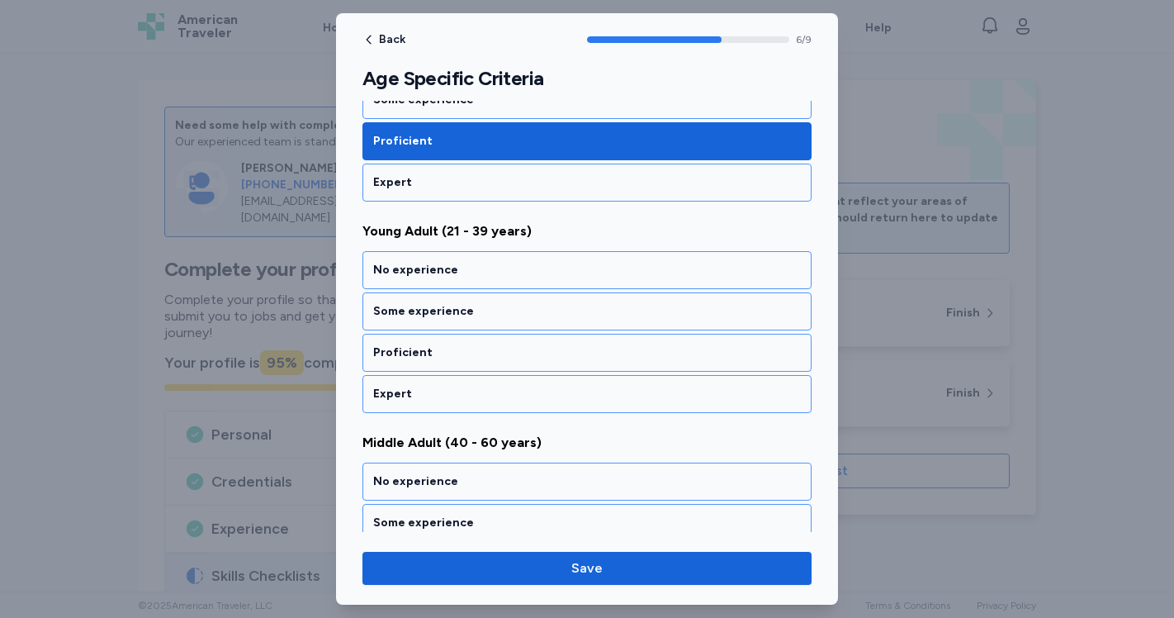
scroll to position [1392, 0]
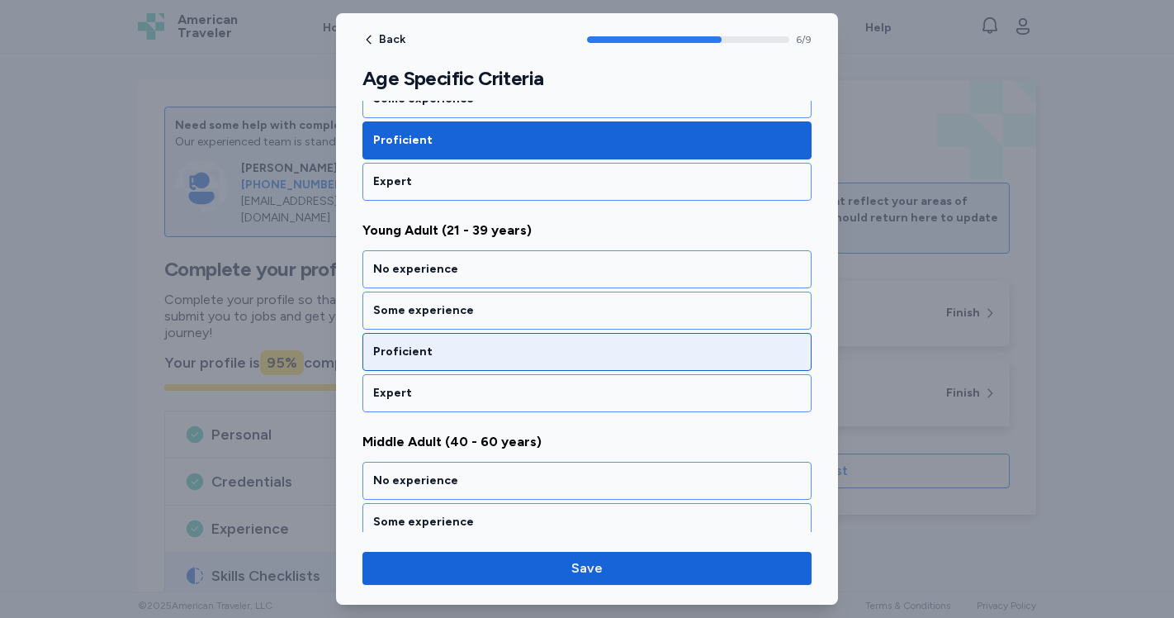
click at [444, 353] on div "Proficient" at bounding box center [587, 352] width 428 height 17
click at [451, 352] on div "Proficient" at bounding box center [587, 352] width 428 height 17
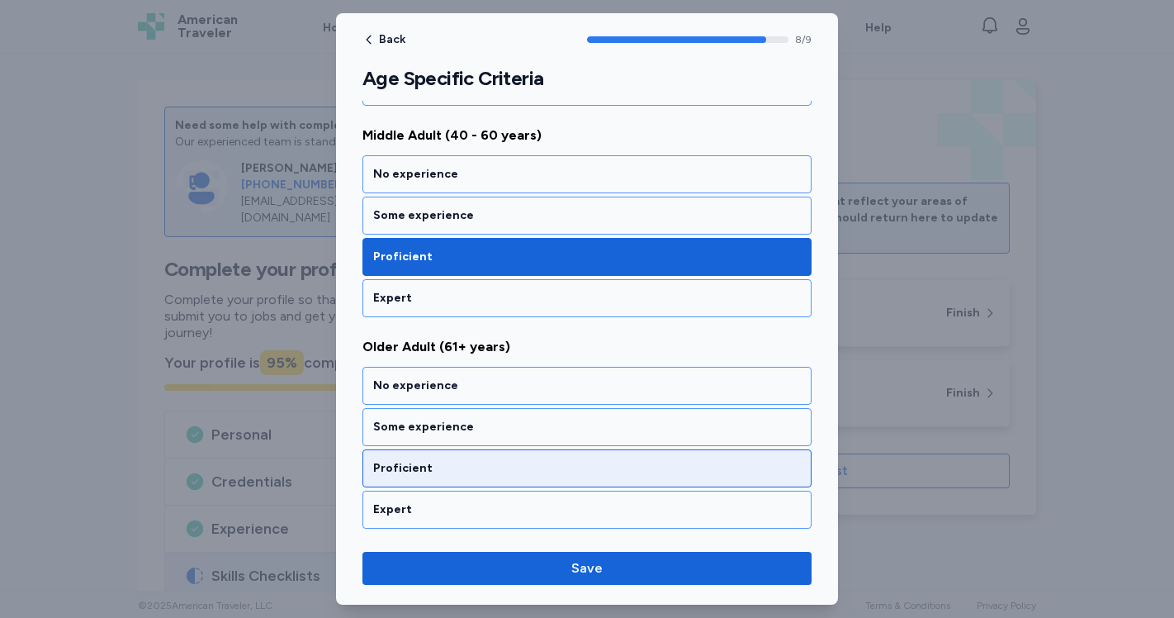
click at [424, 478] on div "Proficient" at bounding box center [587, 468] width 449 height 38
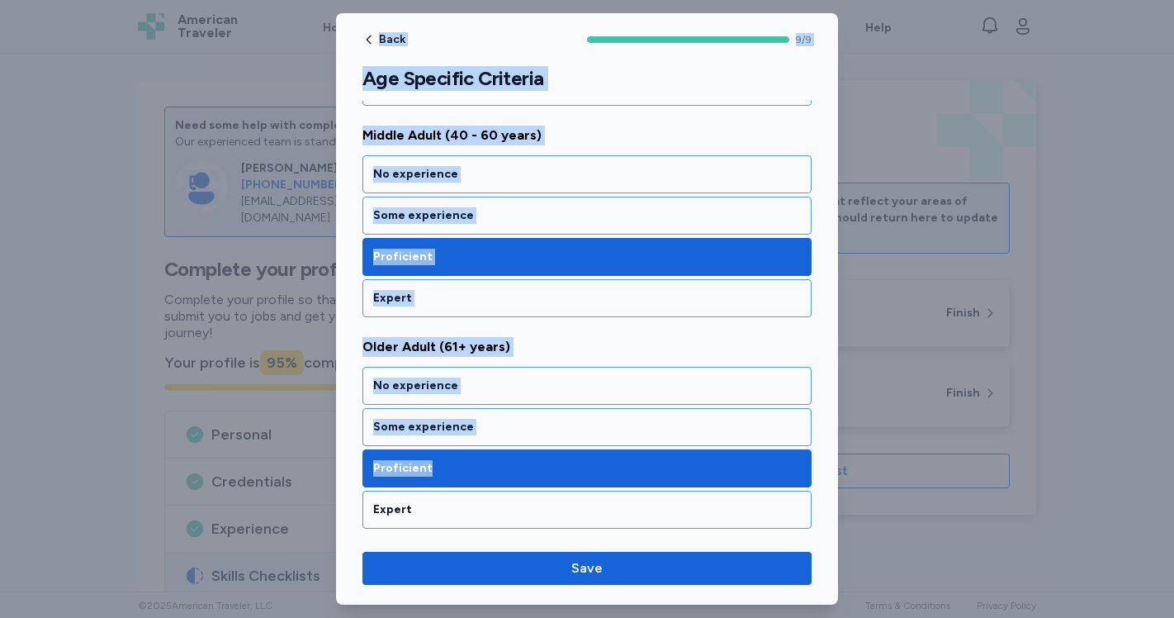
drag, startPoint x: 823, startPoint y: 462, endPoint x: 815, endPoint y: 605, distance: 143.9
click at [815, 605] on div "Back 9 / 9 Age Specific Criteria Rate your ability as accurately as possible fo…" at bounding box center [587, 309] width 1174 height 618
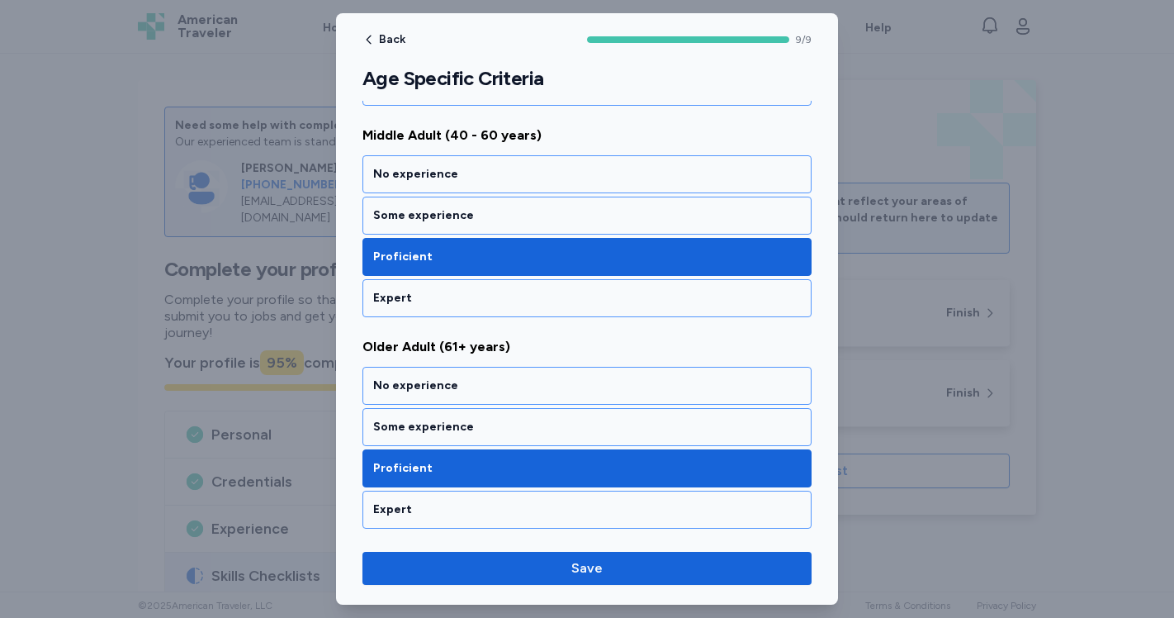
click at [815, 534] on div "Back 9 / 9 Age Specific Criteria Rate your ability as accurately as possible fo…" at bounding box center [587, 308] width 502 height 591
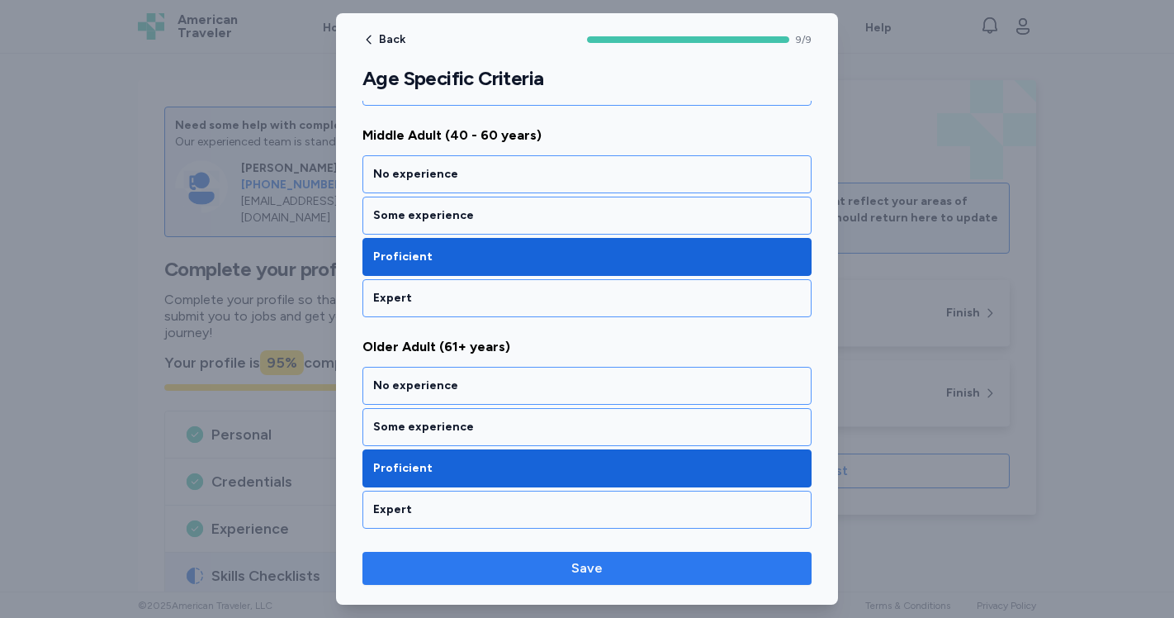
click at [717, 576] on span "Save" at bounding box center [587, 568] width 423 height 20
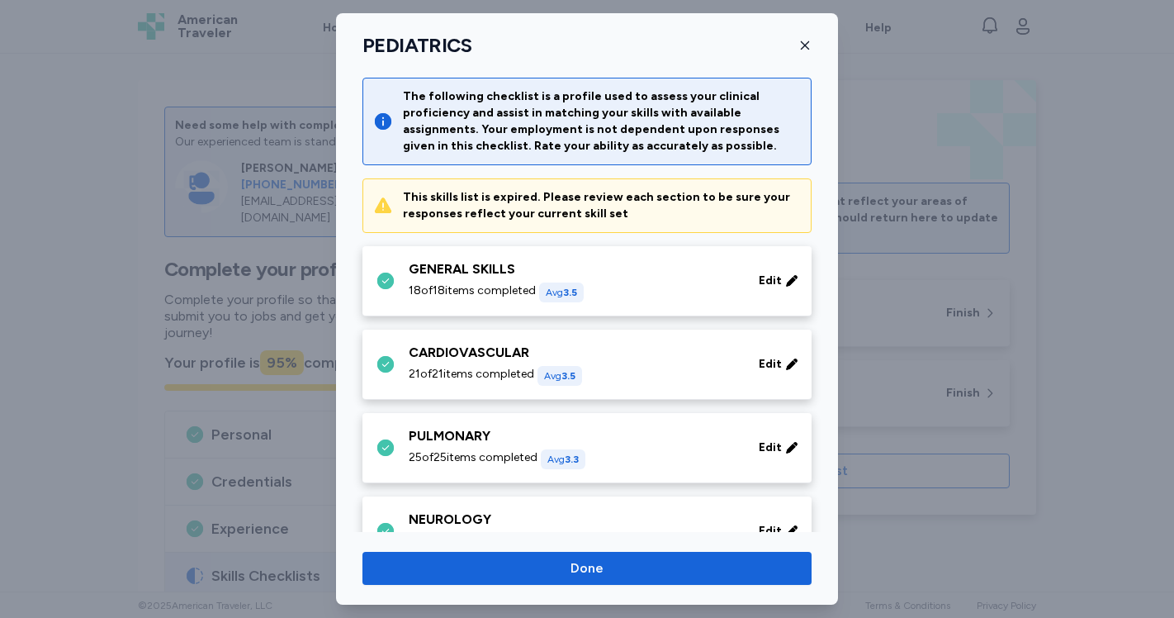
scroll to position [901, 0]
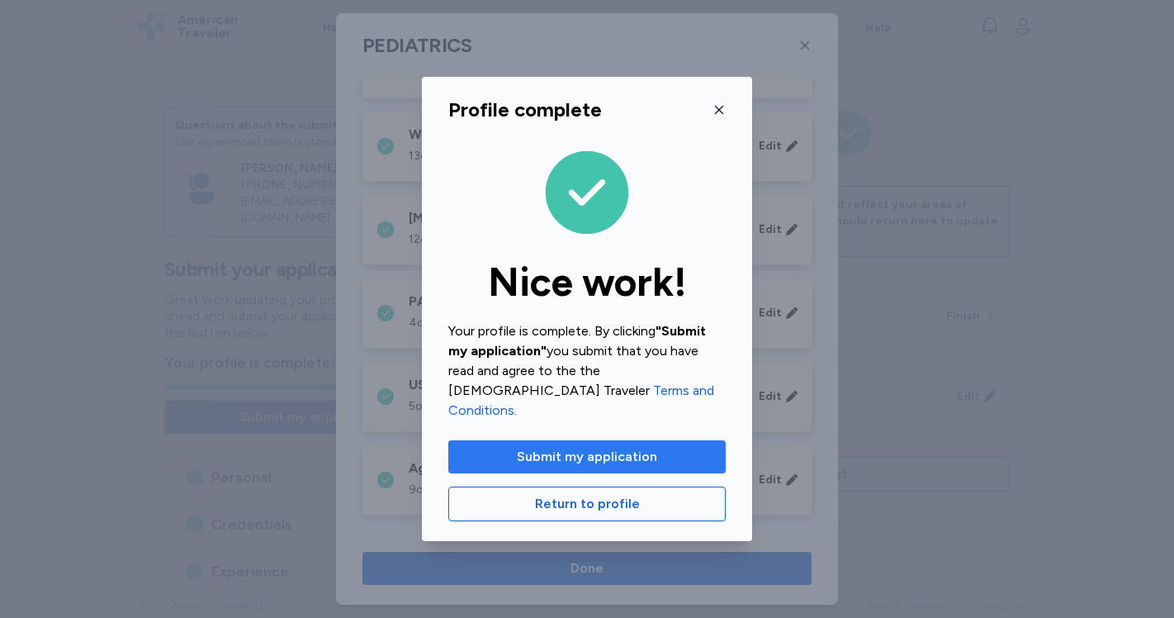
click at [633, 447] on span "Submit my application" at bounding box center [587, 457] width 140 height 20
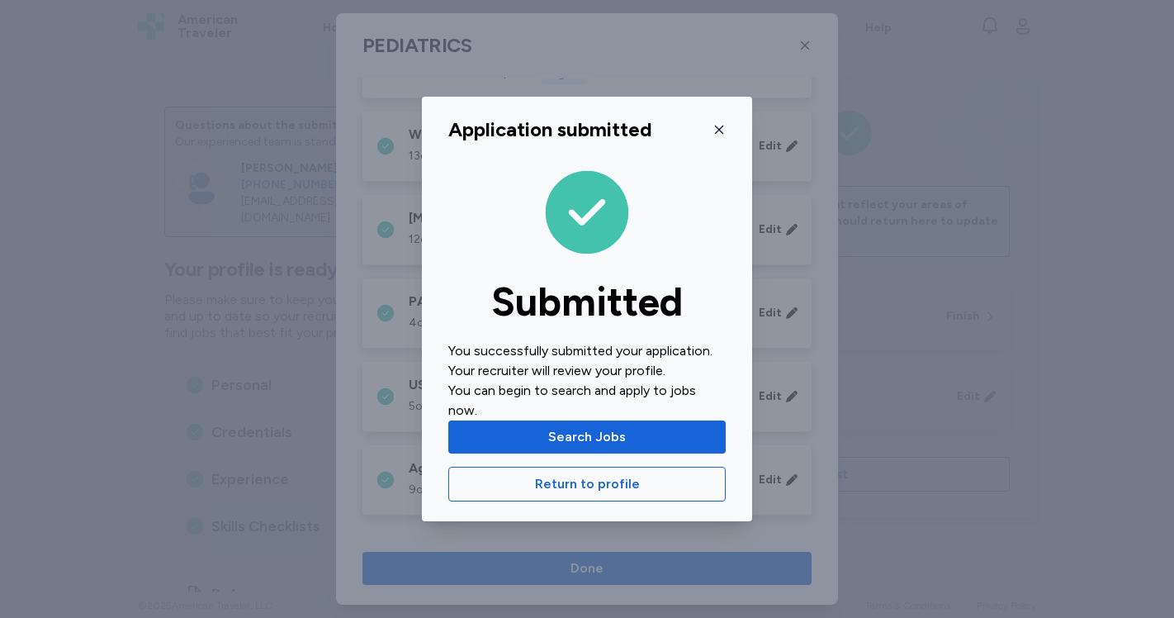
click at [723, 134] on icon "button" at bounding box center [719, 130] width 8 height 8
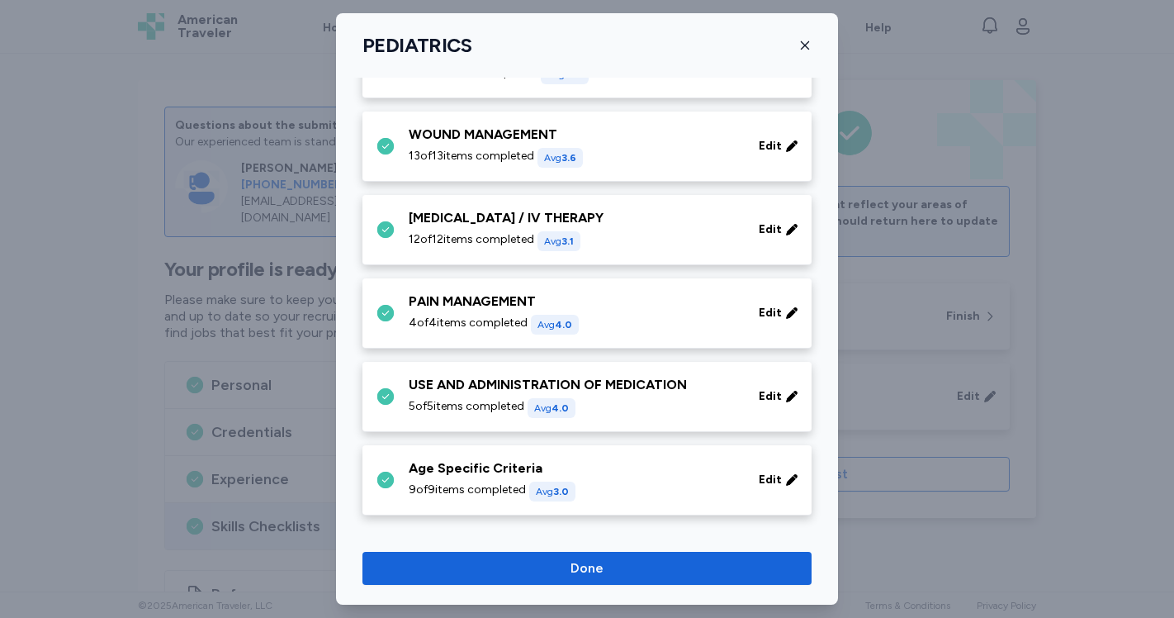
click at [809, 42] on icon "button" at bounding box center [805, 45] width 8 height 8
